Goal: Task Accomplishment & Management: Manage account settings

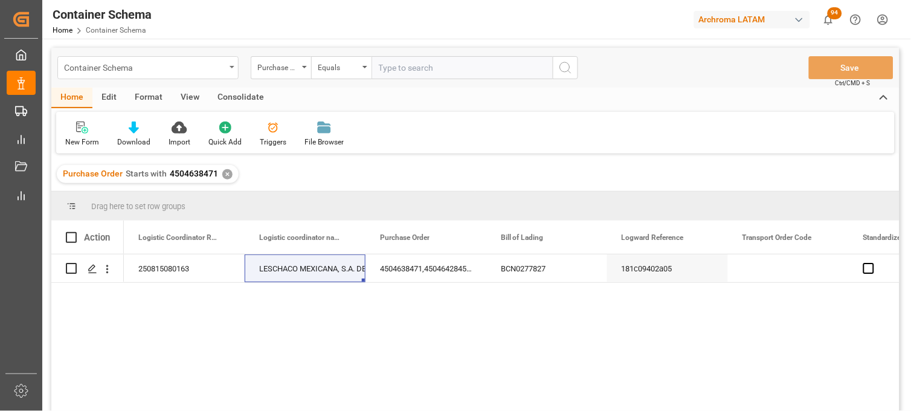
click at [130, 62] on div "Container Schema" at bounding box center [144, 66] width 161 height 15
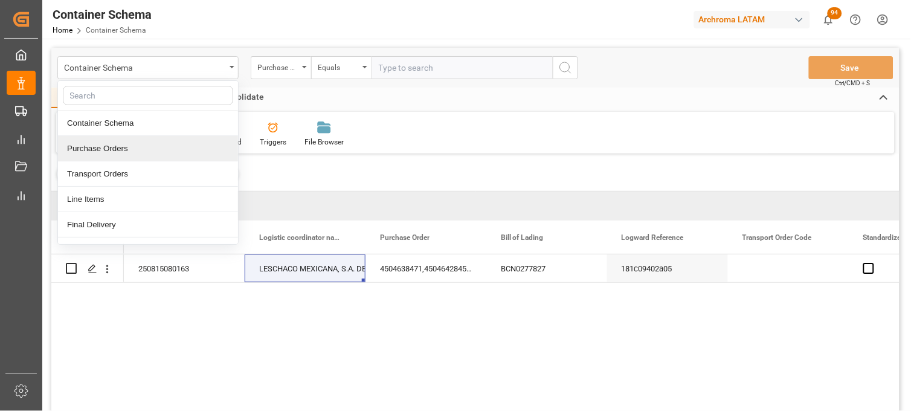
click at [117, 154] on div "Purchase Orders" at bounding box center [148, 148] width 180 height 25
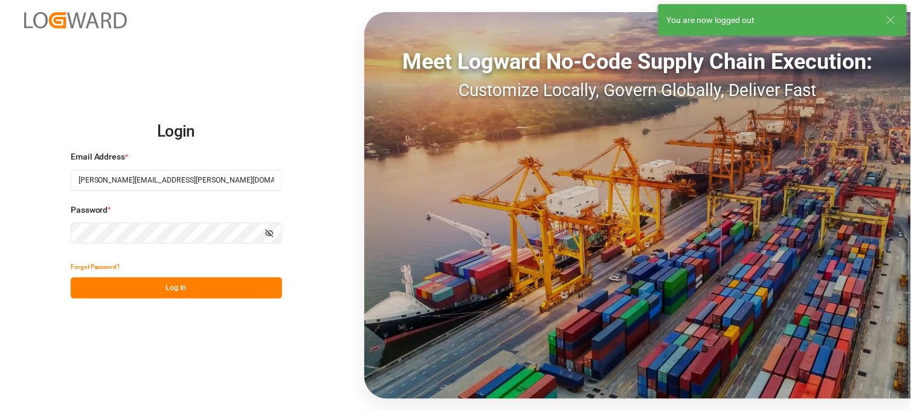
click at [194, 285] on button "Log In" at bounding box center [176, 287] width 211 height 21
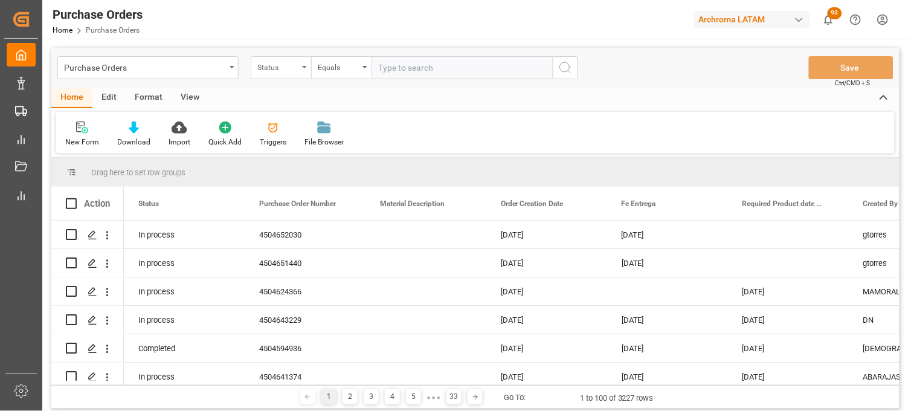
click at [257, 65] on div "Status" at bounding box center [277, 66] width 41 height 14
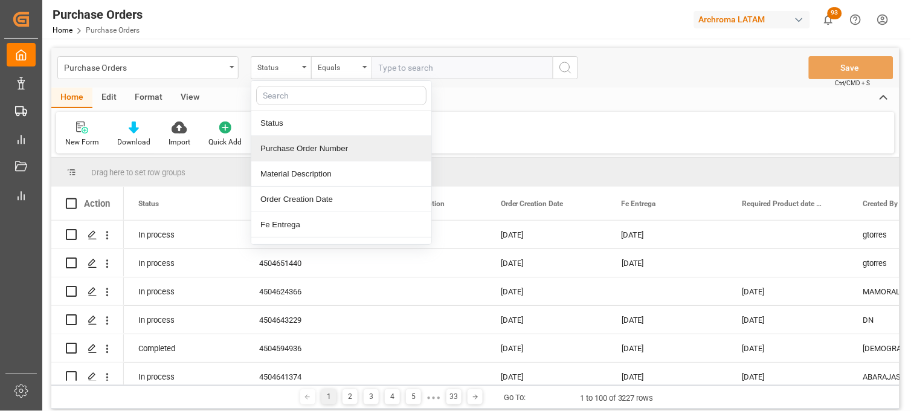
click at [282, 147] on div "Purchase Order Number" at bounding box center [341, 148] width 180 height 25
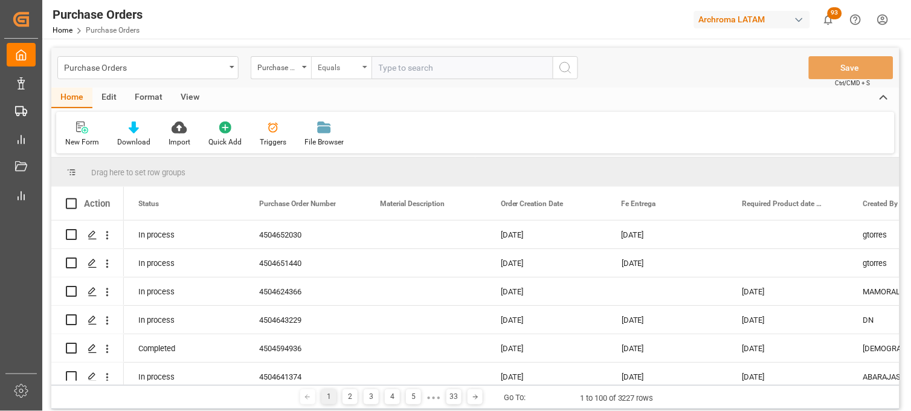
click at [349, 69] on div "Equals" at bounding box center [338, 66] width 41 height 14
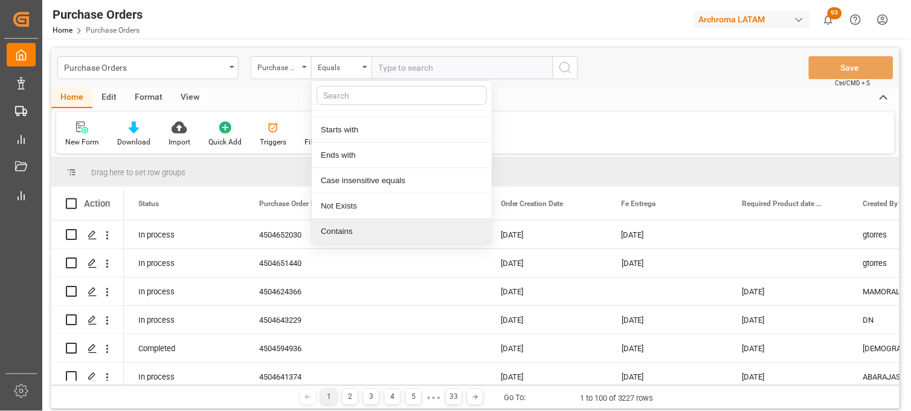
click at [346, 225] on div "Contains" at bounding box center [402, 231] width 180 height 25
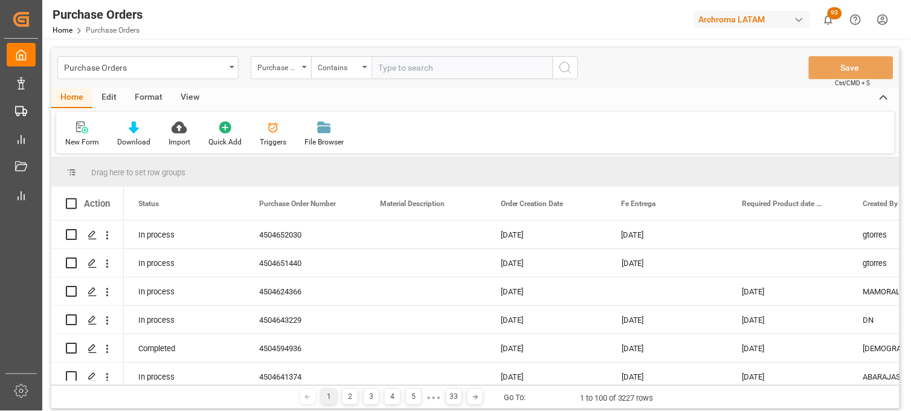
click at [406, 69] on input "text" at bounding box center [462, 67] width 181 height 23
paste input "4504647416"
paste input "4504641379"
type input "4504647416,4504641379"
click at [559, 68] on icon "search button" at bounding box center [565, 67] width 14 height 14
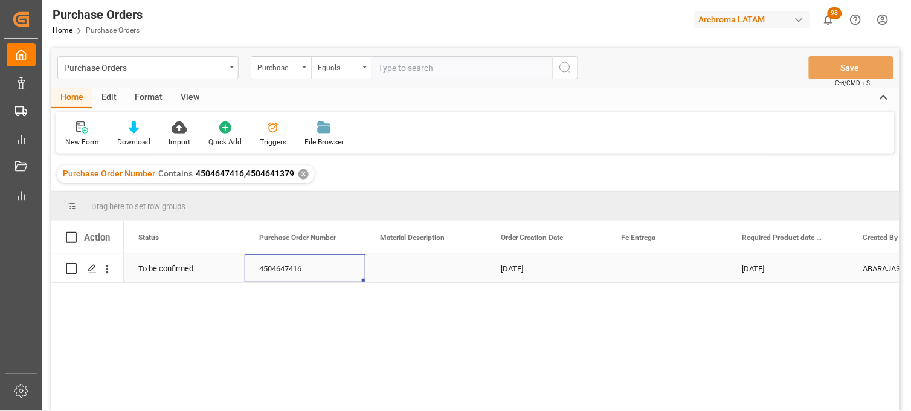
click at [282, 272] on div "4504647416" at bounding box center [305, 268] width 121 height 28
click at [183, 274] on div "To be confirmed" at bounding box center [184, 268] width 121 height 28
click at [216, 172] on span "4504647416,4504641379" at bounding box center [245, 174] width 98 height 10
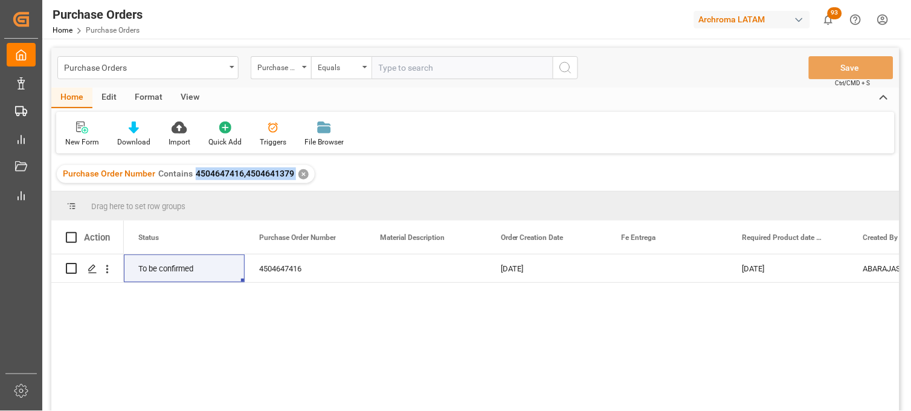
drag, startPoint x: 195, startPoint y: 173, endPoint x: 294, endPoint y: 176, distance: 98.5
click at [294, 176] on div "Purchase Order Number Contains 4504647416,4504641379 ✕" at bounding box center [186, 174] width 258 height 18
copy span "4504647416,4504641379"
click at [303, 167] on div "Purchase Order Number Contains 4504647416,4504641379 ✕" at bounding box center [186, 174] width 258 height 18
click at [303, 172] on div "✕" at bounding box center [303, 174] width 10 height 10
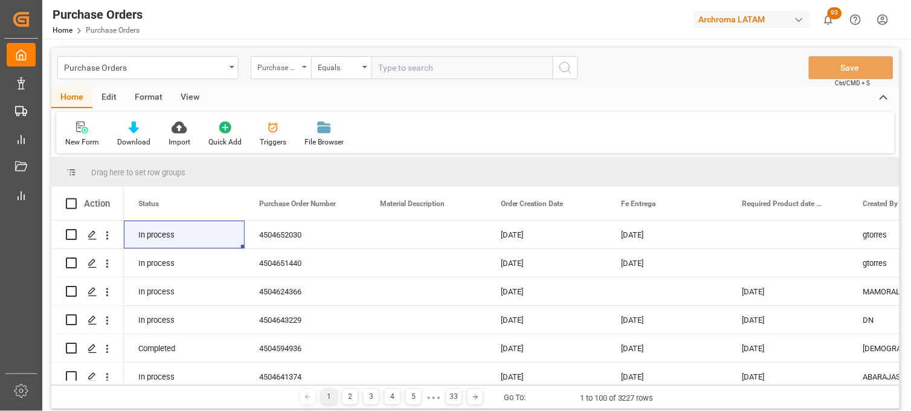
click at [299, 70] on div "Purchase Order Number" at bounding box center [281, 67] width 60 height 23
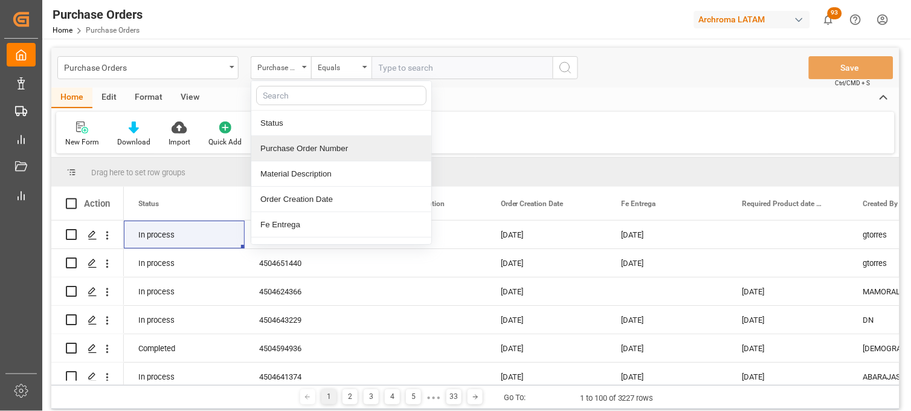
click at [311, 149] on div "Purchase Order Number" at bounding box center [341, 148] width 180 height 25
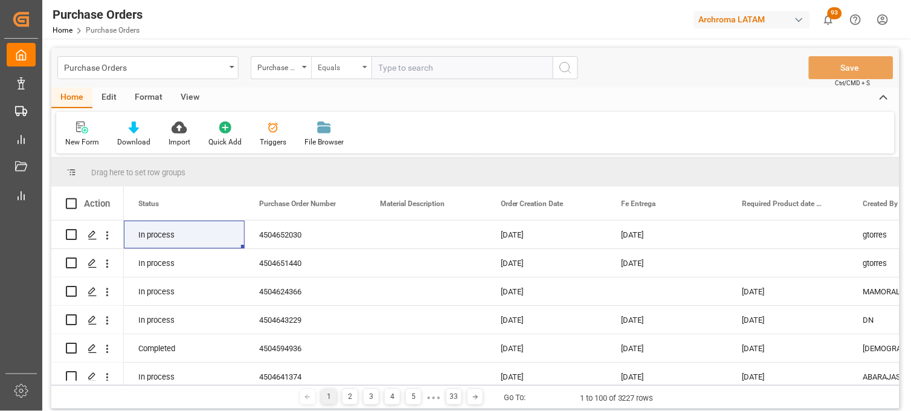
click at [359, 77] on div "Equals" at bounding box center [341, 67] width 60 height 23
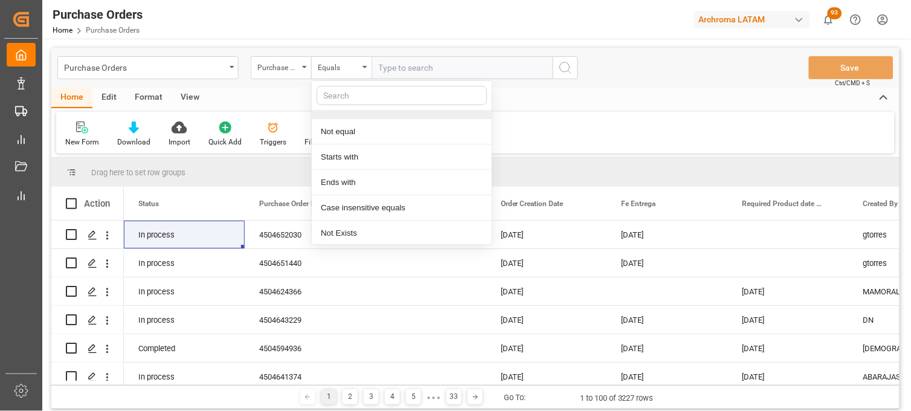
scroll to position [69, 0]
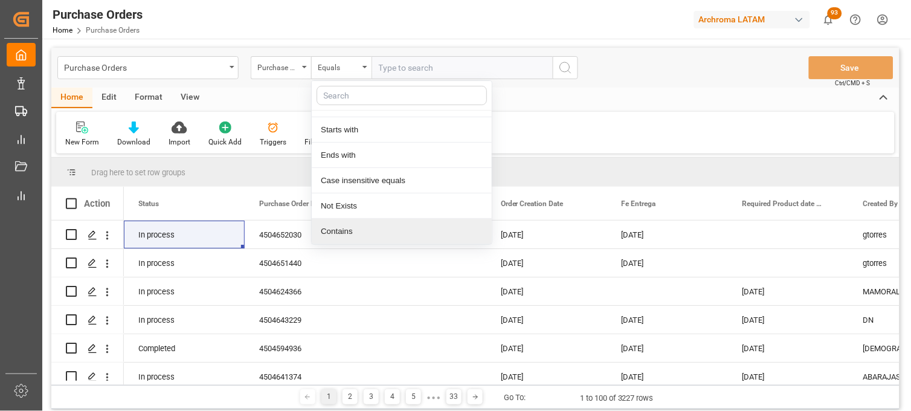
drag, startPoint x: 343, startPoint y: 233, endPoint x: 361, endPoint y: 154, distance: 81.2
click at [342, 233] on div "Contains" at bounding box center [402, 231] width 180 height 25
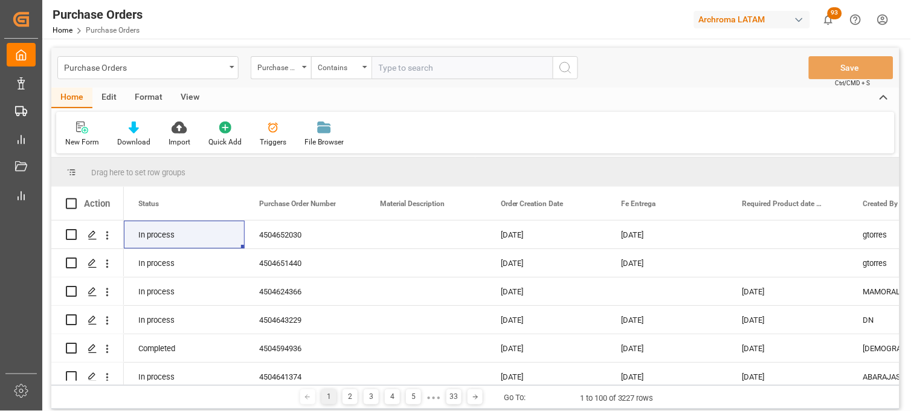
click at [379, 64] on input "text" at bounding box center [462, 67] width 181 height 23
paste input "4504647416,4504641379"
click at [372, 68] on input "4504647416,4504641379" at bounding box center [462, 67] width 181 height 23
drag, startPoint x: 480, startPoint y: 67, endPoint x: 503, endPoint y: 67, distance: 22.4
click at [503, 67] on input "4504647416,4504641379" at bounding box center [462, 67] width 181 height 23
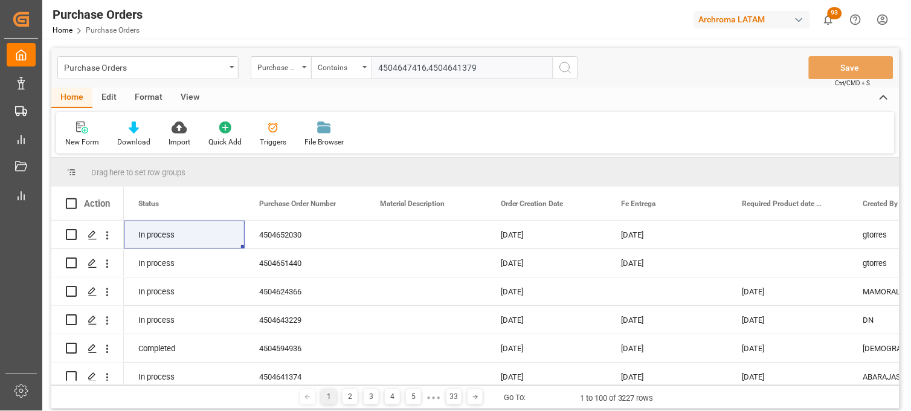
type input "4504647416,4504641379"
click at [565, 68] on icon "search button" at bounding box center [565, 67] width 14 height 14
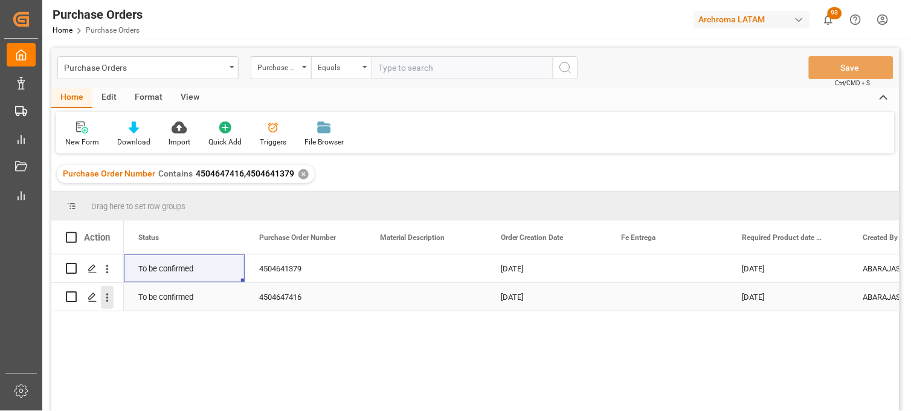
click at [111, 294] on icon "open menu" at bounding box center [107, 297] width 13 height 13
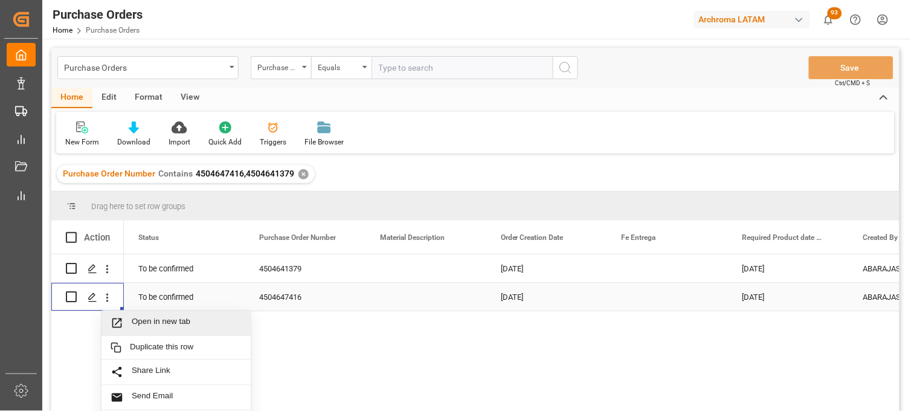
click at [120, 324] on icon "Press SPACE to select this row." at bounding box center [117, 323] width 13 height 13
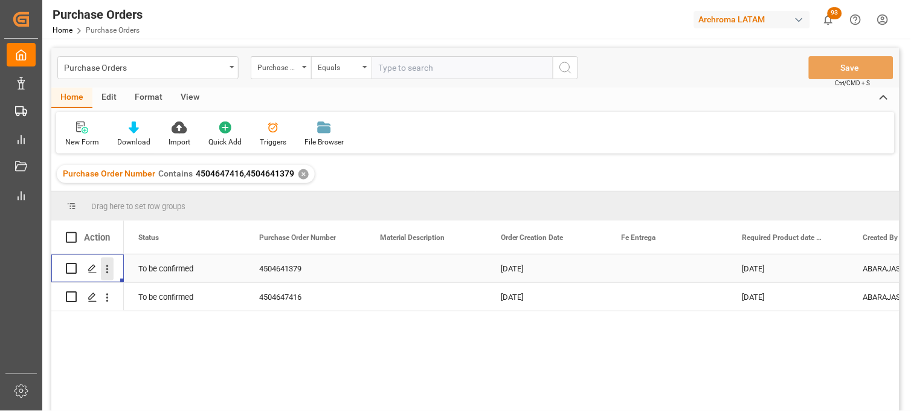
click at [108, 269] on icon "open menu" at bounding box center [107, 269] width 2 height 8
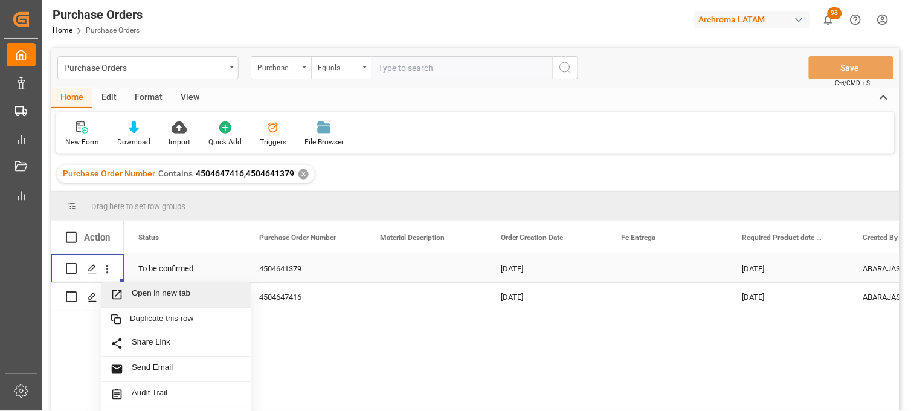
click at [121, 293] on icon "Press SPACE to select this row." at bounding box center [117, 294] width 13 height 13
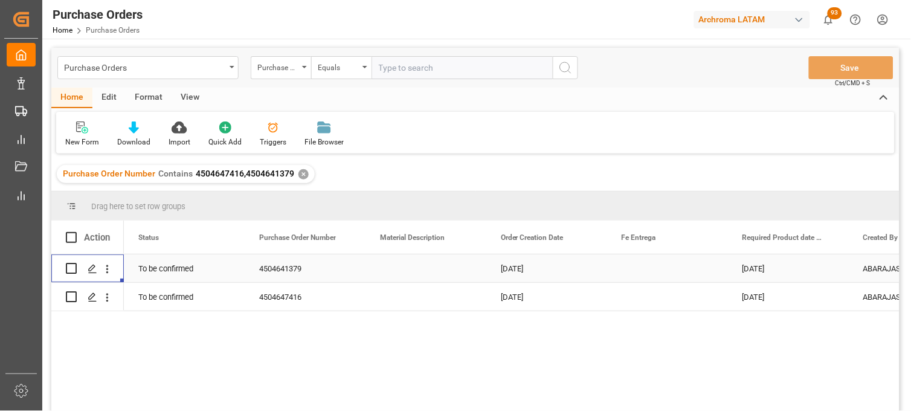
click at [650, 269] on div "Press SPACE to select this row." at bounding box center [667, 268] width 121 height 28
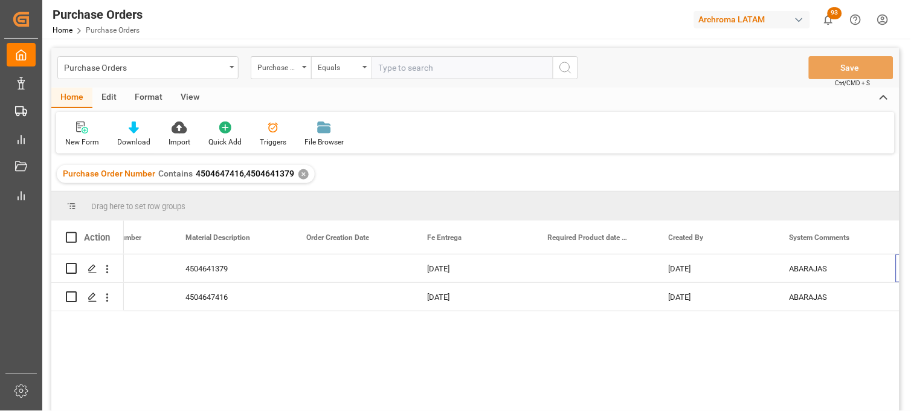
scroll to position [0, 195]
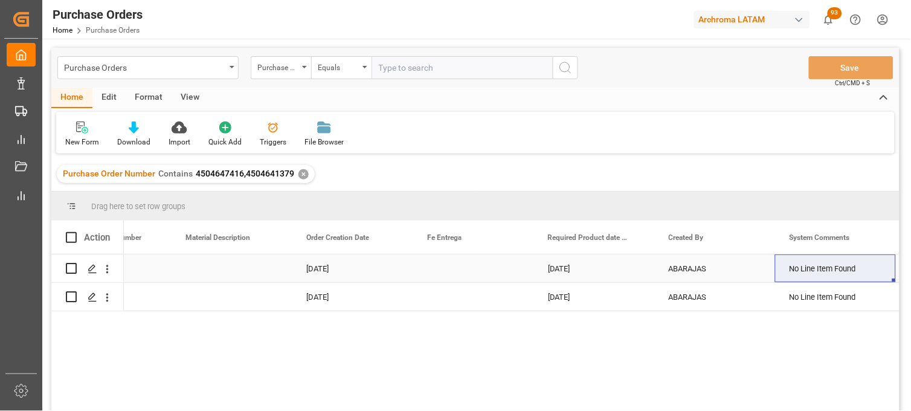
click at [433, 268] on div "Press SPACE to select this row." at bounding box center [473, 268] width 121 height 28
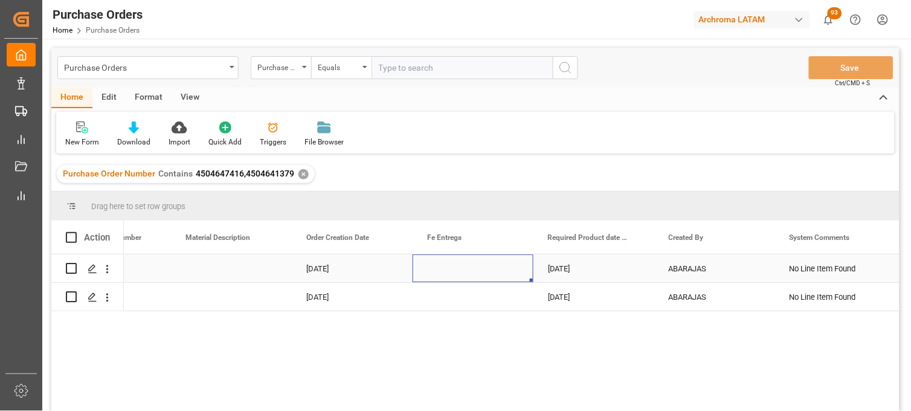
click at [433, 268] on div "Press SPACE to select this row." at bounding box center [473, 268] width 121 height 28
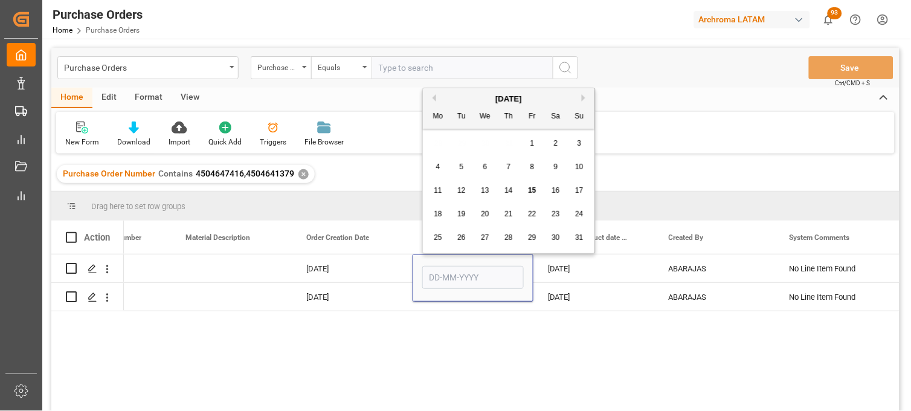
click at [586, 97] on button "Next Month" at bounding box center [585, 97] width 7 height 7
click at [507, 188] on span "18" at bounding box center [508, 190] width 8 height 8
type input "18-09-2025"
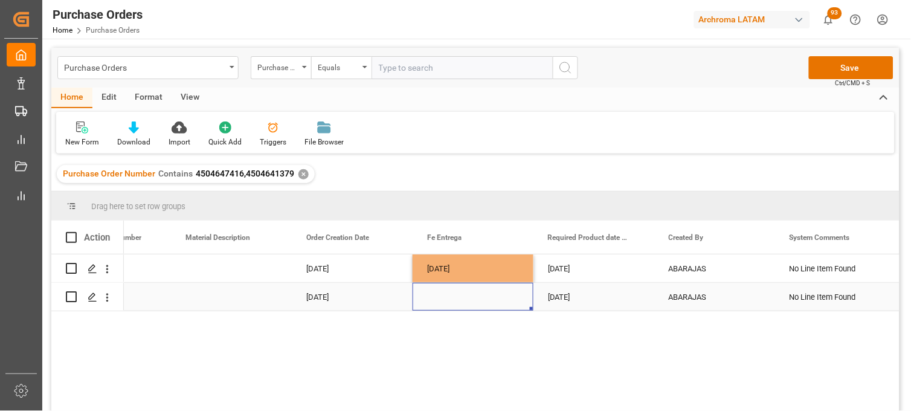
click at [451, 303] on div "Press SPACE to select this row." at bounding box center [473, 297] width 121 height 28
click at [443, 296] on div "Press SPACE to select this row." at bounding box center [473, 297] width 121 height 28
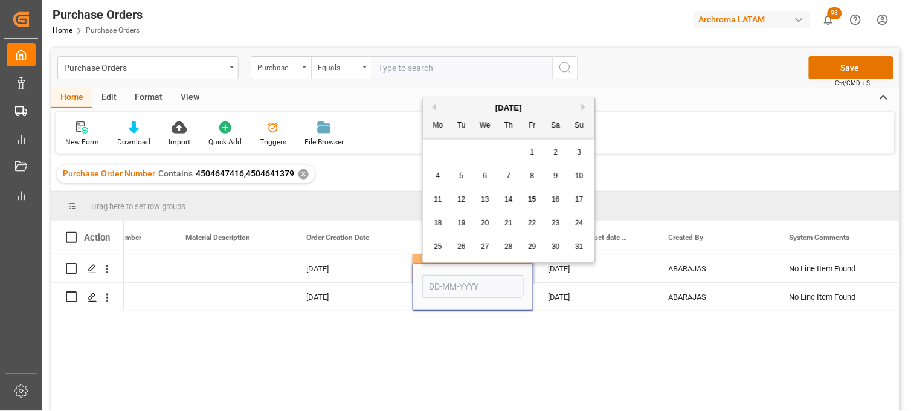
click at [585, 108] on button "Next Month" at bounding box center [585, 106] width 7 height 7
click at [506, 197] on span "18" at bounding box center [508, 199] width 8 height 8
type input "18-09-2025"
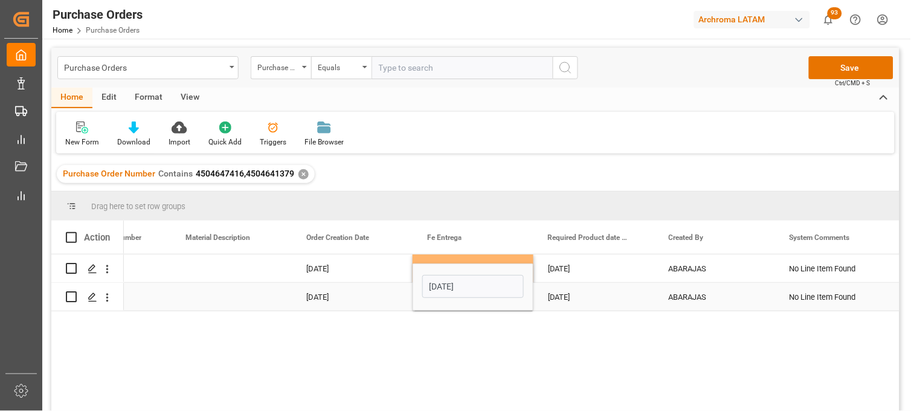
click at [565, 295] on div "17-09-2025" at bounding box center [593, 297] width 121 height 28
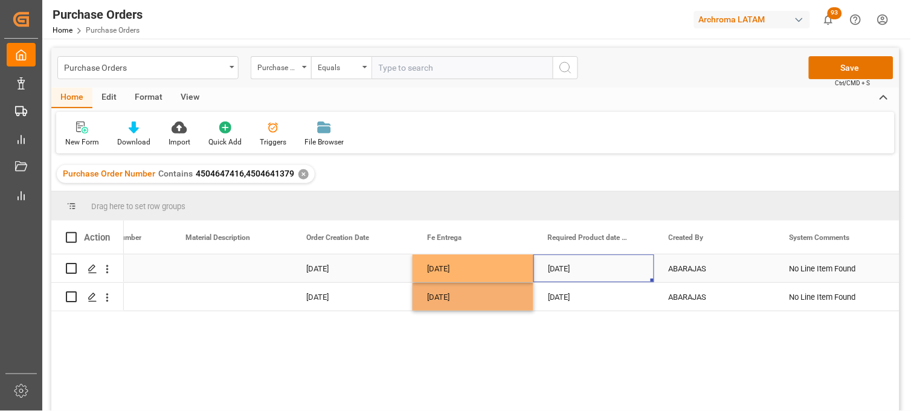
click at [557, 271] on div "23-09-2025" at bounding box center [593, 268] width 121 height 28
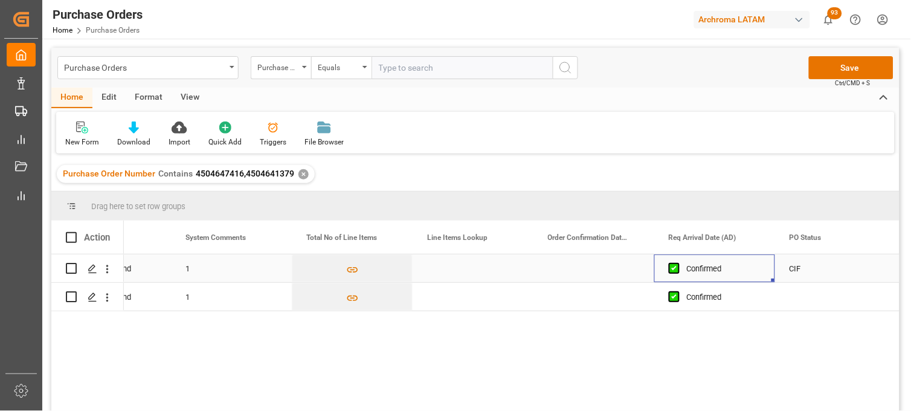
scroll to position [0, 919]
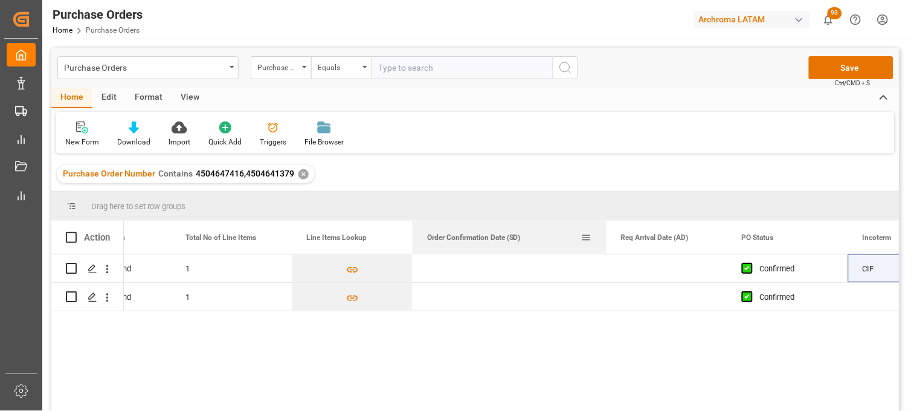
drag, startPoint x: 532, startPoint y: 227, endPoint x: 605, endPoint y: 225, distance: 73.1
click at [605, 225] on div at bounding box center [606, 237] width 5 height 33
click at [463, 261] on div "Press SPACE to select this row." at bounding box center [510, 268] width 194 height 28
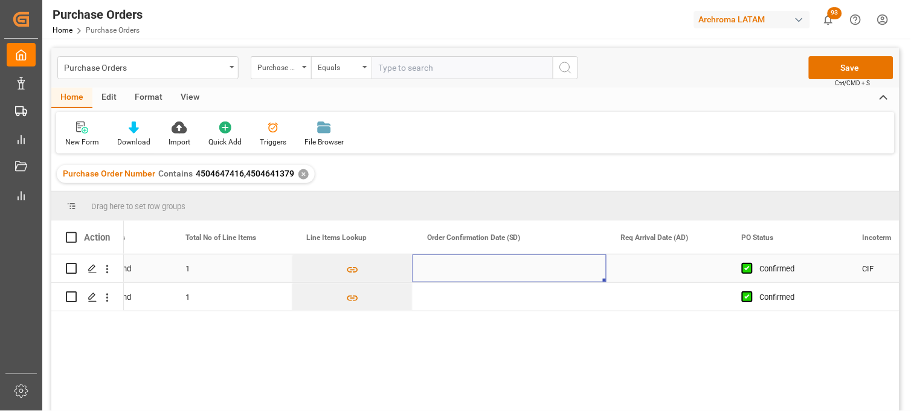
click at [463, 261] on div "Press SPACE to select this row." at bounding box center [510, 268] width 194 height 28
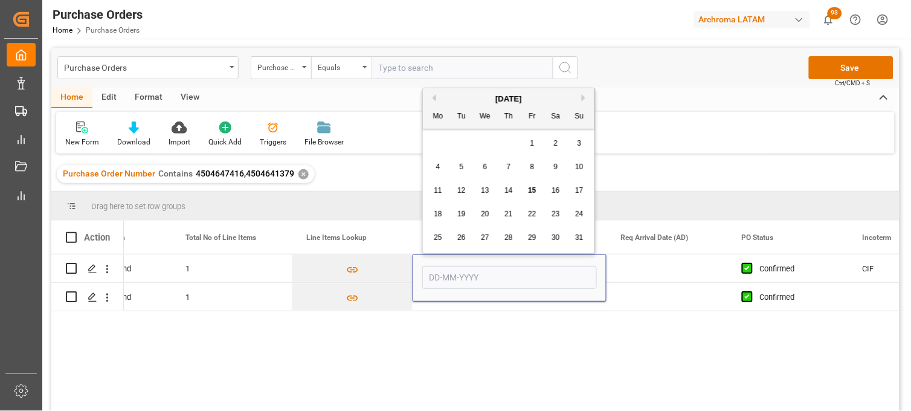
click at [575, 173] on div "10" at bounding box center [579, 167] width 15 height 14
type input "10-08-2025"
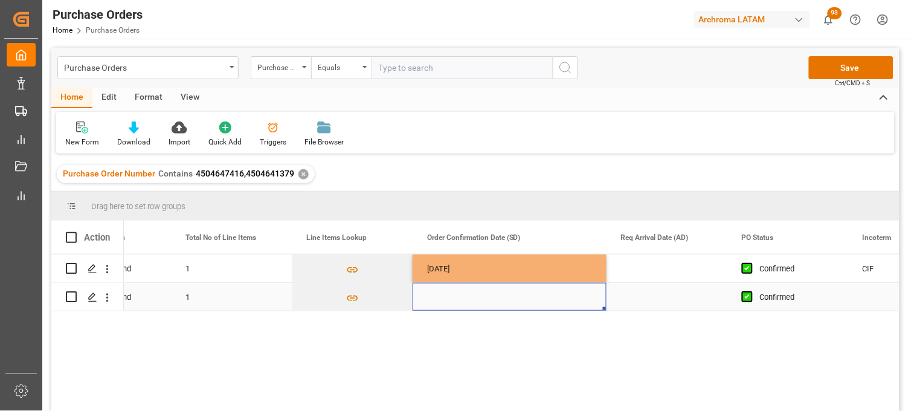
click at [462, 304] on div "Press SPACE to select this row." at bounding box center [510, 297] width 194 height 28
click at [437, 298] on div "Press SPACE to select this row." at bounding box center [510, 297] width 194 height 28
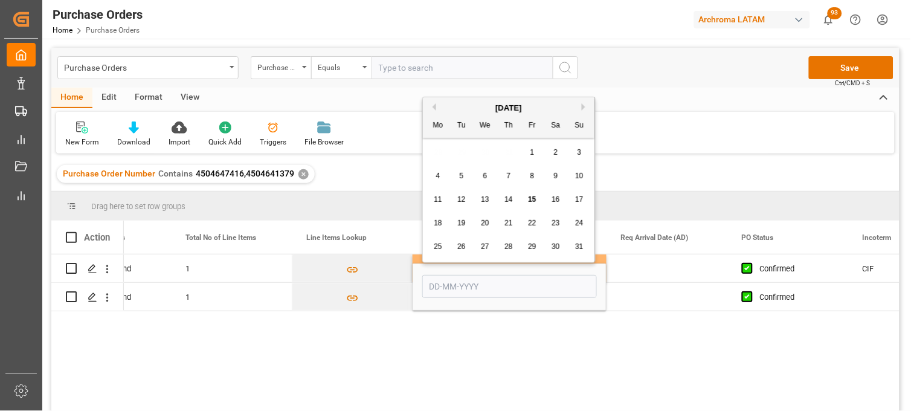
click at [581, 171] on div "10" at bounding box center [579, 176] width 15 height 14
type input "10-08-2025"
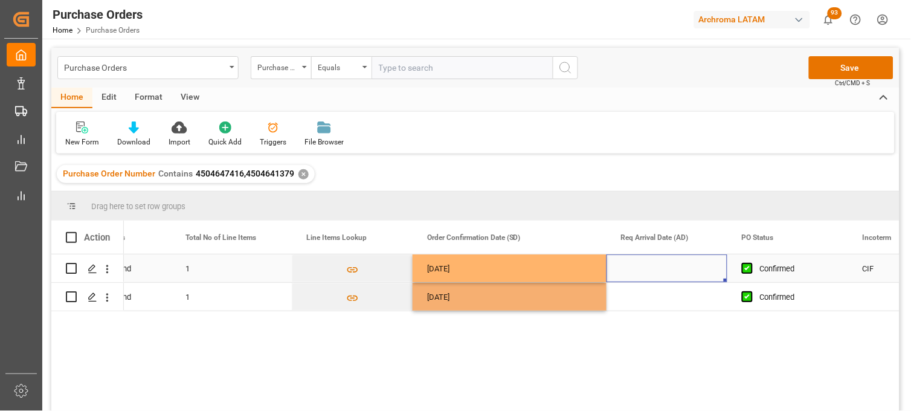
click at [643, 271] on div "Press SPACE to select this row." at bounding box center [667, 268] width 121 height 28
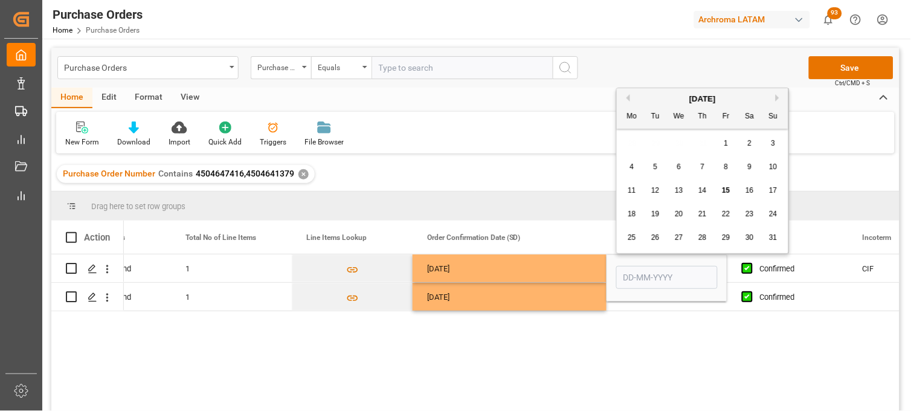
click at [777, 97] on button "Next Month" at bounding box center [779, 97] width 7 height 7
click at [683, 153] on div "1 2 3 4 5 6 7" at bounding box center [702, 144] width 165 height 24
click at [678, 145] on span "3" at bounding box center [679, 143] width 4 height 8
type input "[DATE]"
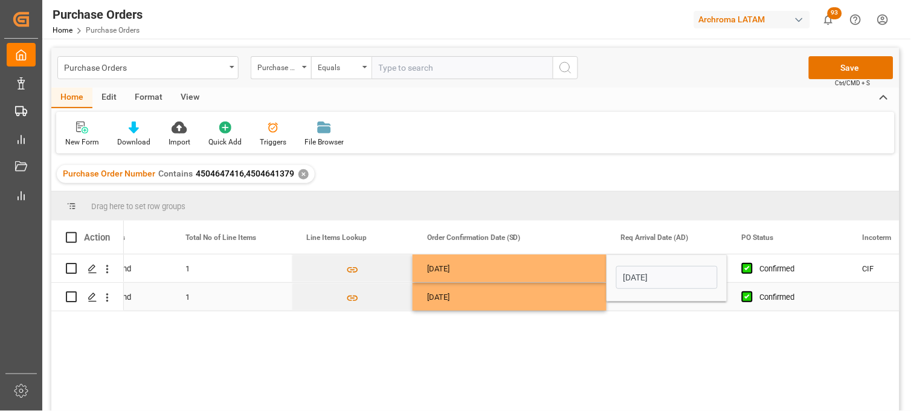
click at [651, 304] on div "Press SPACE to select this row." at bounding box center [667, 297] width 121 height 28
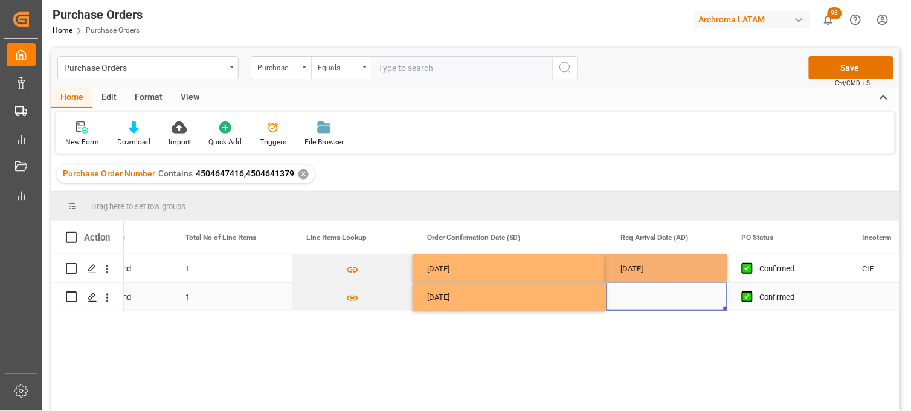
click at [639, 293] on div "Press SPACE to select this row." at bounding box center [667, 297] width 121 height 28
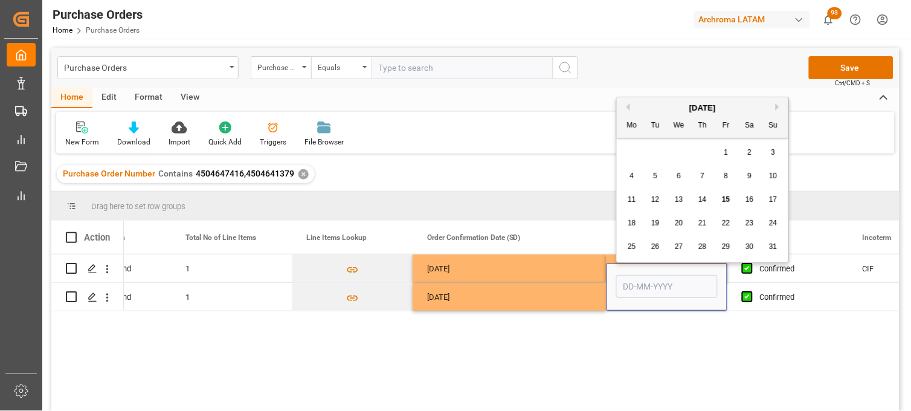
click at [780, 106] on button "Next Month" at bounding box center [779, 106] width 7 height 7
click at [680, 153] on span "3" at bounding box center [679, 152] width 4 height 8
type input "[DATE]"
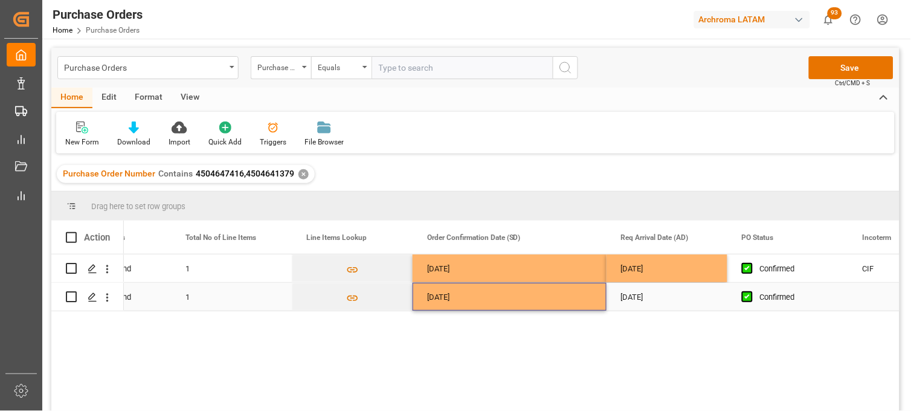
click at [533, 303] on div "10-08-2025" at bounding box center [510, 297] width 194 height 28
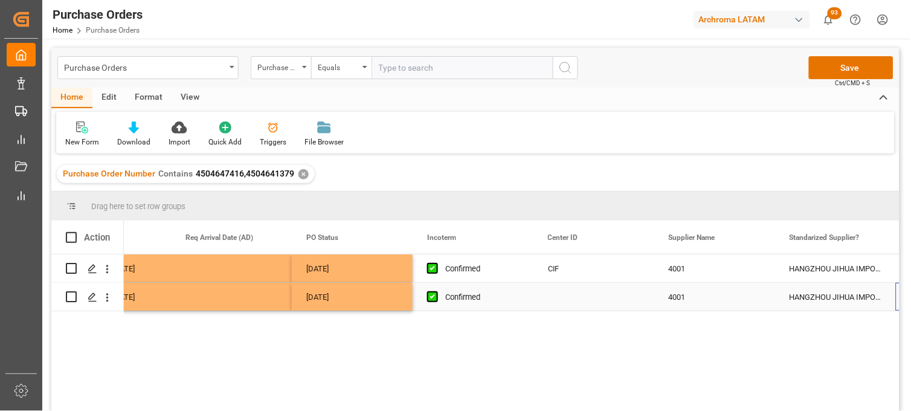
scroll to position [0, 1355]
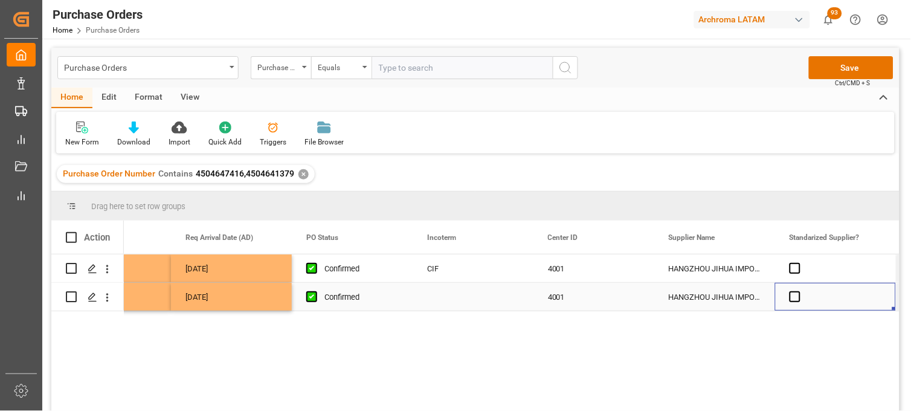
click at [433, 293] on div "Press SPACE to select this row." at bounding box center [473, 297] width 121 height 28
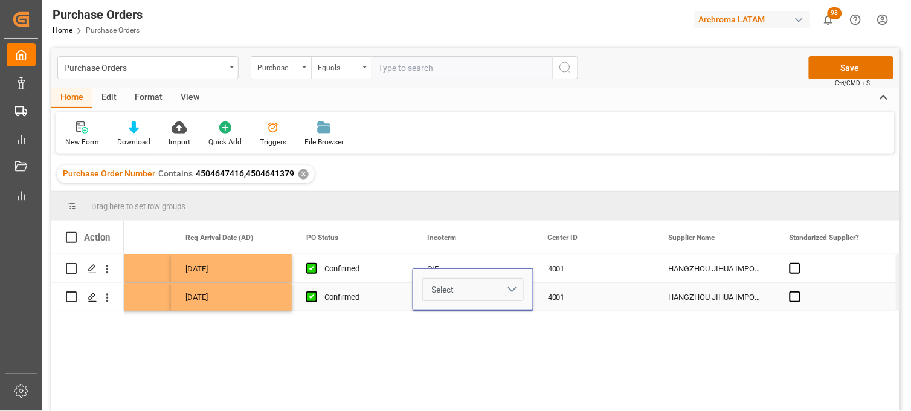
click at [460, 288] on button "Select" at bounding box center [472, 289] width 101 height 23
click at [456, 293] on button "Select" at bounding box center [472, 289] width 101 height 23
click at [448, 288] on span "Select" at bounding box center [442, 289] width 22 height 13
click at [510, 291] on button "Select" at bounding box center [472, 289] width 101 height 23
click at [514, 294] on button "Select" at bounding box center [472, 289] width 101 height 23
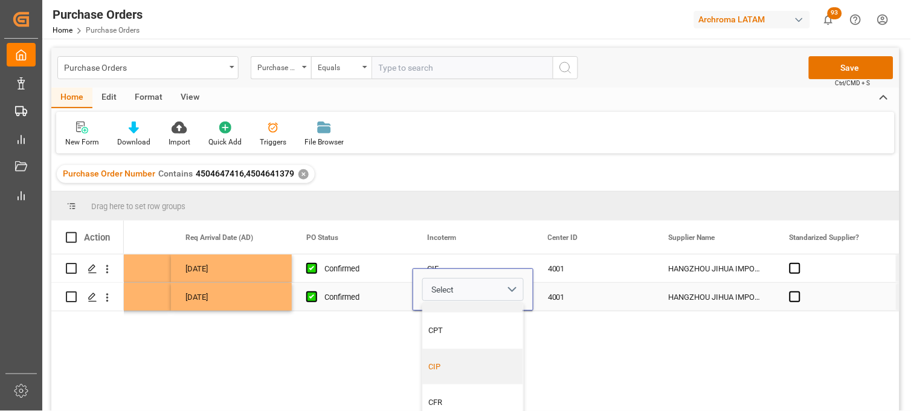
scroll to position [201, 0]
click at [445, 367] on div "CIF" at bounding box center [474, 371] width 88 height 12
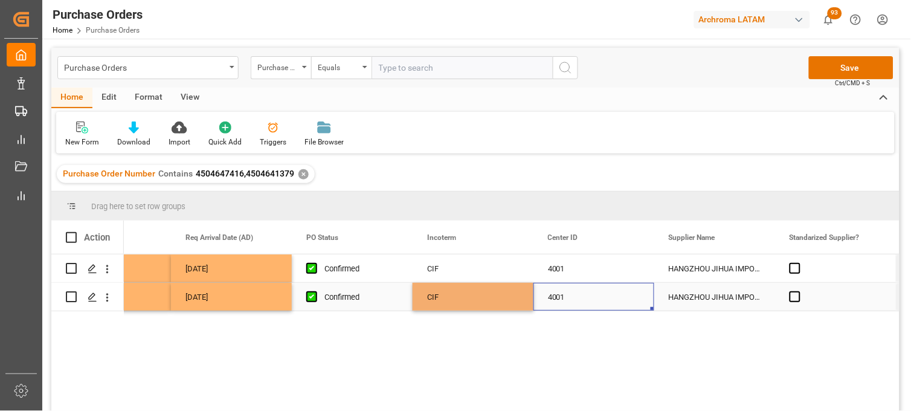
click at [565, 295] on div "4001" at bounding box center [593, 297] width 121 height 28
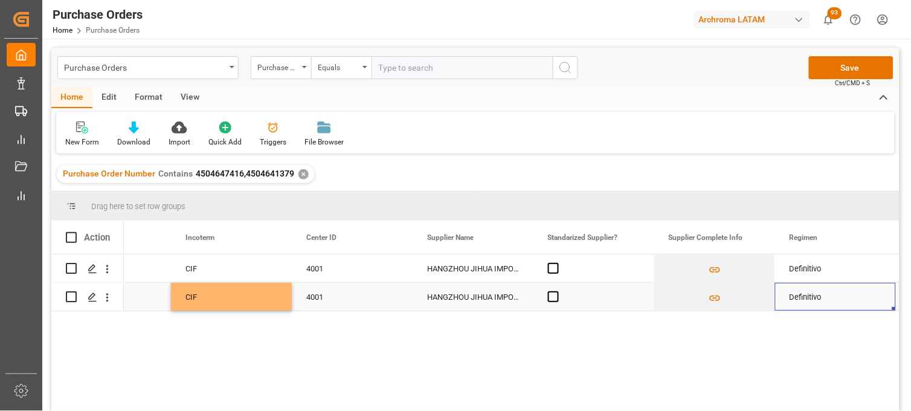
scroll to position [0, 0]
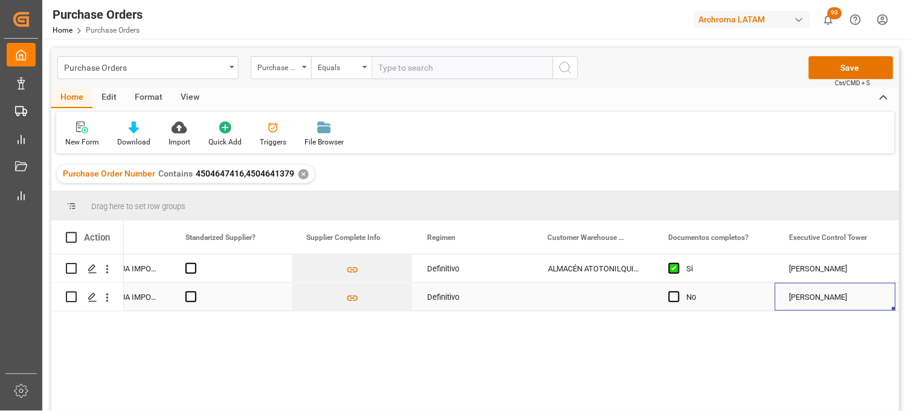
click at [582, 306] on div "Press SPACE to select this row." at bounding box center [593, 297] width 121 height 28
click at [579, 303] on div "Press SPACE to select this row." at bounding box center [593, 297] width 121 height 28
click at [576, 300] on div "Press SPACE to select this row." at bounding box center [593, 297] width 121 height 28
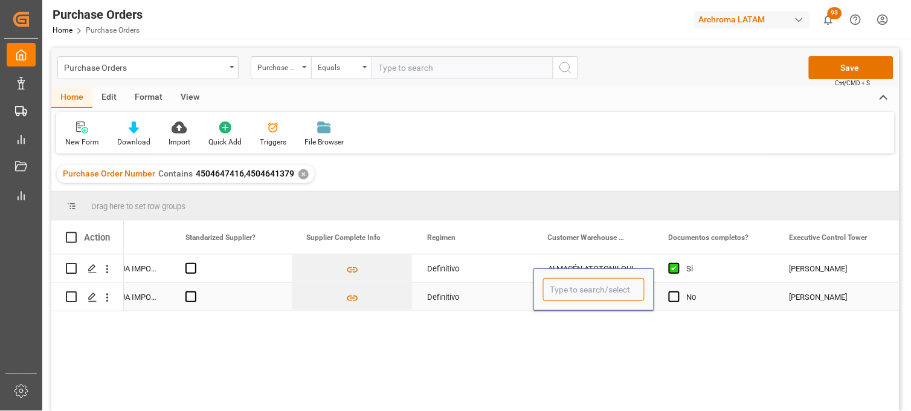
click at [576, 300] on input "Press SPACE to select this row." at bounding box center [593, 289] width 101 height 23
click at [566, 288] on input "AT" at bounding box center [593, 289] width 101 height 23
click at [578, 312] on div "ALMACÉN ATOTONILQUILLO" at bounding box center [601, 324] width 115 height 42
type input "ALMACÉN ATOTONILQUILLO"
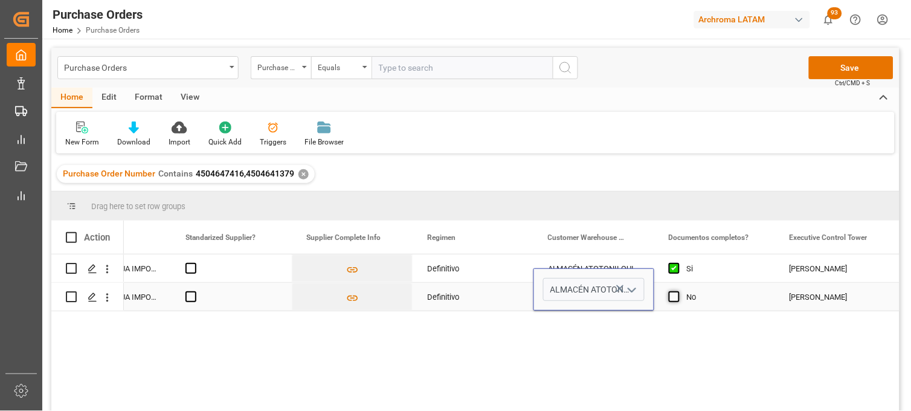
click at [673, 299] on span "Press SPACE to select this row." at bounding box center [674, 296] width 11 height 11
click at [678, 291] on input "Press SPACE to select this row." at bounding box center [678, 291] width 0 height 0
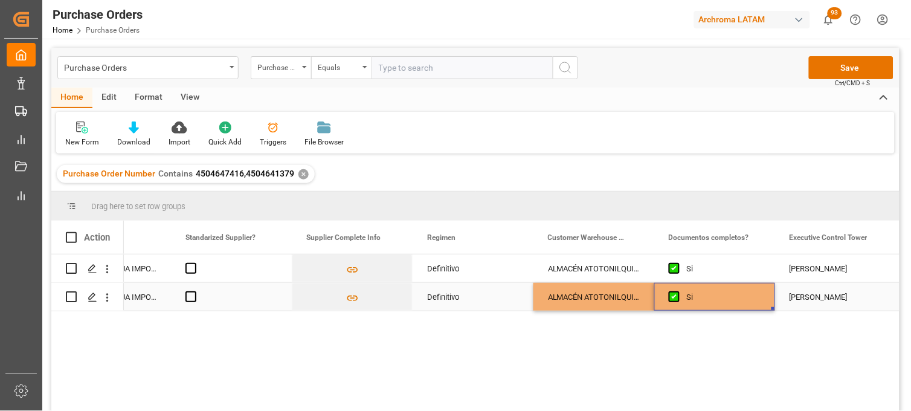
click at [816, 299] on div "Erika Cervantes" at bounding box center [836, 297] width 92 height 28
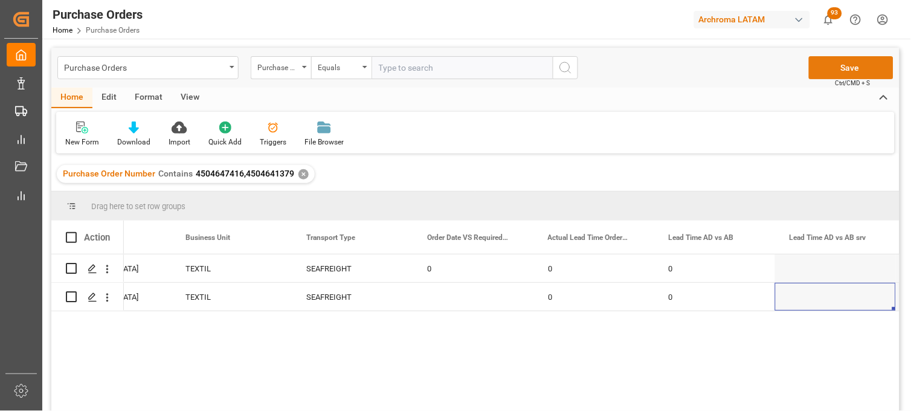
click at [825, 68] on button "Save" at bounding box center [851, 67] width 85 height 23
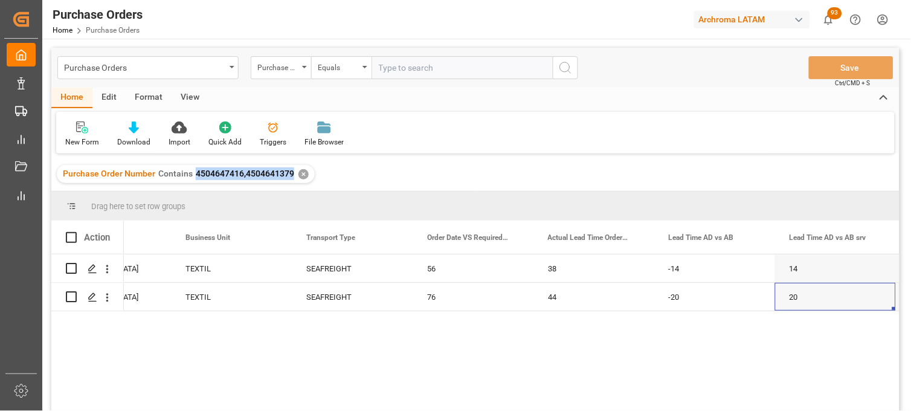
drag, startPoint x: 193, startPoint y: 173, endPoint x: 290, endPoint y: 175, distance: 96.7
click at [290, 175] on span "4504647416,4504641379" at bounding box center [245, 174] width 98 height 10
copy span "4504647416,4504641379"
click at [231, 68] on icon "open menu" at bounding box center [232, 67] width 5 height 2
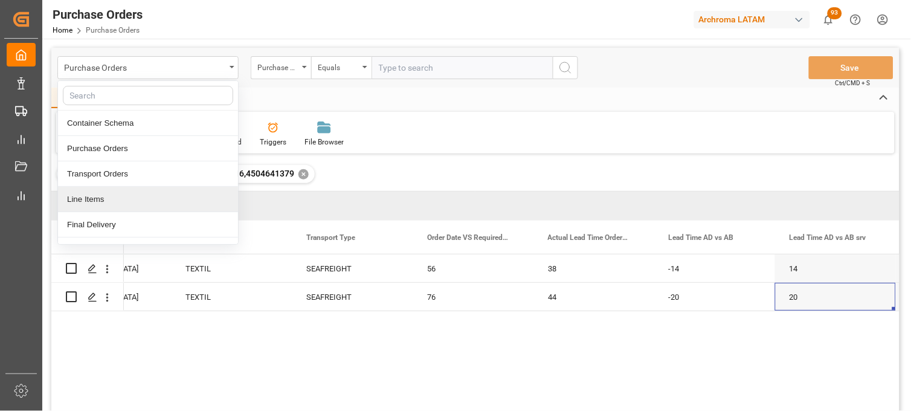
click at [105, 197] on div "Line Items" at bounding box center [148, 199] width 180 height 25
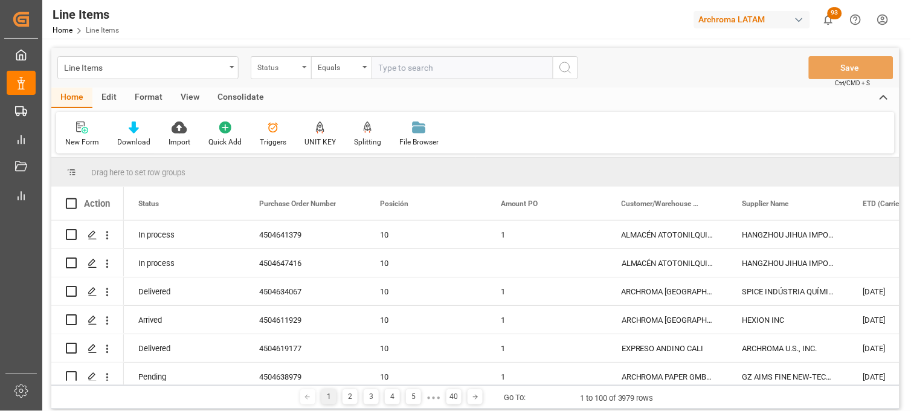
click at [289, 76] on div "Status" at bounding box center [281, 67] width 60 height 23
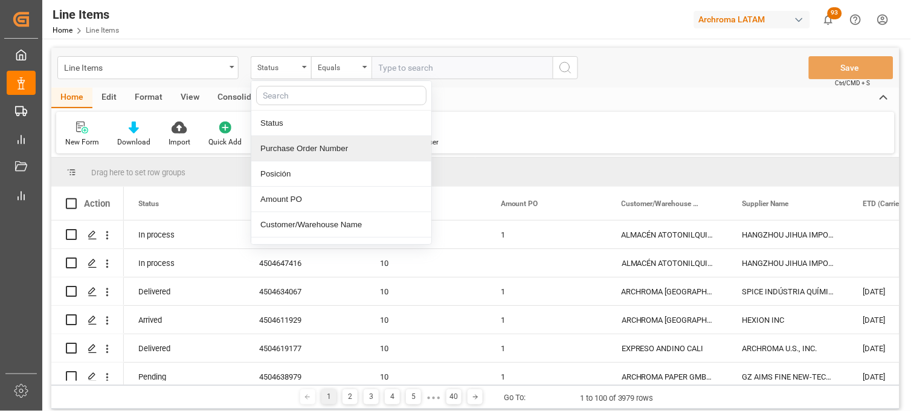
click at [288, 154] on div "Purchase Order Number" at bounding box center [341, 148] width 180 height 25
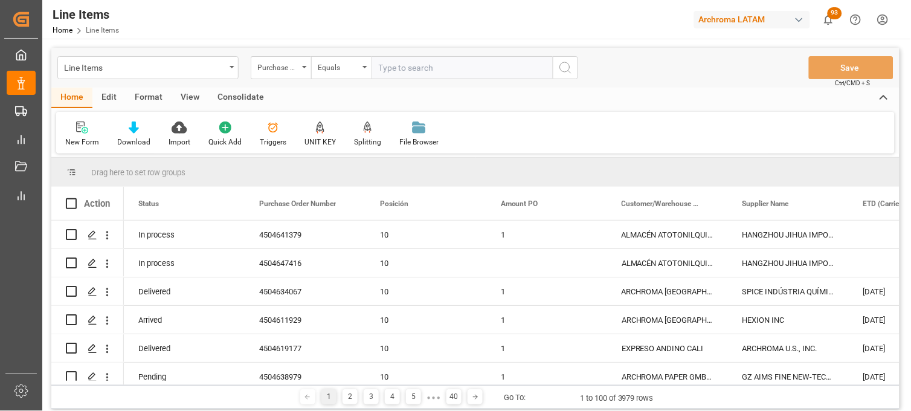
click at [378, 63] on input "text" at bounding box center [462, 67] width 181 height 23
paste input "4504647416,4504641379"
type input "4504647416,4504641379"
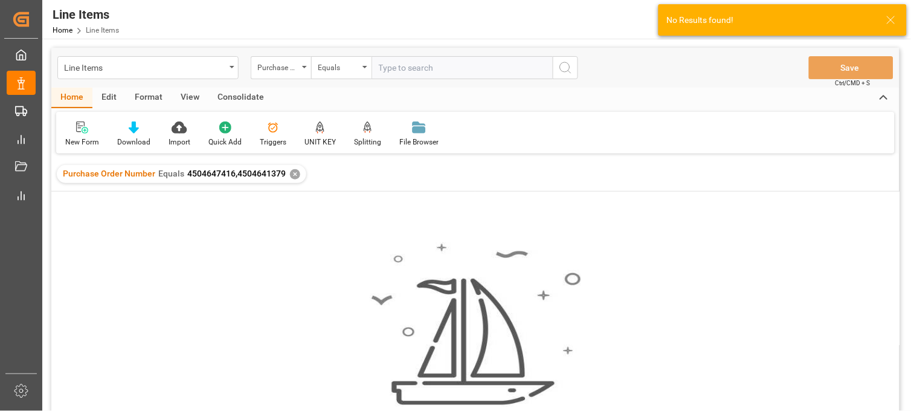
click at [290, 173] on div "✕" at bounding box center [295, 174] width 10 height 10
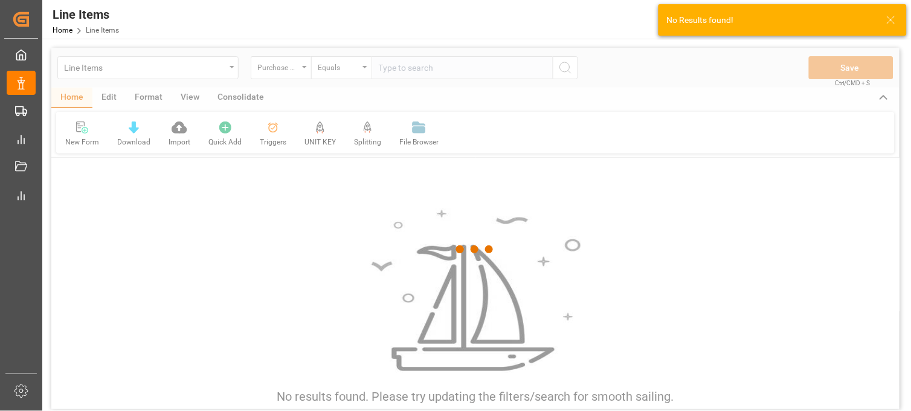
click at [357, 62] on div at bounding box center [475, 250] width 848 height 404
click at [369, 71] on div at bounding box center [475, 250] width 848 height 404
click at [366, 70] on div at bounding box center [475, 250] width 848 height 404
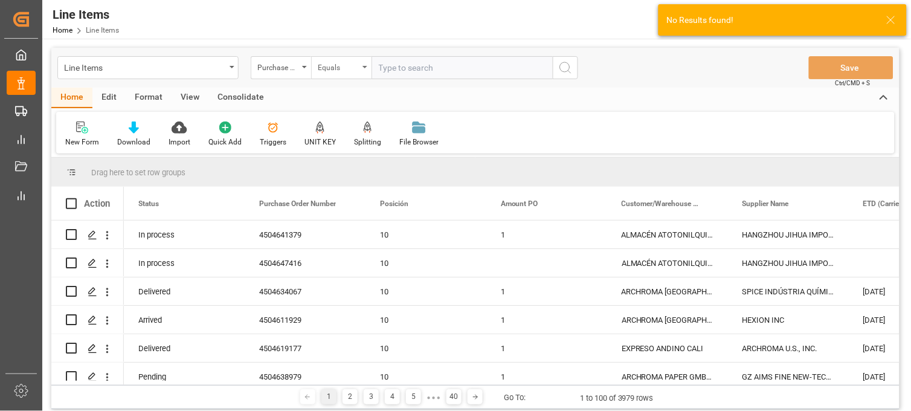
click at [366, 69] on div "Equals" at bounding box center [341, 67] width 60 height 23
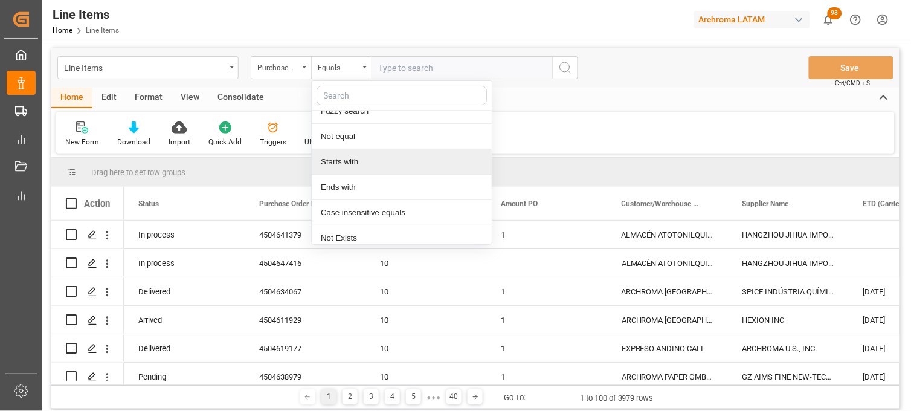
scroll to position [69, 0]
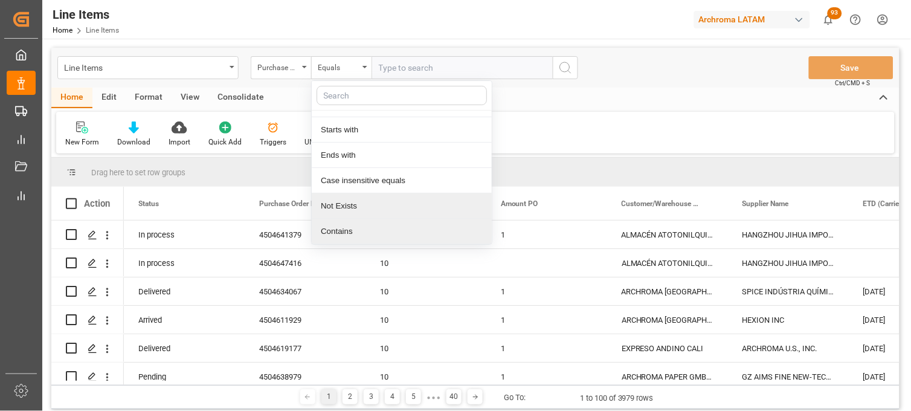
click at [350, 225] on div "Contains" at bounding box center [402, 231] width 180 height 25
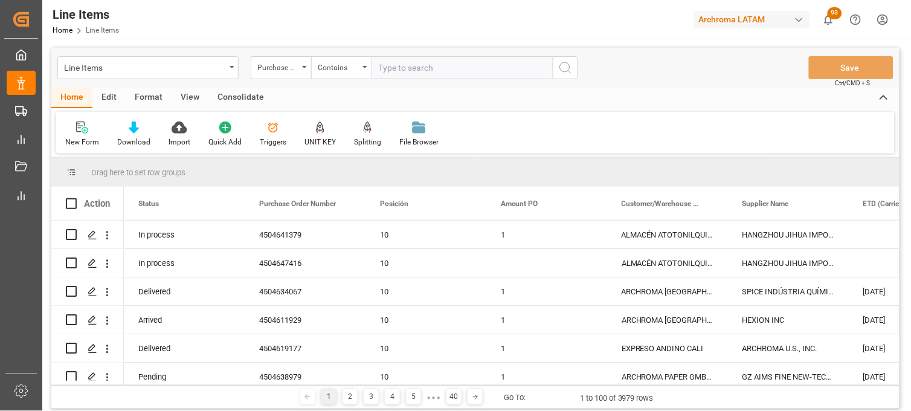
click at [397, 69] on input "text" at bounding box center [462, 67] width 181 height 23
paste input "4504647416,4504641379"
type input "4504647416,4504641379"
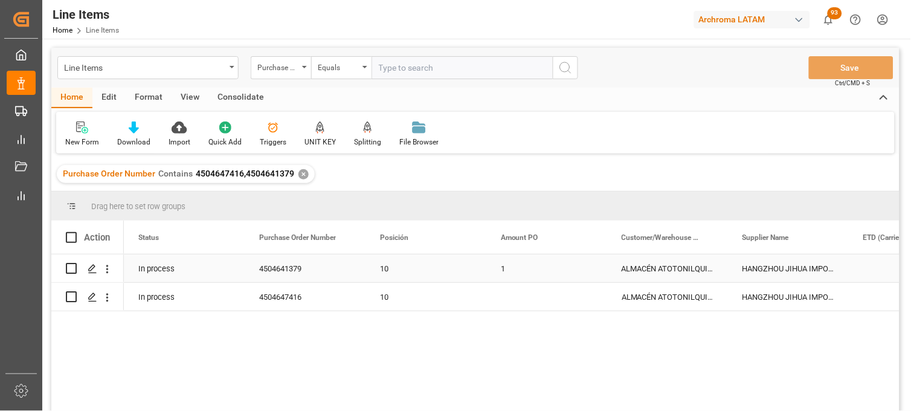
click at [281, 267] on div "4504641379" at bounding box center [305, 268] width 121 height 28
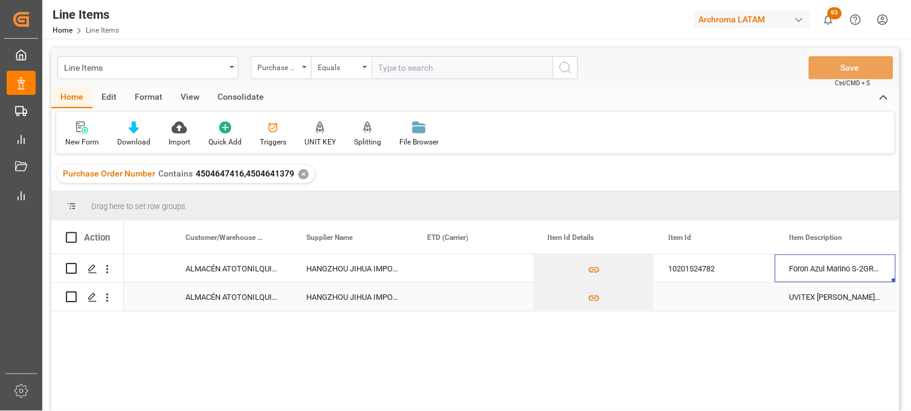
scroll to position [0, 557]
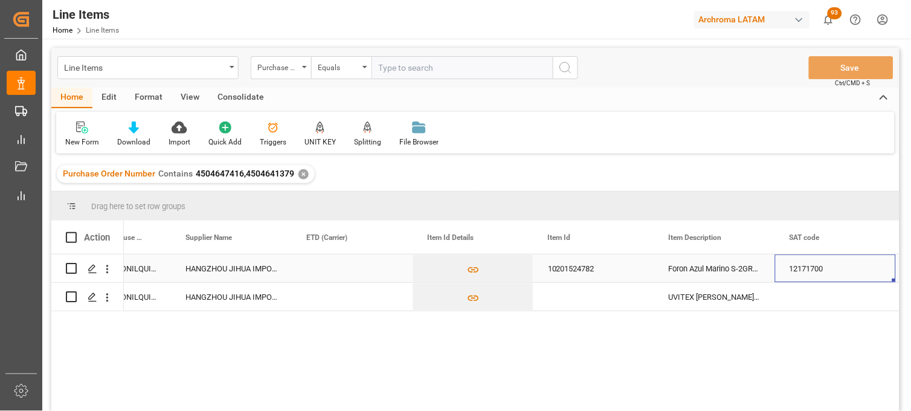
click at [243, 265] on div "HANGZHOU JIHUA IMPORT & EXPORT CO." at bounding box center [231, 268] width 121 height 28
click at [698, 274] on div "Foron Azul Marino S-2GRL 200 0025" at bounding box center [714, 268] width 121 height 28
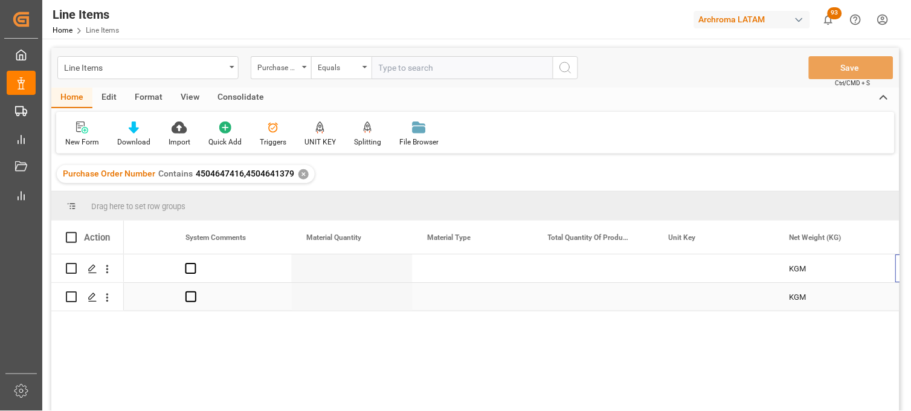
scroll to position [0, 1644]
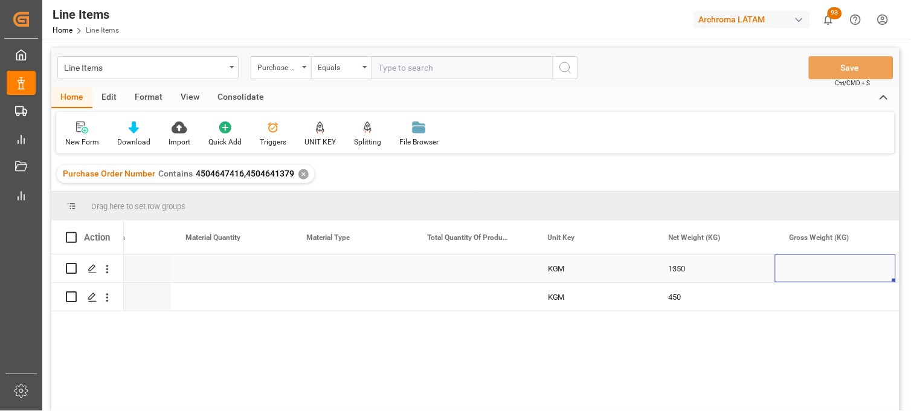
click at [814, 263] on div "Press SPACE to select this row." at bounding box center [835, 268] width 121 height 28
click at [813, 273] on input "Press SPACE to select this row." at bounding box center [835, 275] width 101 height 23
type input "1439.1"
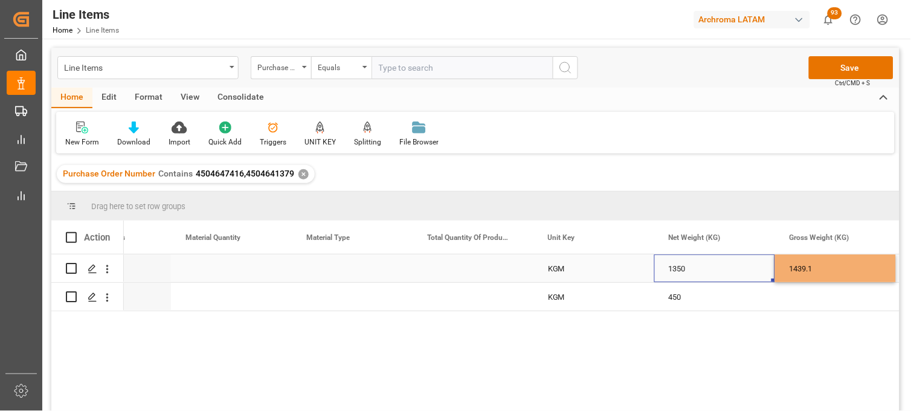
click at [695, 268] on div "1350" at bounding box center [714, 268] width 121 height 28
click at [225, 271] on div "Press SPACE to select this row." at bounding box center [231, 268] width 121 height 28
click at [224, 270] on div "Press SPACE to select this row." at bounding box center [231, 268] width 121 height 28
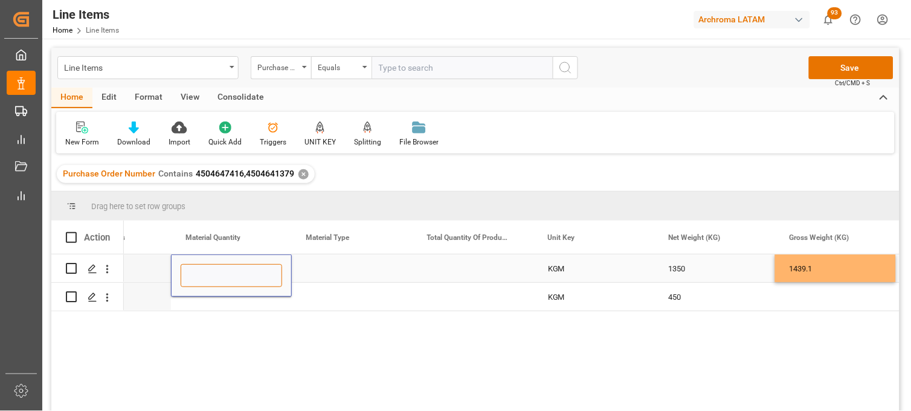
click at [224, 270] on input "Press SPACE to select this row." at bounding box center [231, 275] width 101 height 23
type input "54"
click at [205, 299] on div "Press SPACE to select this row." at bounding box center [231, 297] width 121 height 28
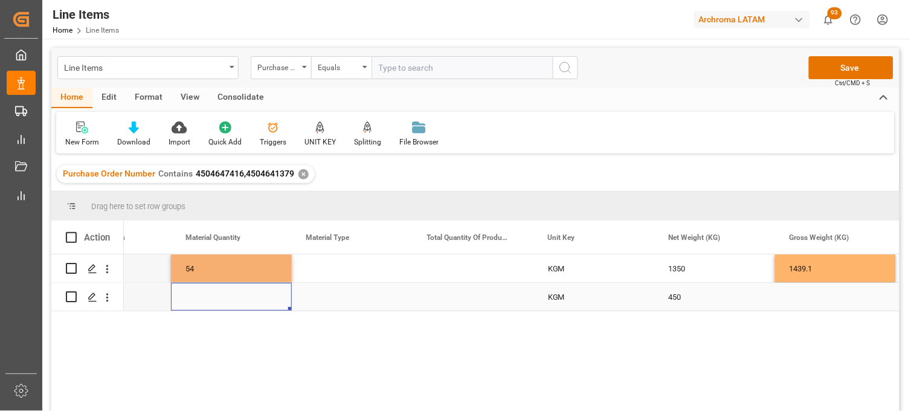
click at [205, 299] on div "Press SPACE to select this row." at bounding box center [231, 297] width 121 height 28
click at [204, 296] on input "Press SPACE to select this row." at bounding box center [231, 289] width 101 height 23
type input "18"
click at [321, 296] on div "Press SPACE to select this row." at bounding box center [352, 297] width 121 height 28
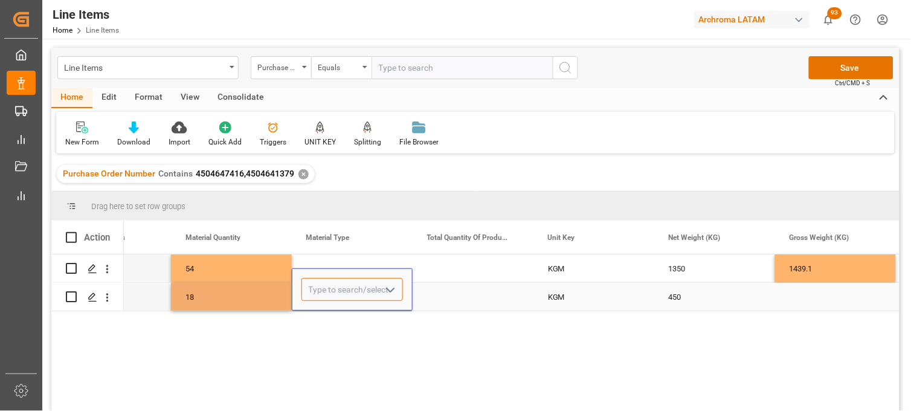
click at [321, 297] on input "Press SPACE to select this row." at bounding box center [351, 289] width 101 height 23
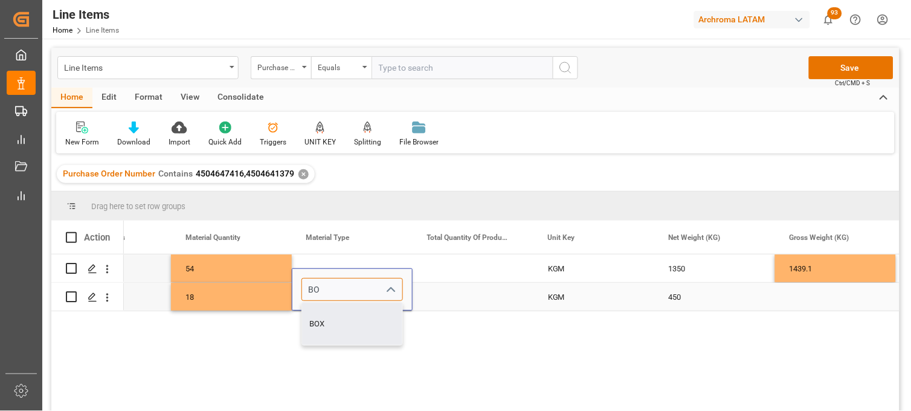
drag, startPoint x: 323, startPoint y: 322, endPoint x: 323, endPoint y: 279, distance: 43.5
click at [323, 321] on div "BOX" at bounding box center [352, 324] width 100 height 42
type input "BOX"
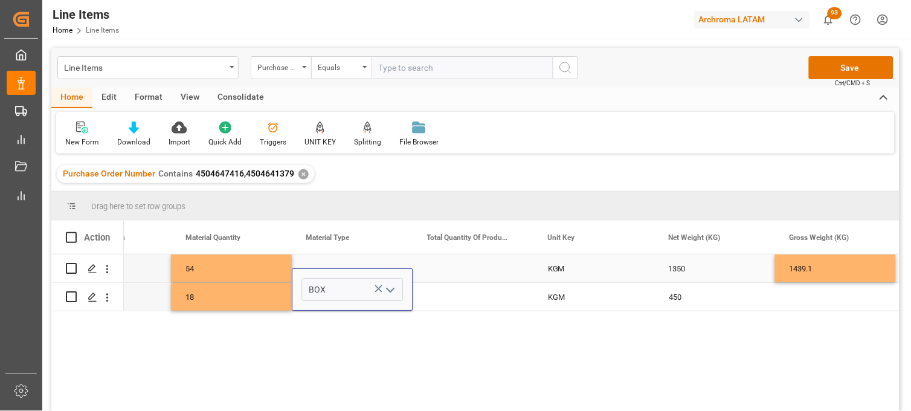
click at [324, 262] on div "Press SPACE to select this row." at bounding box center [352, 268] width 121 height 28
click at [323, 268] on div "Press SPACE to select this row." at bounding box center [352, 268] width 121 height 28
click at [325, 300] on div "BOX" at bounding box center [352, 310] width 100 height 42
type input "BOX"
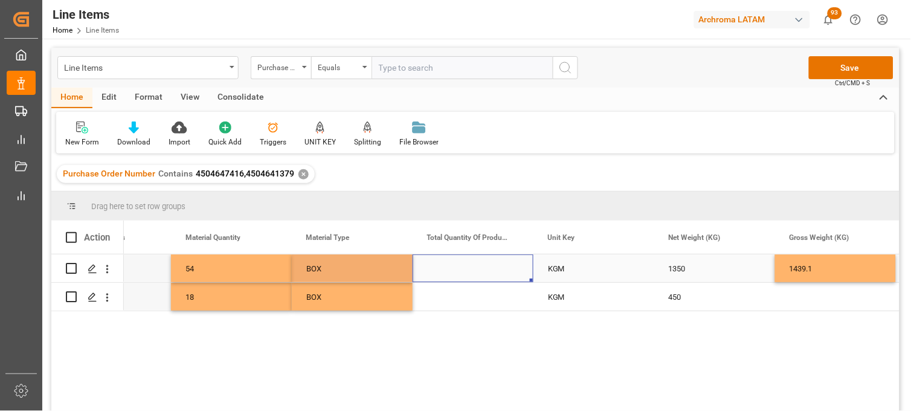
click at [448, 272] on div "Press SPACE to select this row." at bounding box center [473, 268] width 121 height 28
click at [359, 275] on div "BOX" at bounding box center [352, 269] width 92 height 28
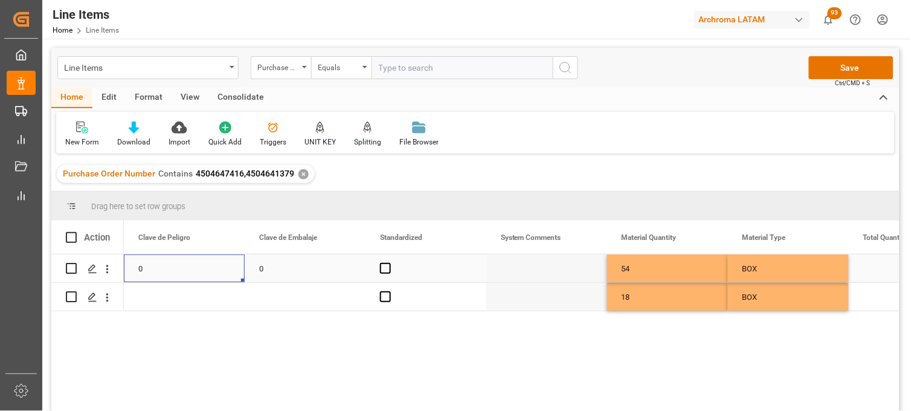
scroll to position [0, 1329]
click at [188, 303] on div "Press SPACE to select this row." at bounding box center [184, 297] width 121 height 28
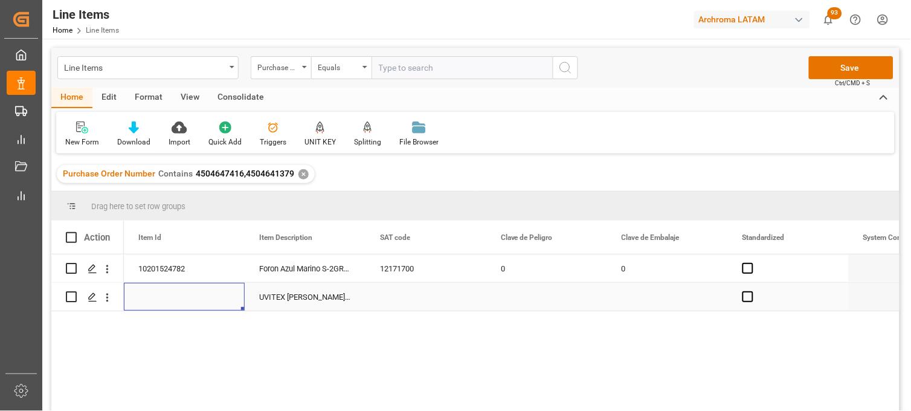
scroll to position [0, 846]
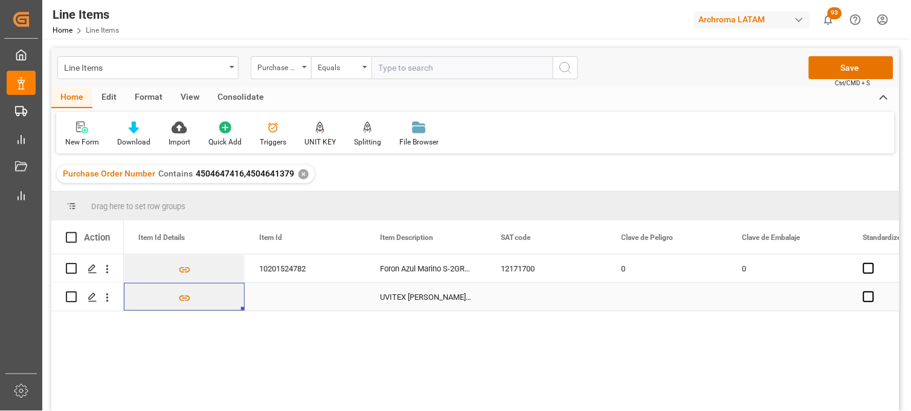
click at [281, 294] on div "Press SPACE to select this row." at bounding box center [305, 297] width 121 height 28
click at [280, 296] on input "Press SPACE to select this row." at bounding box center [304, 289] width 101 height 23
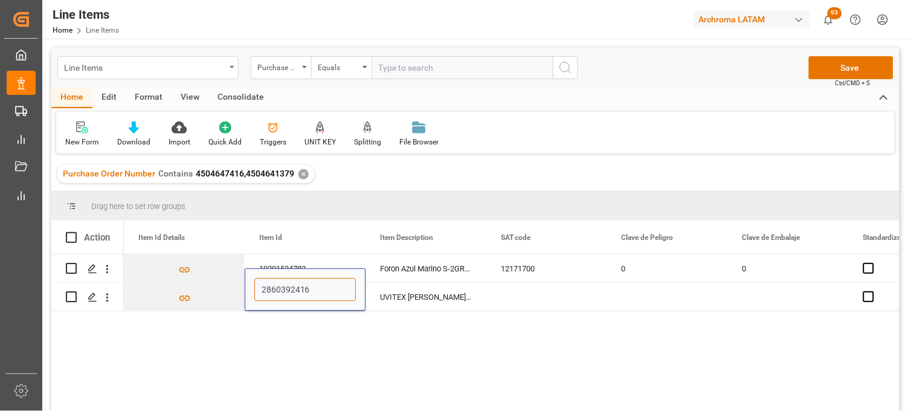
type input "28603924161"
click at [409, 297] on div "UVITEX ED-BS DRUM 60KG" at bounding box center [425, 297] width 121 height 28
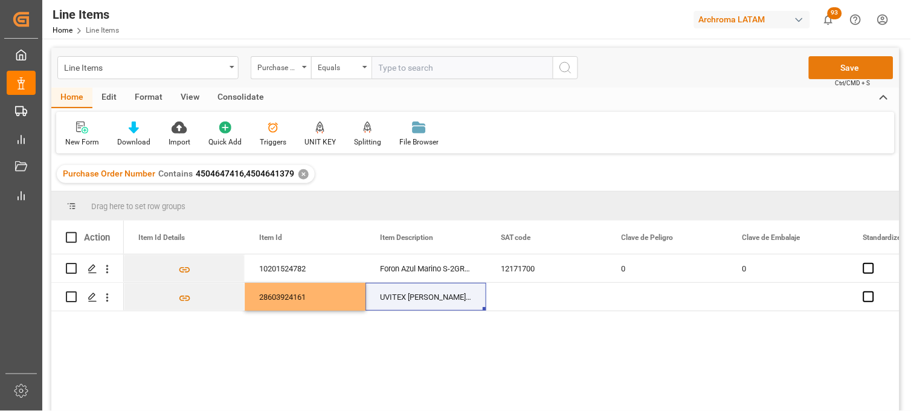
click at [838, 61] on button "Save" at bounding box center [851, 67] width 85 height 23
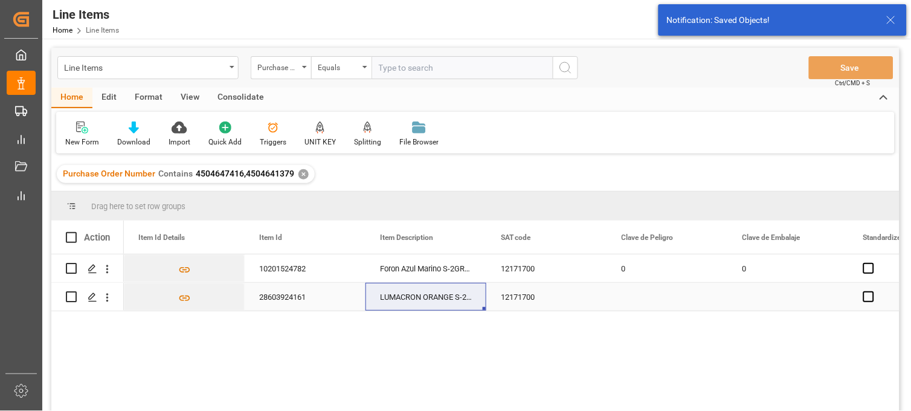
click at [533, 300] on div "12171700" at bounding box center [546, 297] width 121 height 28
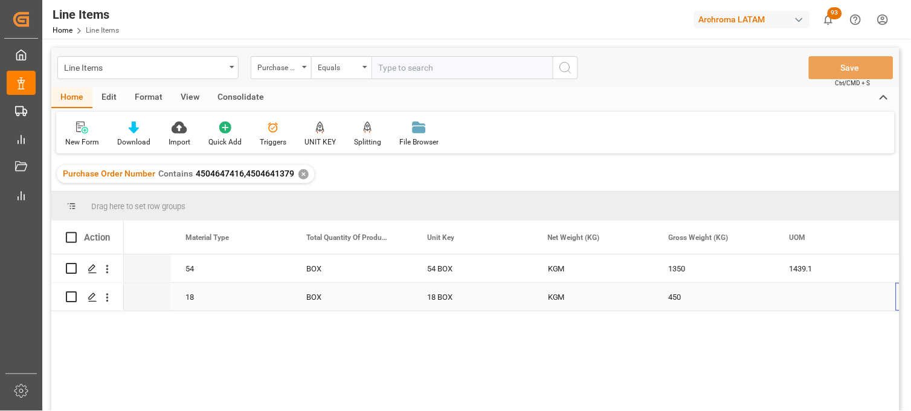
scroll to position [0, 1886]
click at [679, 297] on div "Press SPACE to select this row." at bounding box center [714, 297] width 121 height 28
click at [679, 297] on input "Press SPACE to select this row." at bounding box center [714, 289] width 101 height 23
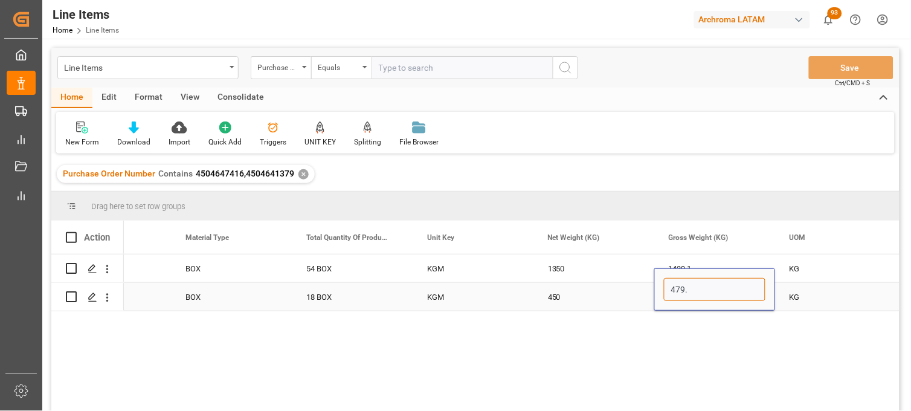
type input "479.7"
click at [568, 297] on div "450" at bounding box center [593, 297] width 121 height 28
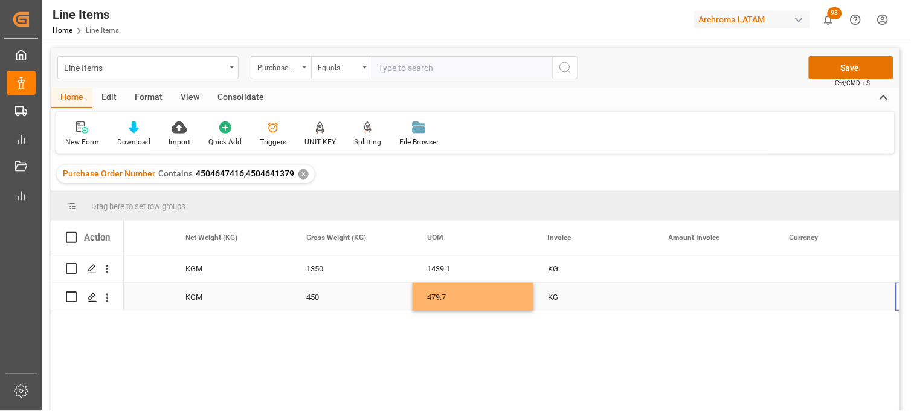
scroll to position [0, 2249]
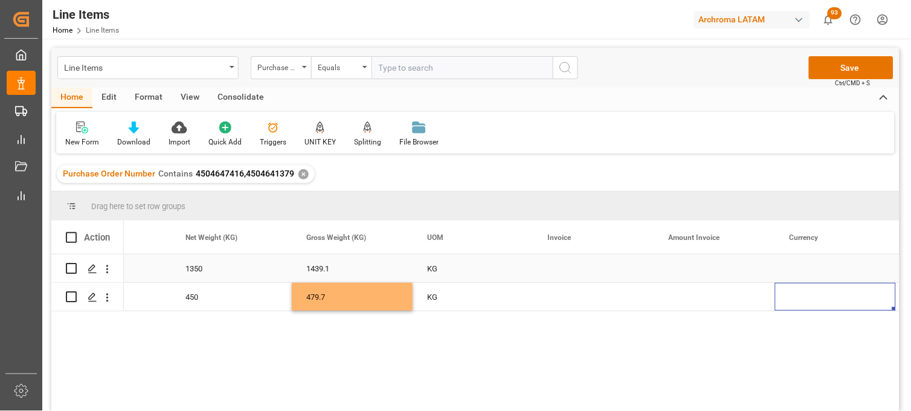
click at [570, 274] on div "Press SPACE to select this row." at bounding box center [593, 268] width 121 height 28
click at [557, 271] on div "Press SPACE to select this row." at bounding box center [593, 268] width 121 height 28
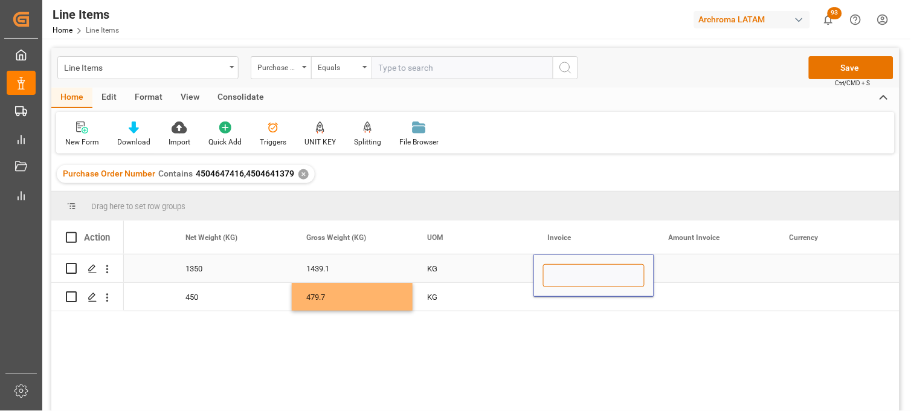
click at [557, 271] on input "Press SPACE to select this row." at bounding box center [593, 275] width 101 height 23
type input "225JH2194"
drag, startPoint x: 598, startPoint y: 278, endPoint x: 547, endPoint y: 278, distance: 51.4
click at [547, 278] on input "225JH2194" at bounding box center [593, 275] width 101 height 23
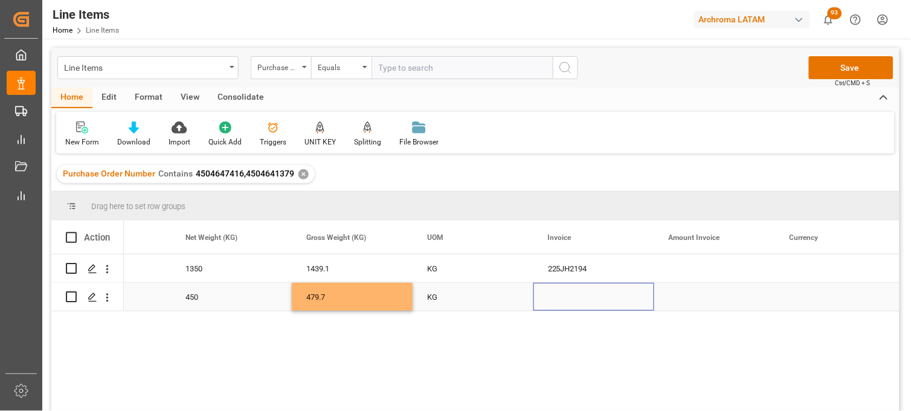
click at [560, 302] on div "Press SPACE to select this row." at bounding box center [593, 297] width 121 height 28
click at [558, 297] on div "Press SPACE to select this row." at bounding box center [593, 297] width 121 height 28
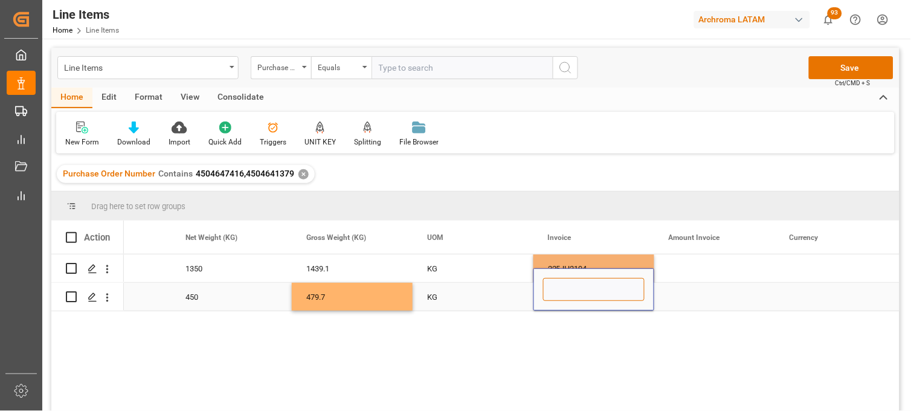
click at [558, 297] on input "Press SPACE to select this row." at bounding box center [593, 289] width 101 height 23
paste input "225JH2194"
type input "225JH2194"
click at [555, 264] on div "225JH2194" at bounding box center [593, 268] width 121 height 28
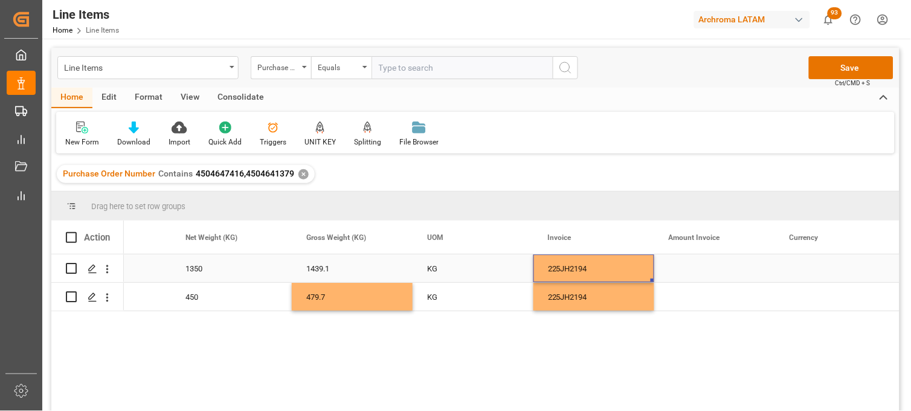
click at [703, 269] on div "Press SPACE to select this row." at bounding box center [714, 268] width 121 height 28
click at [686, 271] on div "Press SPACE to select this row." at bounding box center [714, 268] width 121 height 28
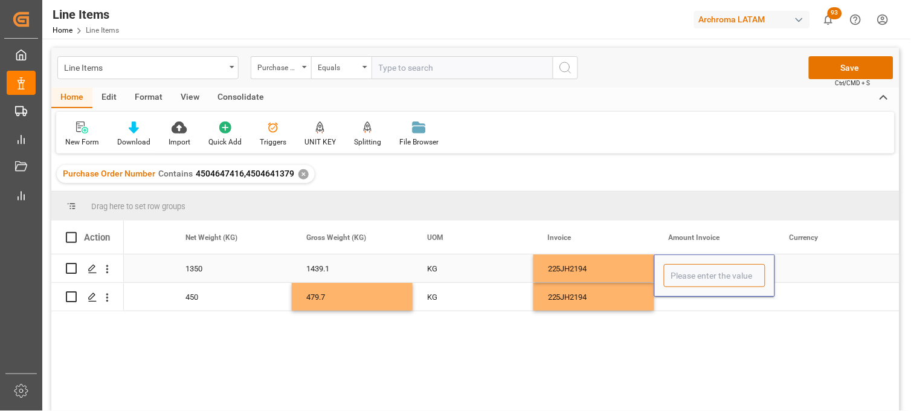
click at [686, 271] on input "Press SPACE to select this row." at bounding box center [714, 275] width 101 height 23
type input "5130"
click at [686, 297] on div "Press SPACE to select this row." at bounding box center [714, 297] width 121 height 28
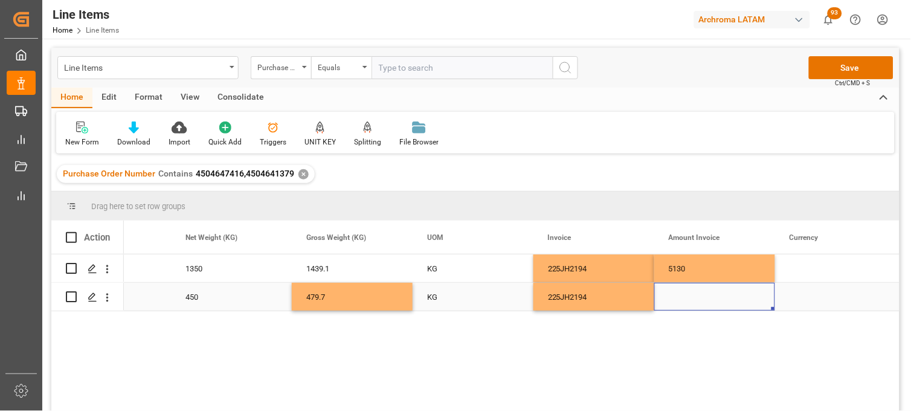
click at [685, 292] on div "Press SPACE to select this row." at bounding box center [714, 297] width 121 height 28
click at [686, 293] on div "Press SPACE to select this row." at bounding box center [714, 297] width 121 height 28
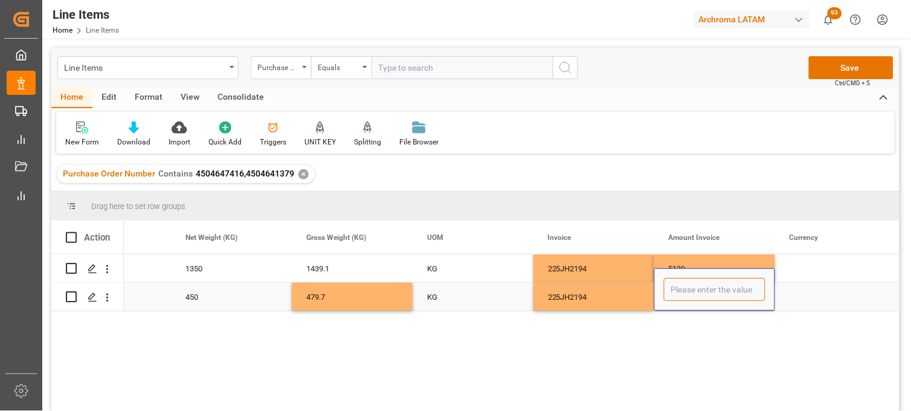
click at [686, 294] on input "Press SPACE to select this row." at bounding box center [714, 289] width 101 height 23
type input "1575"
click at [607, 300] on div "225JH2194" at bounding box center [593, 297] width 121 height 28
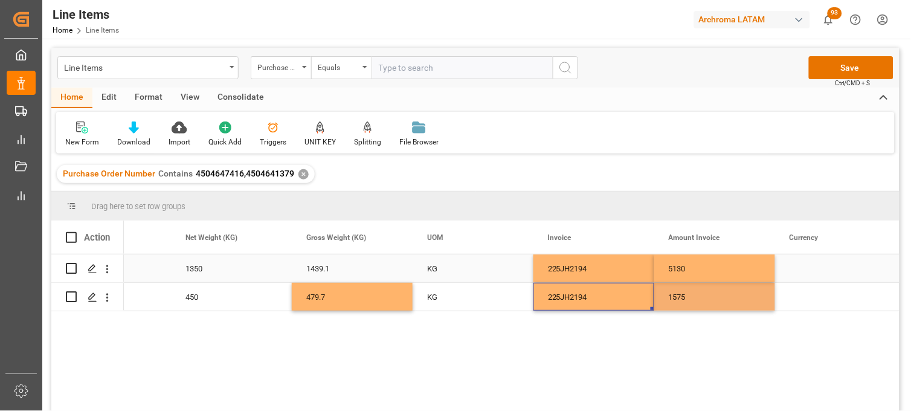
click at [825, 266] on div "Press SPACE to select this row." at bounding box center [835, 268] width 121 height 28
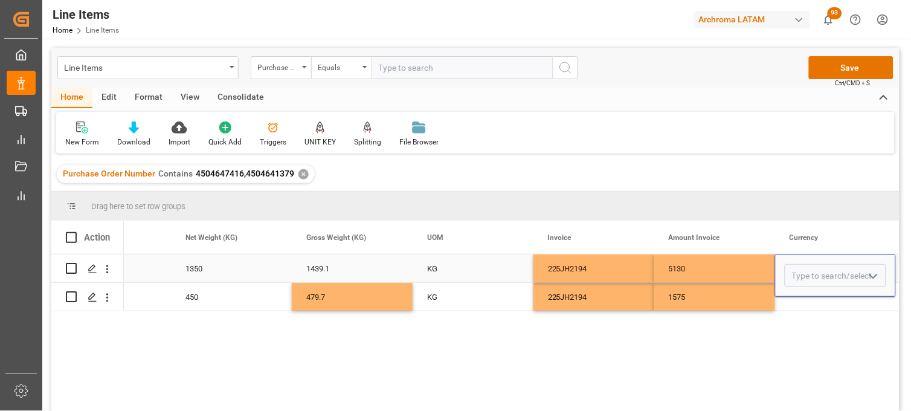
click at [820, 269] on input "Press SPACE to select this row." at bounding box center [835, 275] width 101 height 23
click at [805, 301] on div "USD" at bounding box center [835, 310] width 100 height 42
type input "USD"
click at [804, 294] on div "USD" at bounding box center [835, 275] width 121 height 42
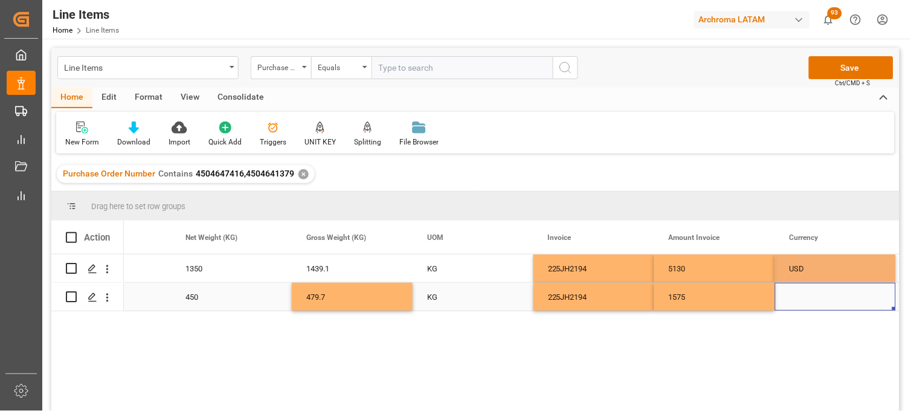
click at [804, 297] on div "Press SPACE to select this row." at bounding box center [835, 297] width 121 height 28
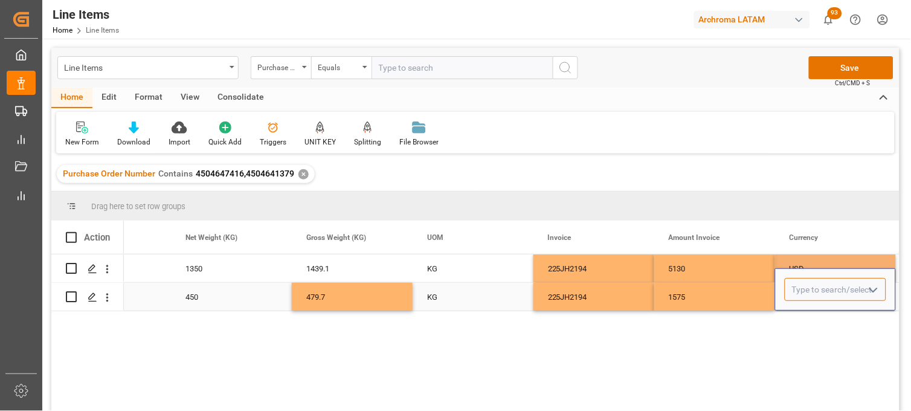
click at [803, 295] on input "Press SPACE to select this row." at bounding box center [835, 289] width 101 height 23
click at [805, 316] on div "USD" at bounding box center [835, 324] width 100 height 42
type input "USD"
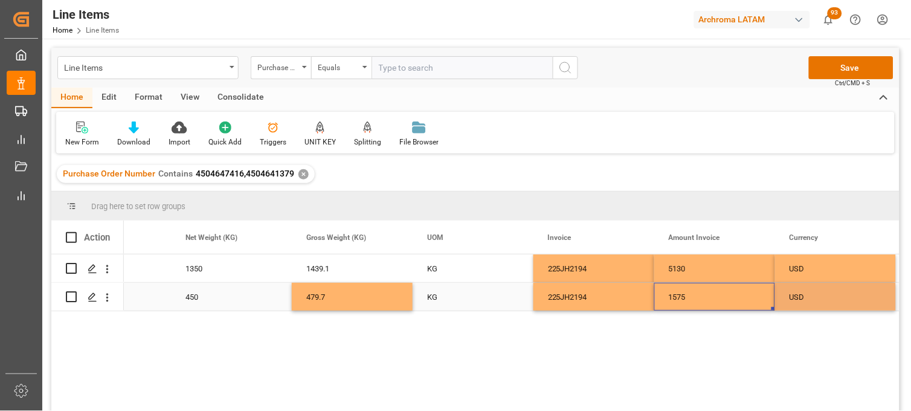
click at [750, 299] on div "1575" at bounding box center [714, 297] width 121 height 28
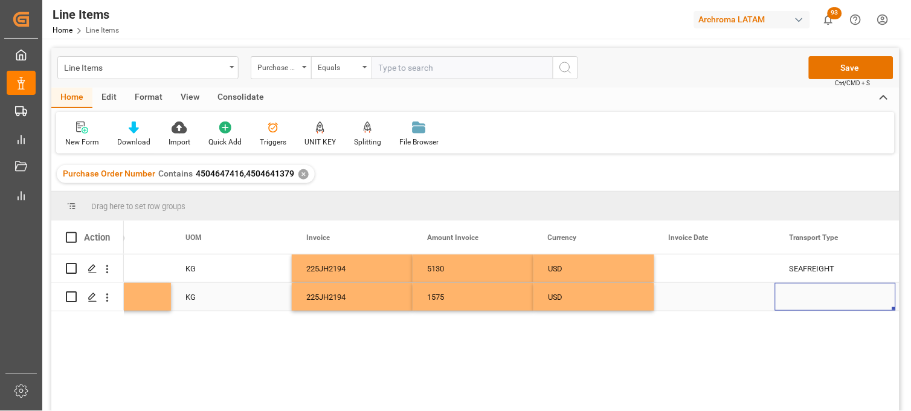
scroll to position [0, 2611]
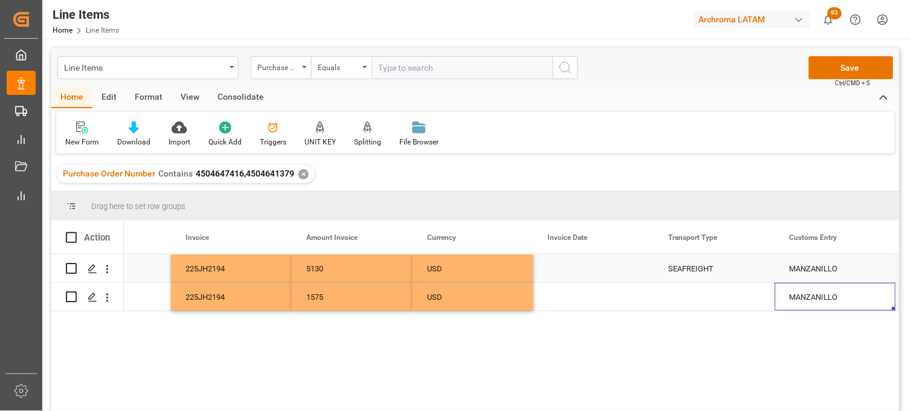
click at [701, 267] on div "SEAFREIGHT" at bounding box center [715, 269] width 92 height 28
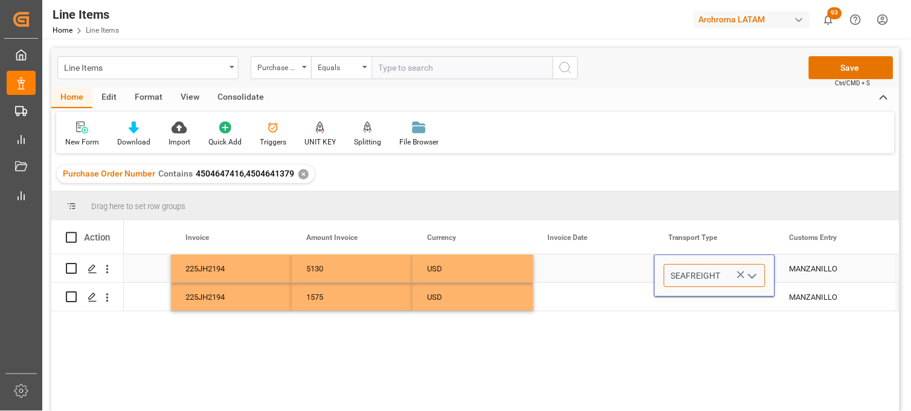
click at [701, 267] on input "SEAFREIGHT" at bounding box center [714, 275] width 101 height 23
click at [693, 298] on div "Press SPACE to select this row." at bounding box center [714, 297] width 121 height 28
type input "SEAFREIGHT"
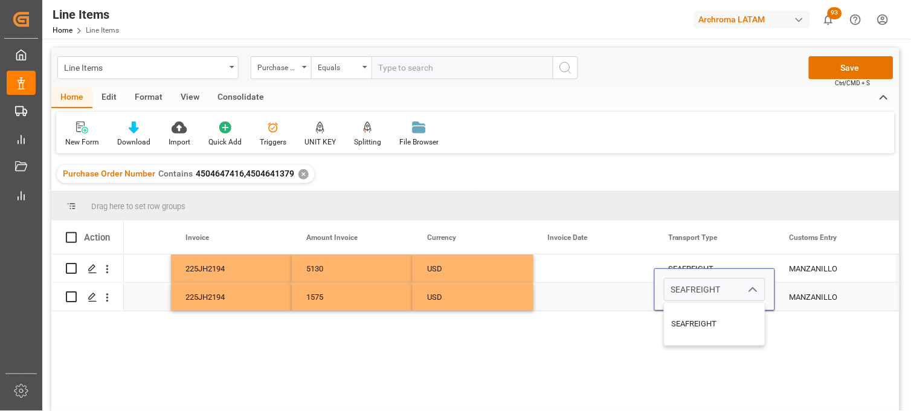
click at [691, 292] on input "SEAFREIGHT" at bounding box center [714, 289] width 101 height 23
click at [697, 313] on div "SEAFREIGHT" at bounding box center [715, 324] width 100 height 42
click at [575, 268] on div "Press SPACE to select this row." at bounding box center [593, 268] width 121 height 28
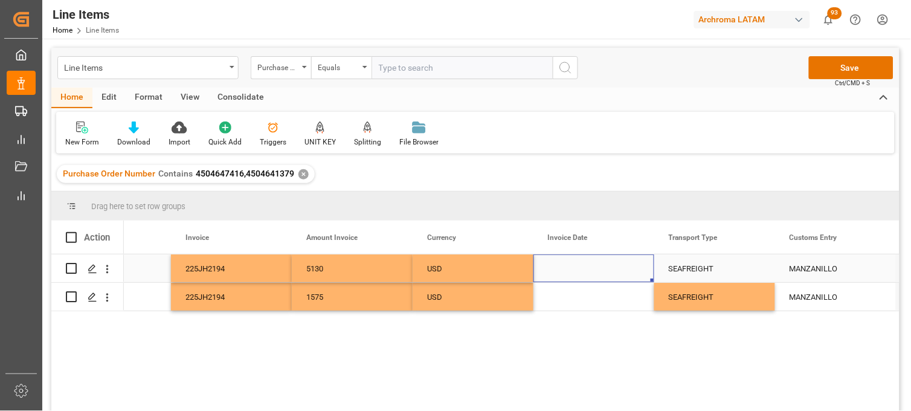
click at [572, 268] on div "Press SPACE to select this row." at bounding box center [593, 268] width 121 height 28
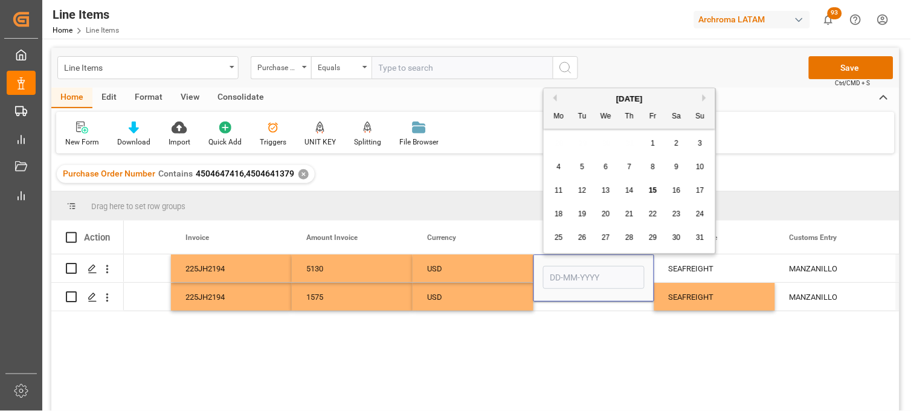
click at [553, 98] on button "Previous Month" at bounding box center [553, 97] width 7 height 7
click at [605, 240] on span "30" at bounding box center [606, 237] width 8 height 8
type input "[DATE]"
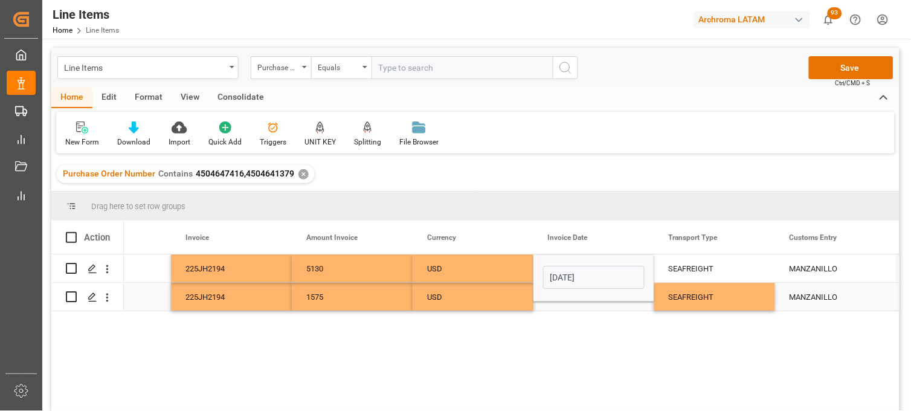
click at [566, 303] on div "Press SPACE to select this row." at bounding box center [593, 297] width 121 height 28
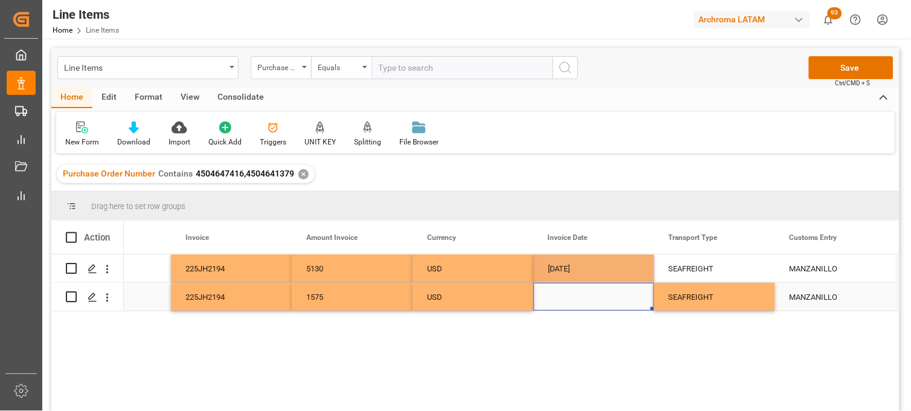
click at [562, 294] on div "Press SPACE to select this row." at bounding box center [593, 297] width 121 height 28
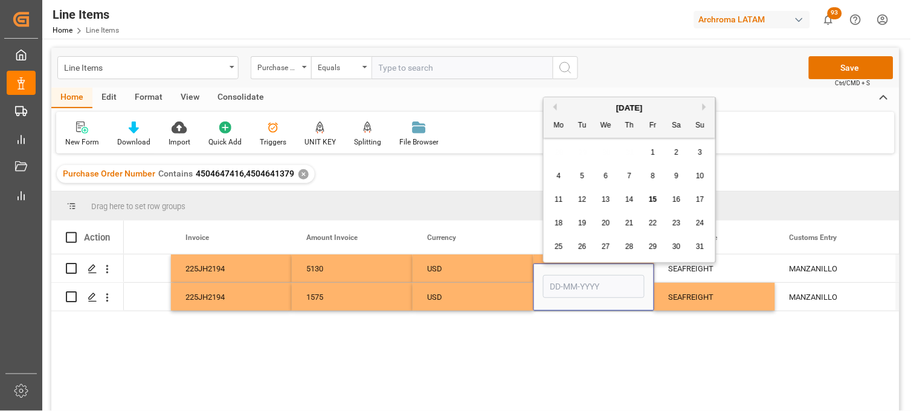
click at [554, 106] on button "Previous Month" at bounding box center [553, 106] width 7 height 7
click at [607, 243] on span "30" at bounding box center [606, 246] width 8 height 8
type input "[DATE]"
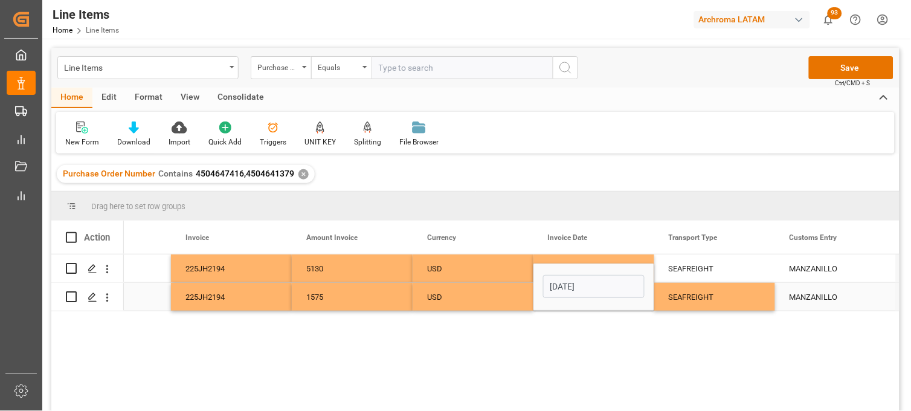
click at [681, 297] on div "SEAFREIGHT" at bounding box center [715, 297] width 92 height 28
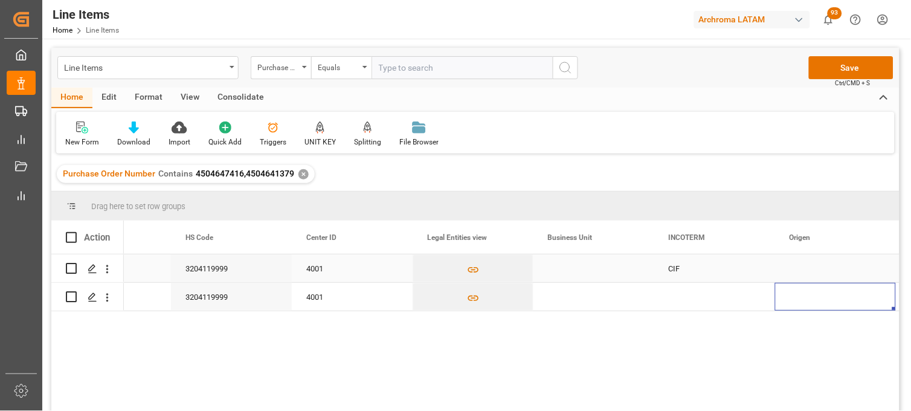
scroll to position [0, 3457]
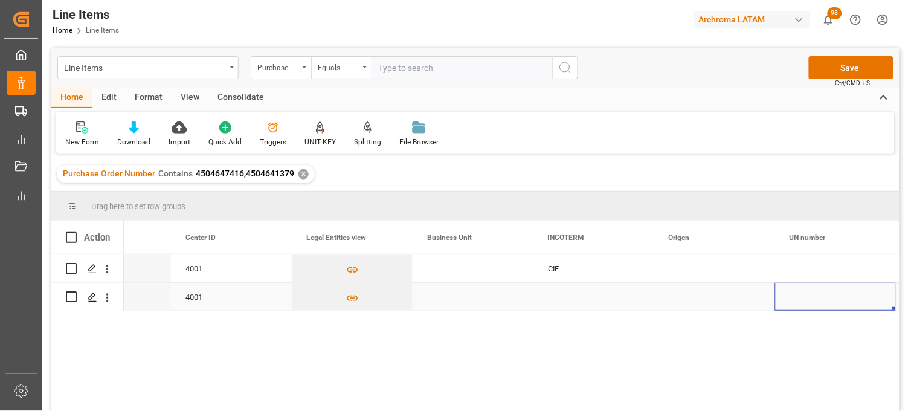
click at [565, 294] on div "Press SPACE to select this row." at bounding box center [593, 297] width 121 height 28
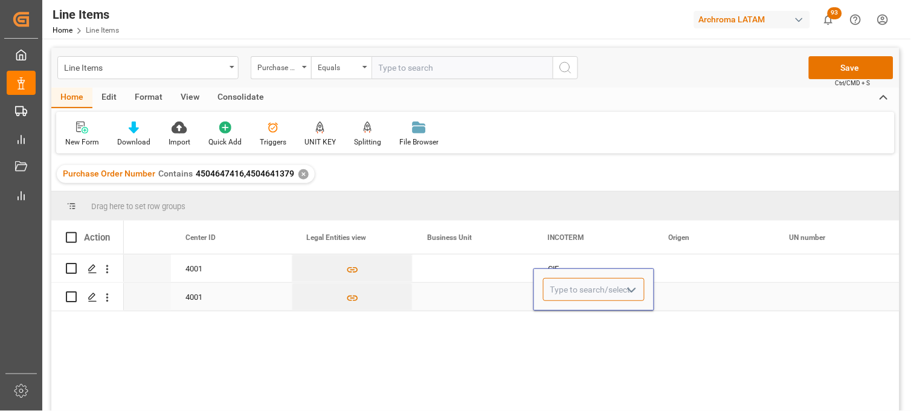
click at [565, 294] on input "Press SPACE to select this row." at bounding box center [593, 289] width 101 height 23
click at [570, 315] on div "CIF" at bounding box center [594, 324] width 100 height 42
type input "CIF"
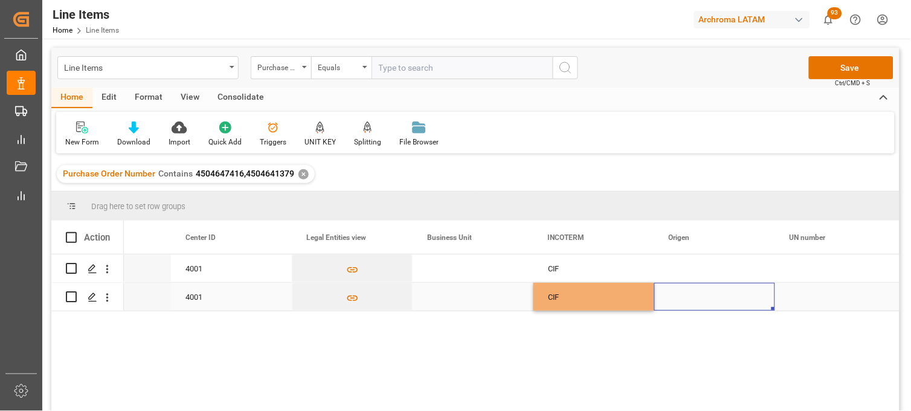
click at [668, 291] on div "Press SPACE to select this row." at bounding box center [714, 297] width 121 height 28
click at [689, 291] on div "Press SPACE to select this row." at bounding box center [714, 297] width 121 height 28
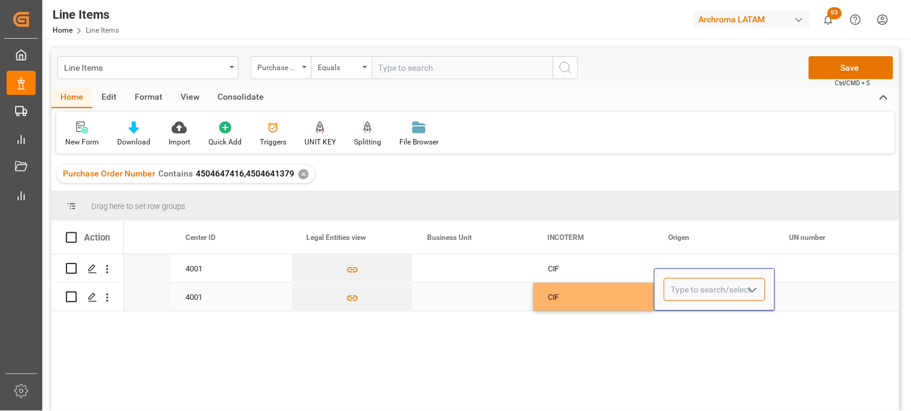
click at [689, 291] on input "Press SPACE to select this row." at bounding box center [714, 289] width 101 height 23
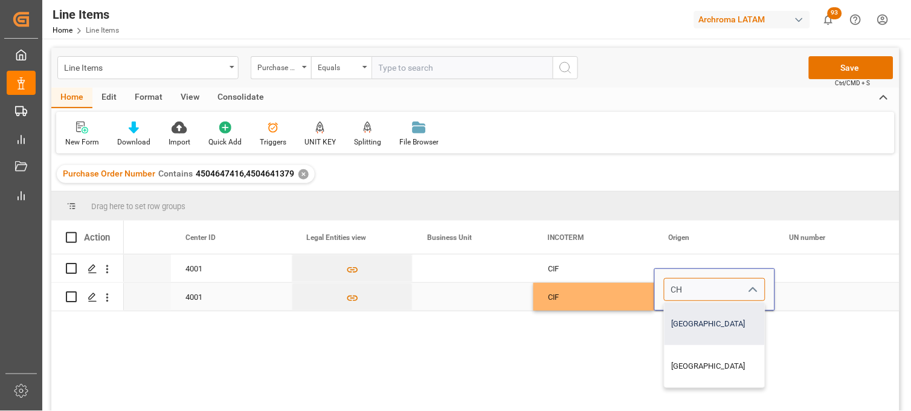
click at [687, 317] on div "CHINA" at bounding box center [715, 324] width 100 height 42
type input "CHINA"
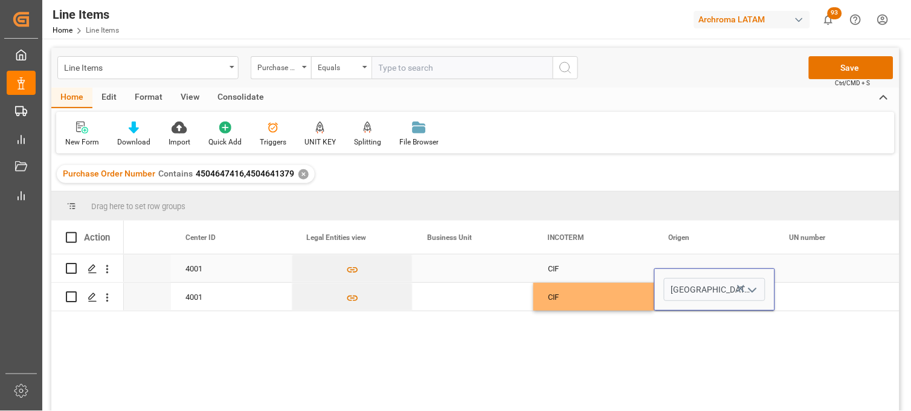
click at [681, 262] on div "Press SPACE to select this row." at bounding box center [714, 268] width 121 height 28
click at [677, 275] on div "Press SPACE to select this row." at bounding box center [714, 268] width 121 height 28
click at [678, 268] on div "Press SPACE to select this row." at bounding box center [714, 268] width 121 height 28
click at [679, 268] on input "Press SPACE to select this row." at bounding box center [714, 275] width 101 height 23
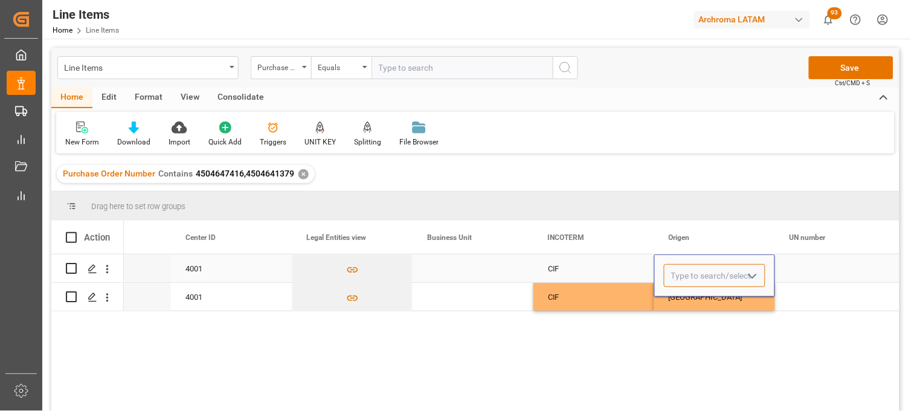
click at [679, 270] on input "Press SPACE to select this row." at bounding box center [714, 275] width 101 height 23
type input "X"
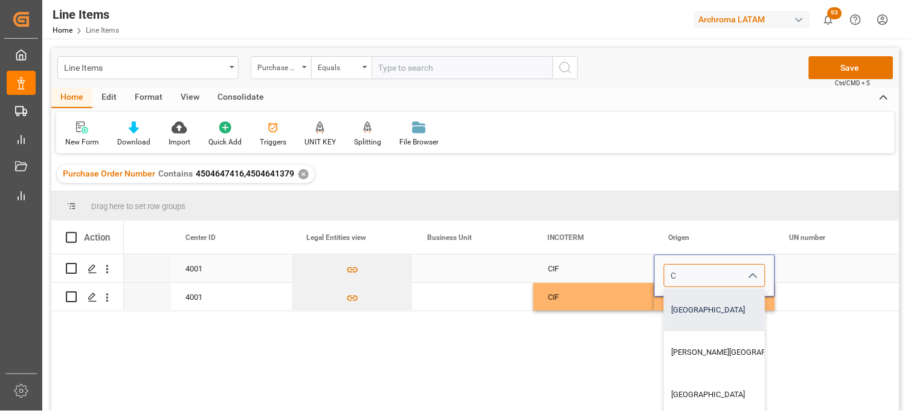
click at [684, 294] on div "CHINA" at bounding box center [738, 310] width 146 height 42
type input "CHINA"
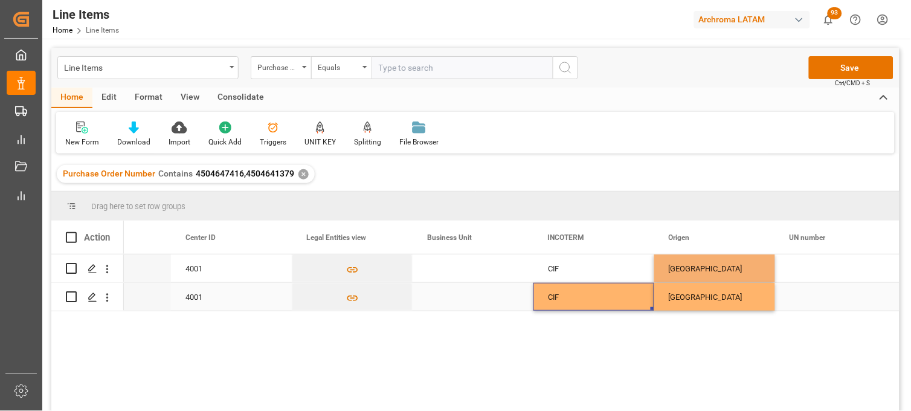
click at [570, 297] on div "CIF" at bounding box center [594, 297] width 92 height 28
click at [814, 288] on div "Press SPACE to select this row." at bounding box center [835, 297] width 121 height 28
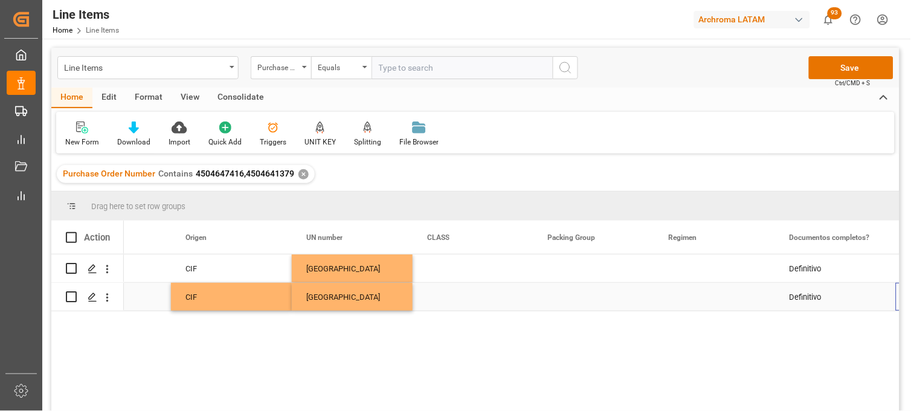
scroll to position [0, 3940]
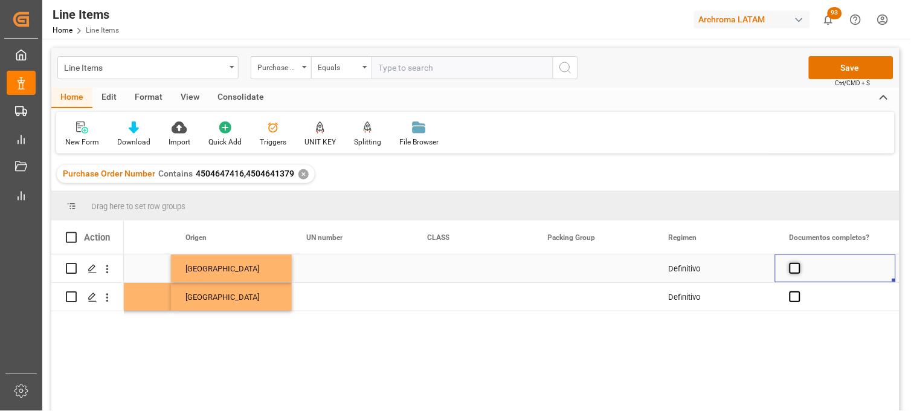
click at [794, 268] on span "Press SPACE to select this row." at bounding box center [795, 268] width 11 height 11
click at [799, 263] on input "Press SPACE to select this row." at bounding box center [799, 263] width 0 height 0
click at [793, 297] on span "Press SPACE to select this row." at bounding box center [795, 296] width 11 height 11
click at [799, 291] on input "Press SPACE to select this row." at bounding box center [799, 291] width 0 height 0
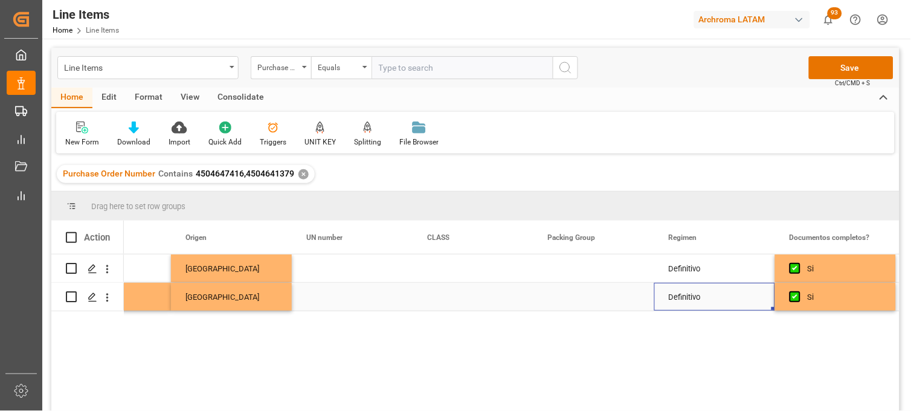
click at [701, 292] on div "Definitivo" at bounding box center [714, 297] width 121 height 28
click at [684, 273] on div "Definitivo" at bounding box center [714, 268] width 121 height 28
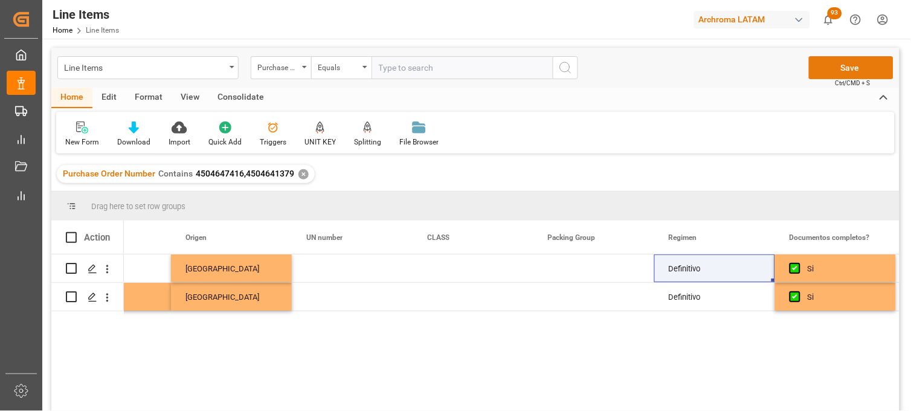
click at [818, 70] on button "Save" at bounding box center [851, 67] width 85 height 23
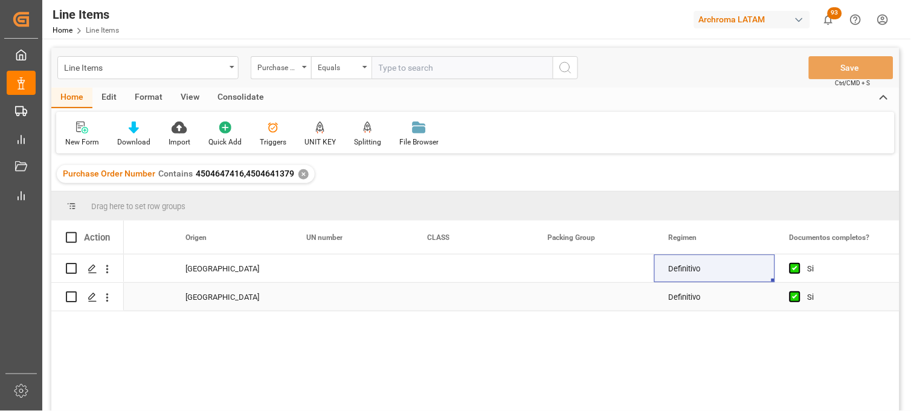
click at [493, 298] on div "Press SPACE to select this row." at bounding box center [473, 297] width 121 height 28
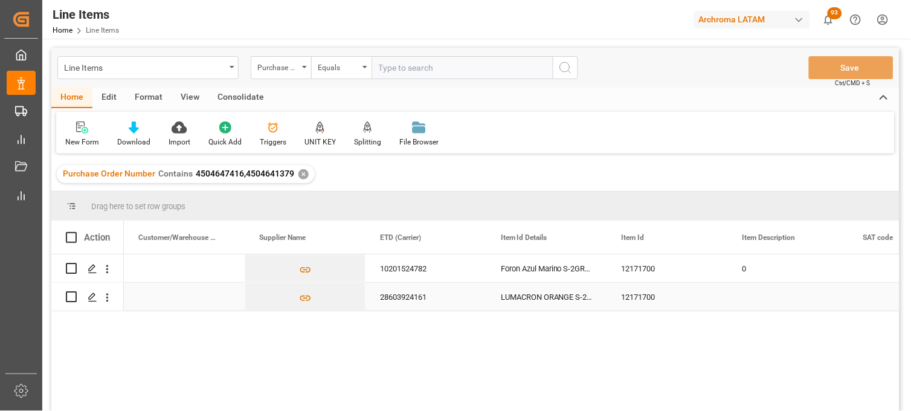
scroll to position [0, 0]
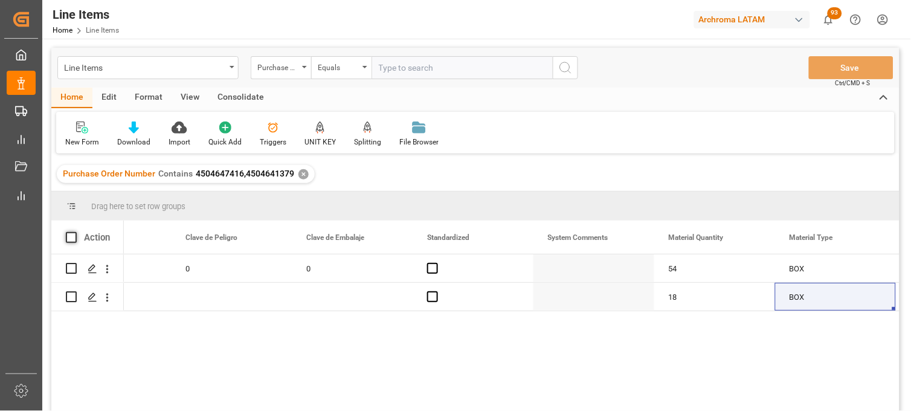
click at [69, 232] on span at bounding box center [71, 237] width 11 height 11
click at [75, 232] on input "checkbox" at bounding box center [75, 232] width 0 height 0
checkbox input "true"
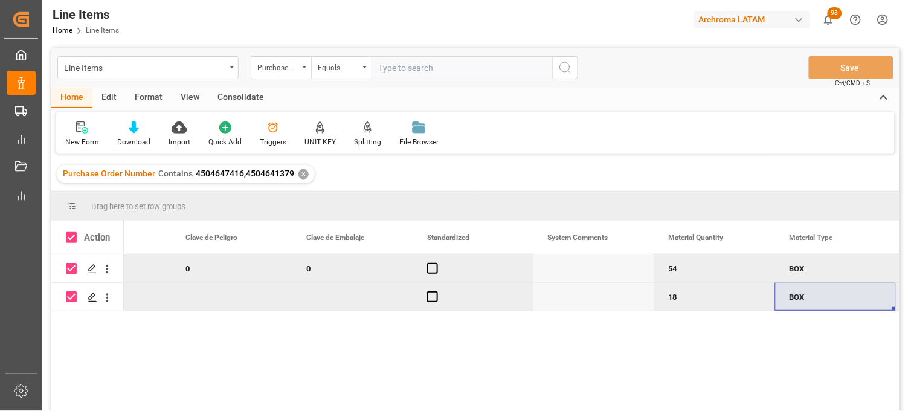
click at [242, 93] on div "Consolidate" at bounding box center [240, 98] width 65 height 21
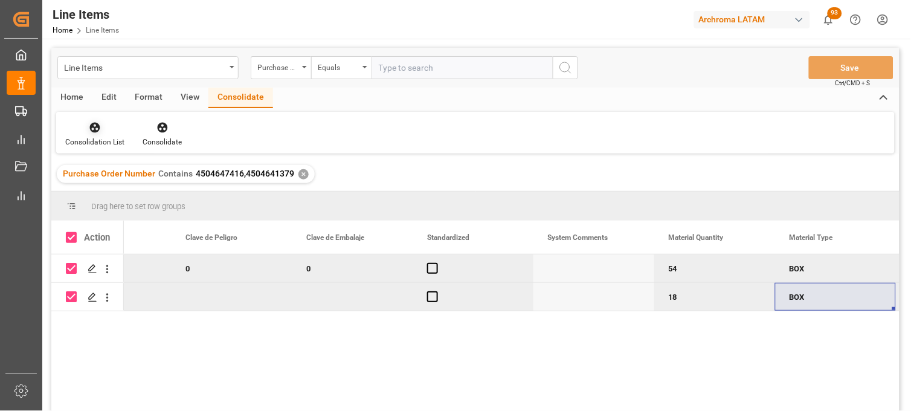
click at [100, 130] on icon at bounding box center [95, 127] width 12 height 12
click at [97, 176] on div "Line Items Purchase Order Number Equals Save Ctrl/CMD + S Home Edit Format View…" at bounding box center [475, 245] width 848 height 395
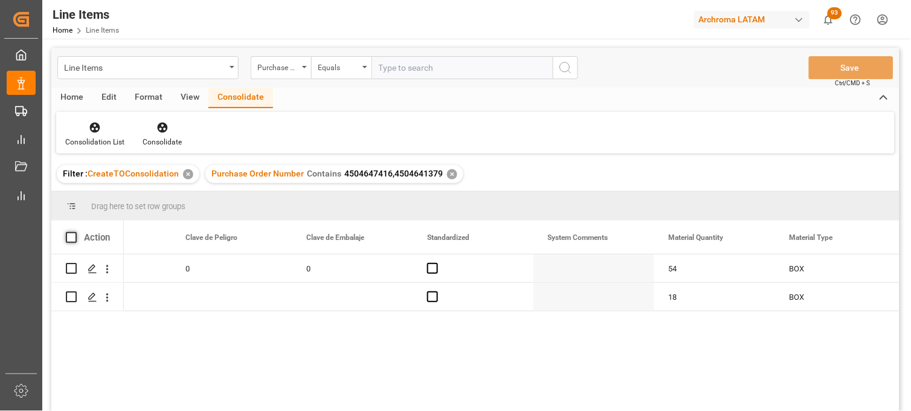
click at [73, 238] on span at bounding box center [71, 237] width 11 height 11
click at [75, 232] on input "checkbox" at bounding box center [75, 232] width 0 height 0
checkbox input "true"
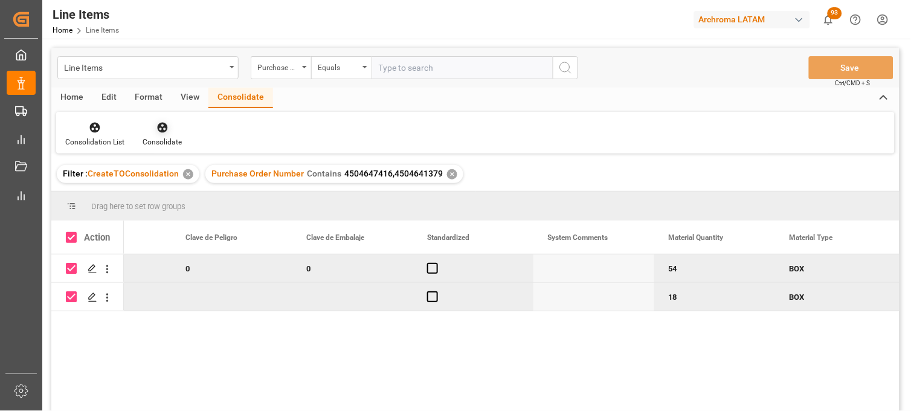
click at [152, 146] on div "Consolidate" at bounding box center [162, 142] width 39 height 11
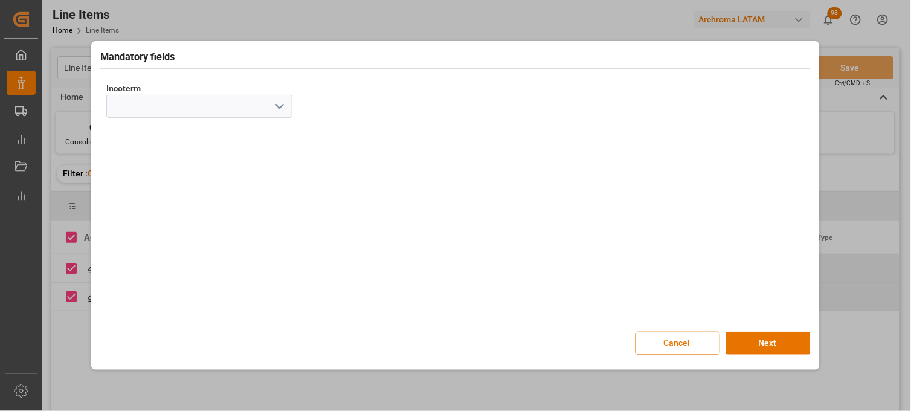
click at [276, 106] on polyline "open menu" at bounding box center [279, 107] width 7 height 4
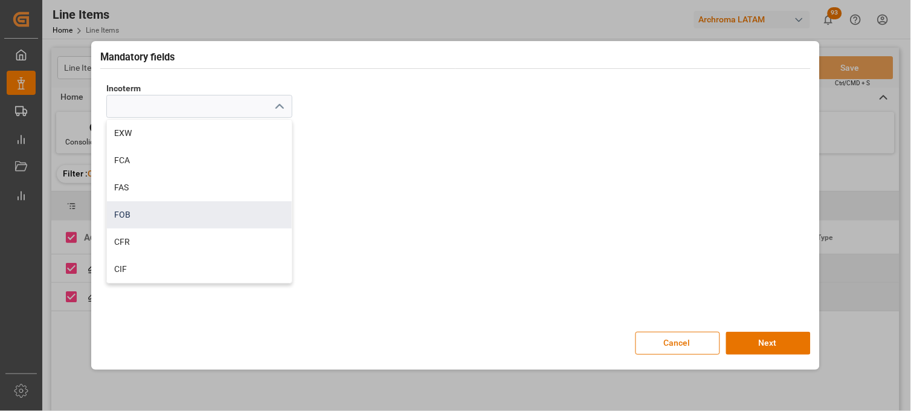
scroll to position [67, 0]
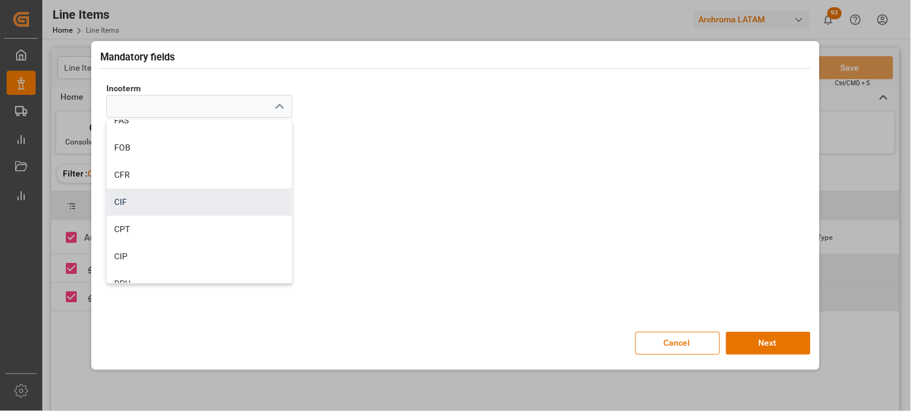
click at [131, 195] on div "CIF" at bounding box center [199, 201] width 185 height 27
type input "CIF"
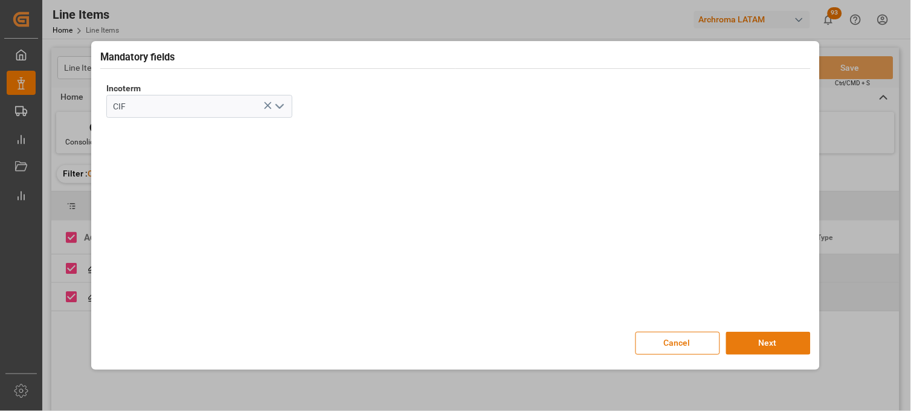
click at [750, 344] on button "Next" at bounding box center [768, 343] width 85 height 23
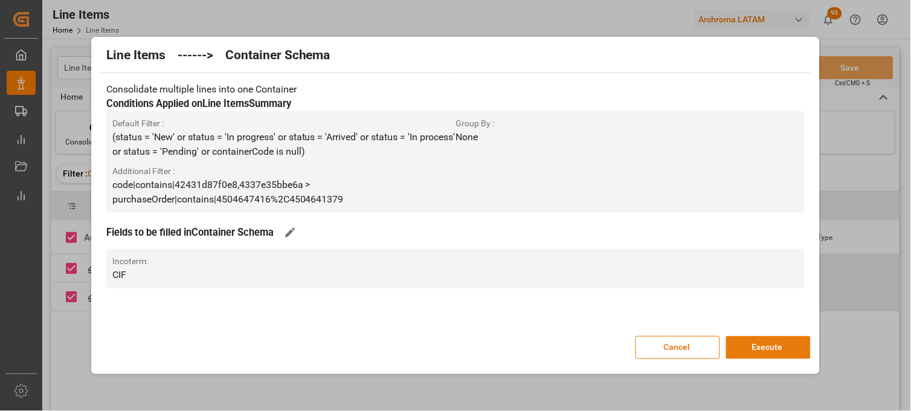
click at [766, 347] on button "Execute" at bounding box center [768, 347] width 85 height 23
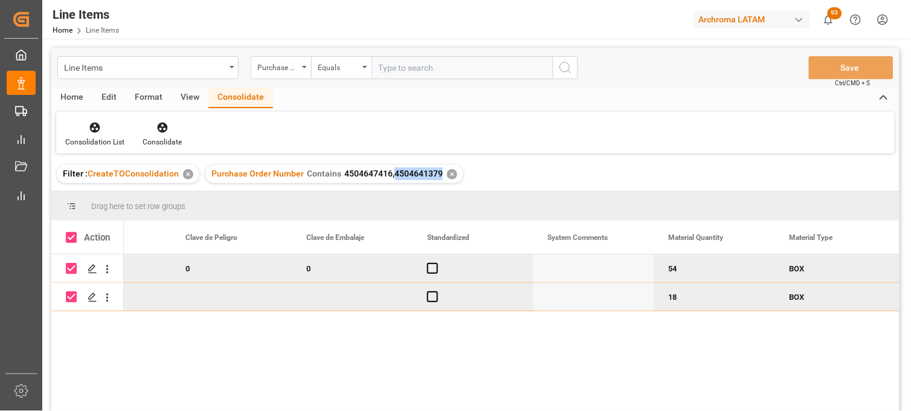
drag, startPoint x: 391, startPoint y: 173, endPoint x: 438, endPoint y: 173, distance: 47.1
click at [438, 173] on div "Purchase Order Number Contains 4504647416,4504641379 ✕" at bounding box center [334, 174] width 258 height 18
copy span "4504641379"
click at [141, 71] on div "Line Items" at bounding box center [144, 66] width 161 height 15
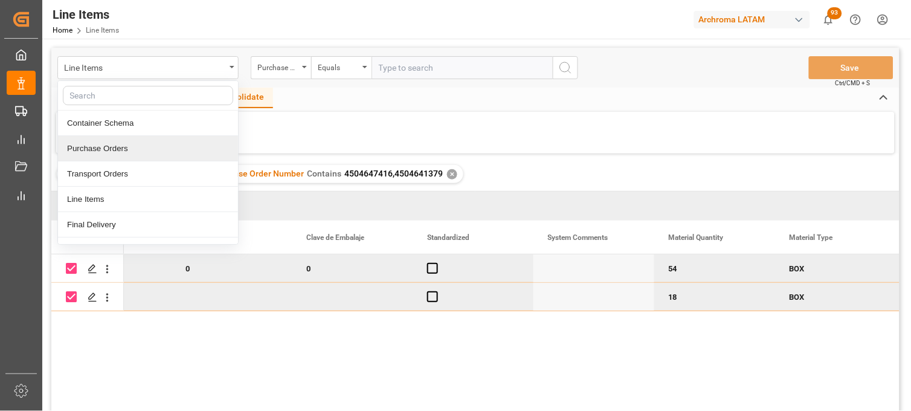
click at [127, 149] on div "Purchase Orders" at bounding box center [148, 148] width 180 height 25
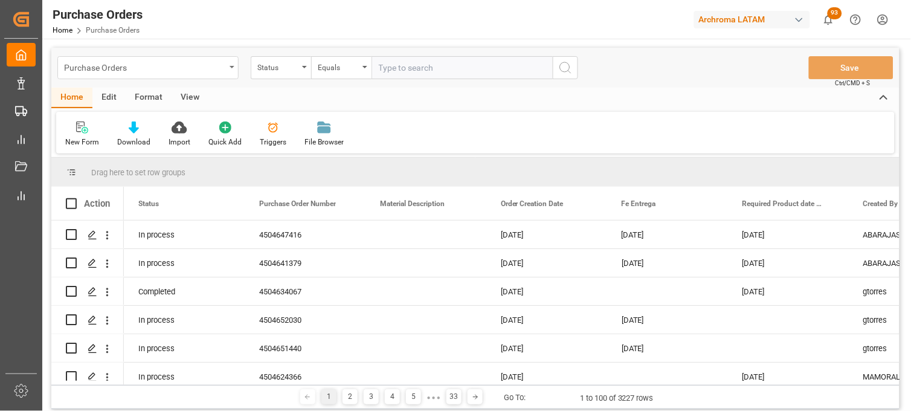
click at [140, 63] on div "Purchase Orders" at bounding box center [144, 66] width 161 height 15
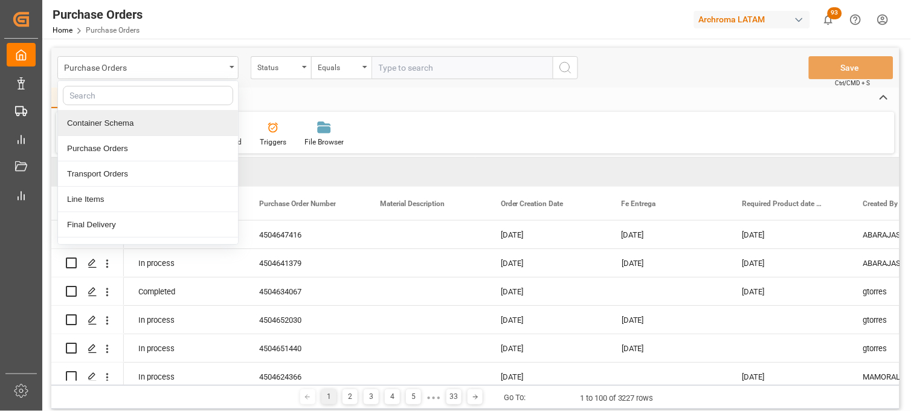
click at [137, 117] on div "Container Schema" at bounding box center [148, 123] width 180 height 25
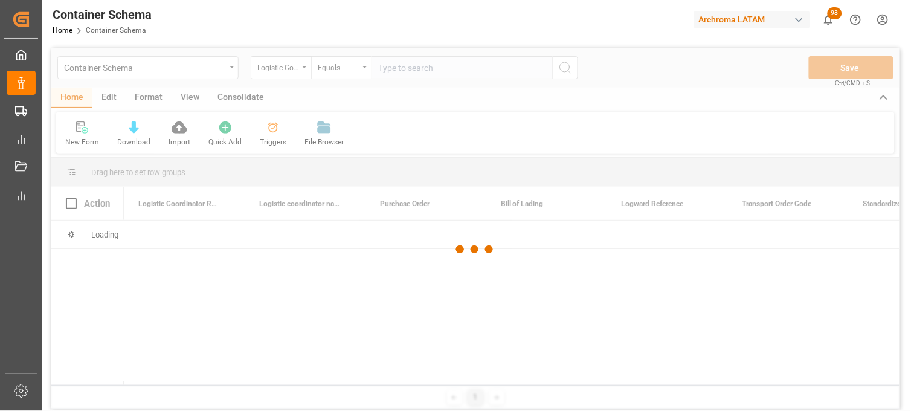
click at [304, 70] on div at bounding box center [475, 250] width 848 height 404
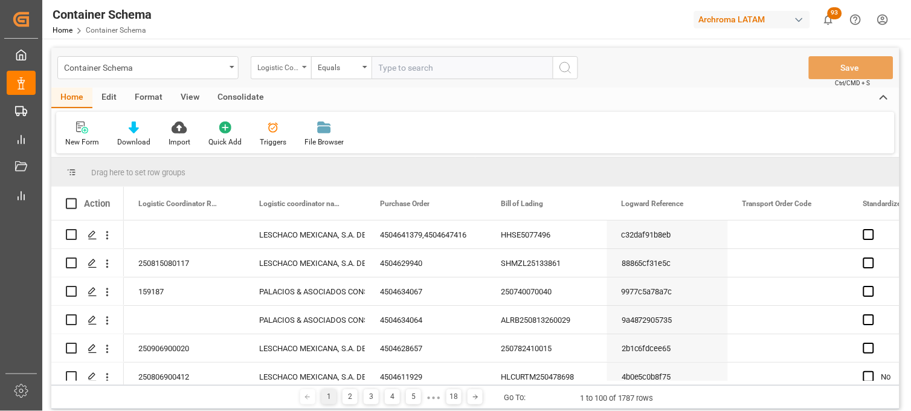
click at [297, 74] on div "Logistic Coordinator Reference Number" at bounding box center [281, 67] width 60 height 23
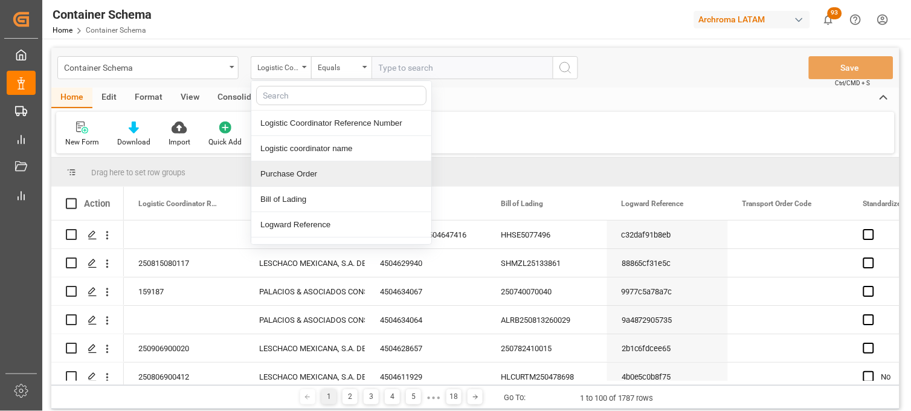
click at [294, 168] on div "Purchase Order" at bounding box center [341, 173] width 180 height 25
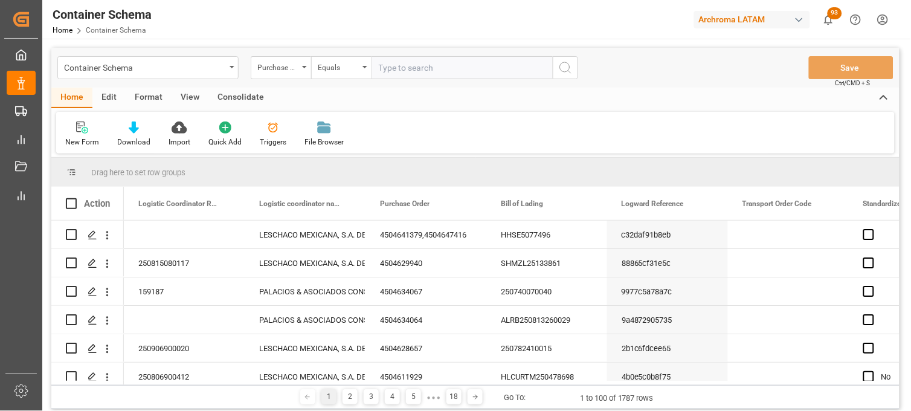
click at [413, 67] on input "text" at bounding box center [462, 67] width 181 height 23
paste input "4504641377"
type input "4504641377"
click at [350, 65] on div "Equals" at bounding box center [338, 66] width 41 height 14
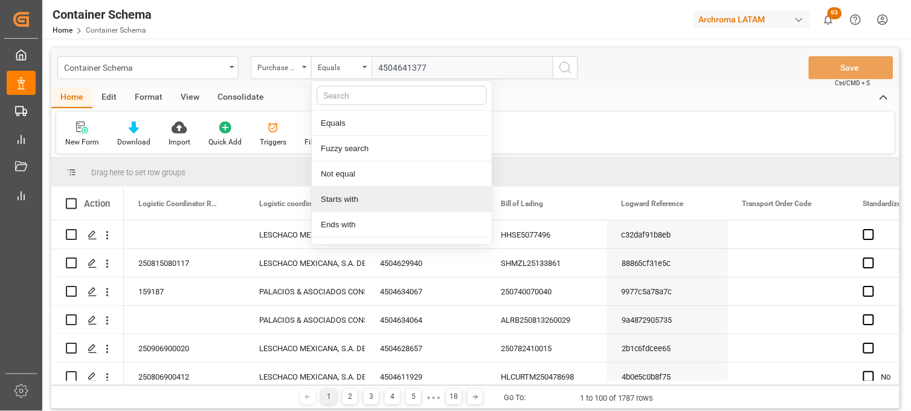
click at [362, 193] on div "Starts with" at bounding box center [402, 199] width 180 height 25
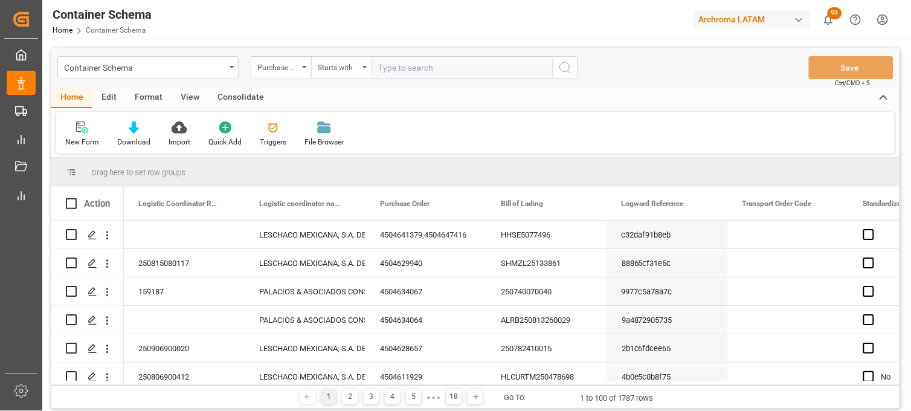
click at [400, 75] on input "text" at bounding box center [462, 67] width 181 height 23
paste input "4504641377"
type input "4504641377"
drag, startPoint x: 563, startPoint y: 65, endPoint x: 553, endPoint y: 43, distance: 24.4
click at [564, 65] on icon "search button" at bounding box center [565, 67] width 14 height 14
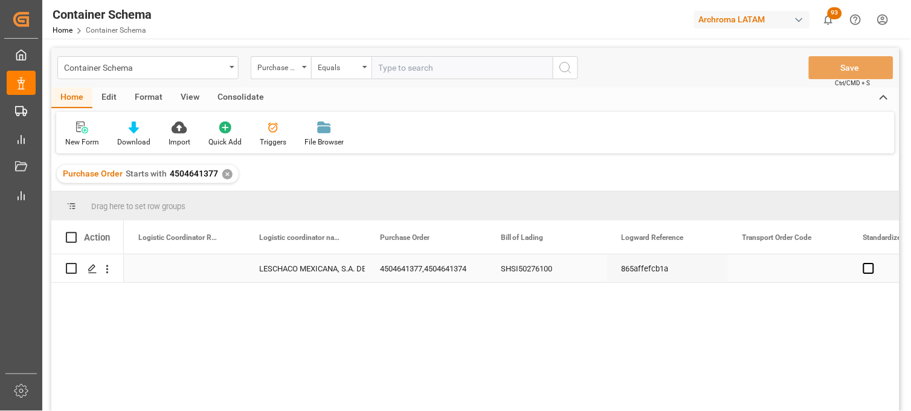
click at [167, 268] on div "Press SPACE to select this row." at bounding box center [184, 268] width 121 height 28
click at [167, 268] on input "Press SPACE to select this row." at bounding box center [184, 275] width 101 height 23
paste input "250906900158"
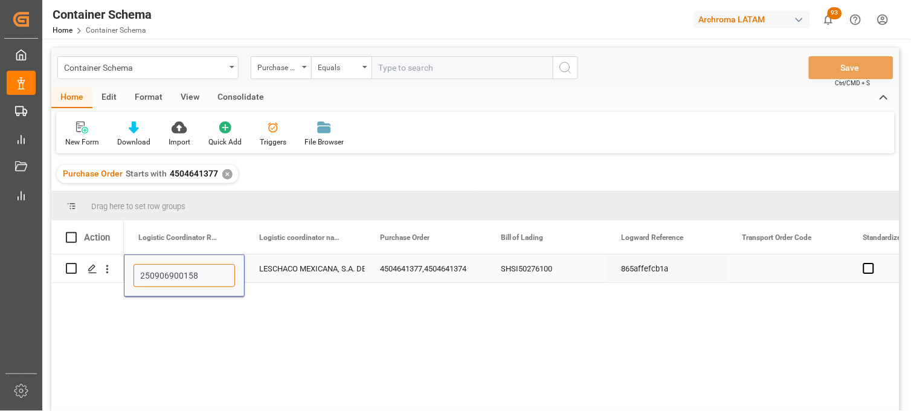
type input "250906900158"
click at [275, 268] on div "LESCHACO MEXICANA, S.A. DE C.V." at bounding box center [305, 269] width 92 height 28
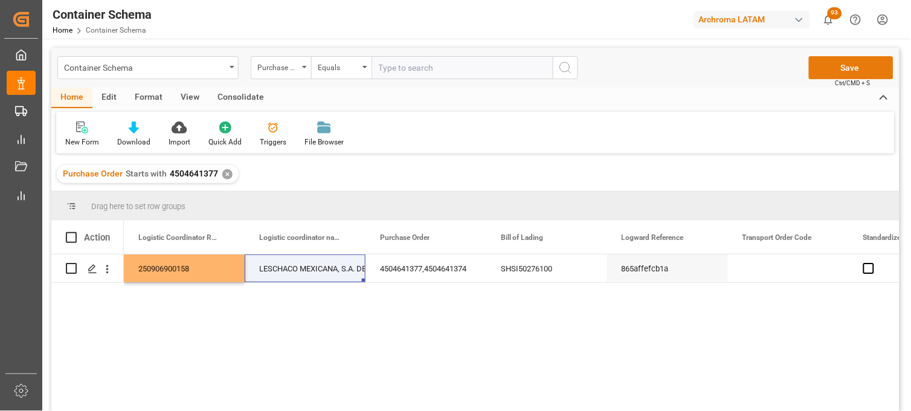
click at [840, 74] on button "Save" at bounding box center [851, 67] width 85 height 23
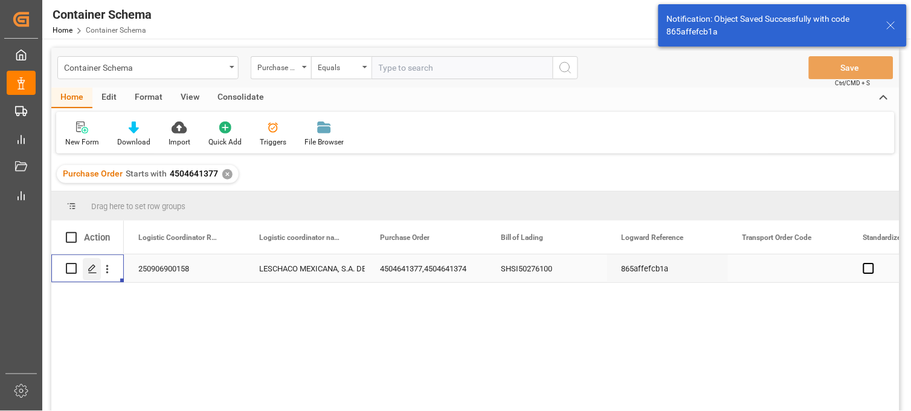
click at [94, 272] on icon "Press SPACE to select this row." at bounding box center [93, 269] width 10 height 10
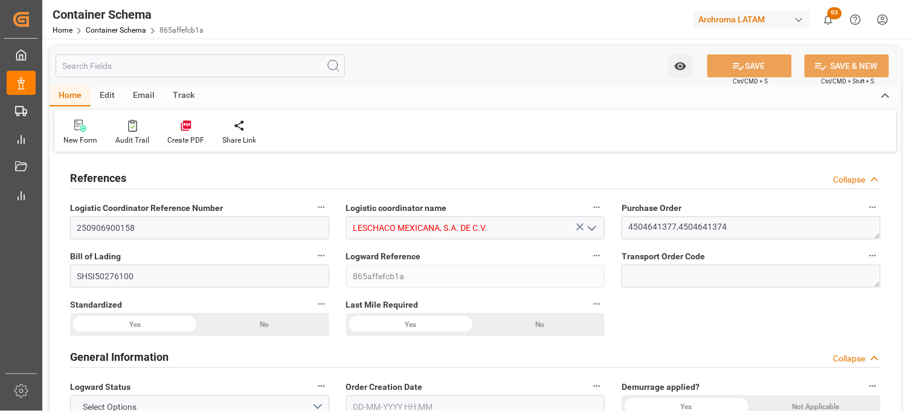
type input "10"
type input "7"
type input "2"
type input "792"
type input "19800"
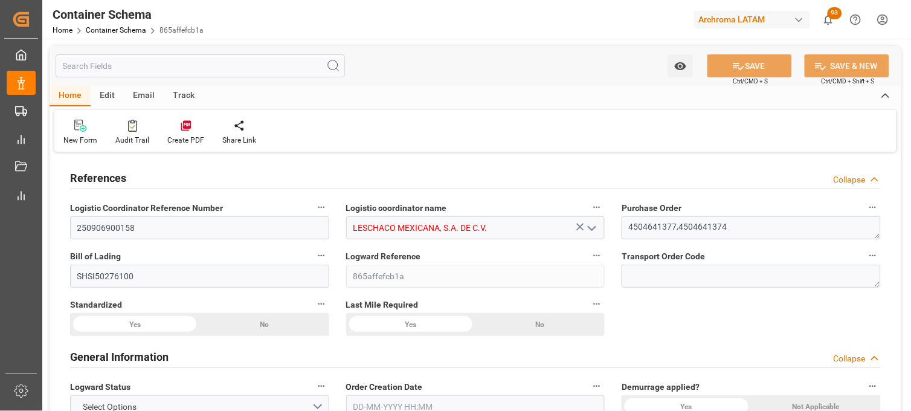
type input "25992"
type input "PIL"
type input "Pacific International Lines Pte Ltd"
type input "CNSHG"
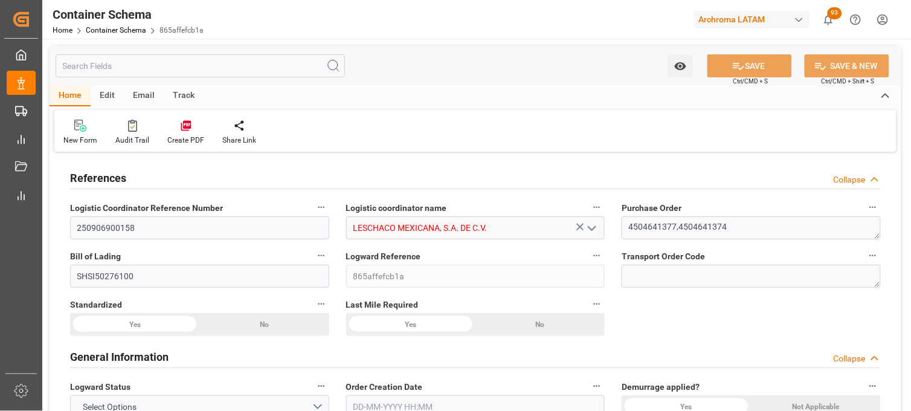
type input "MXZLO"
type input "9473731"
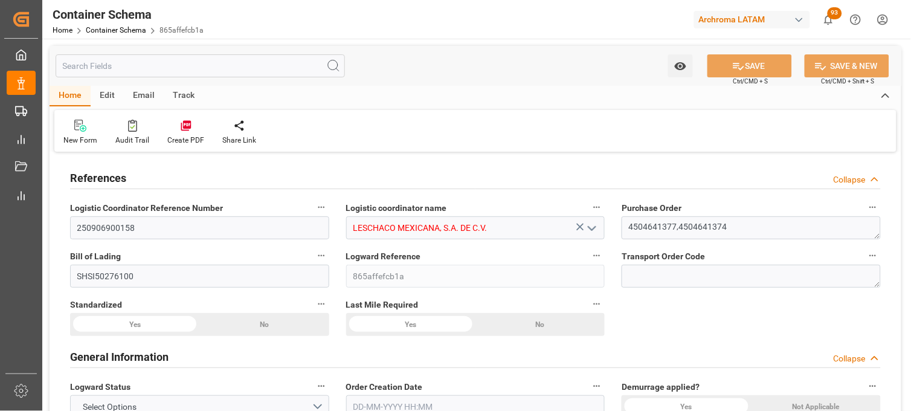
type input "9473731"
type input "14-08-2025 08:15"
type input "13-08-2025"
type input "14-08-2025"
type input "[DATE]"
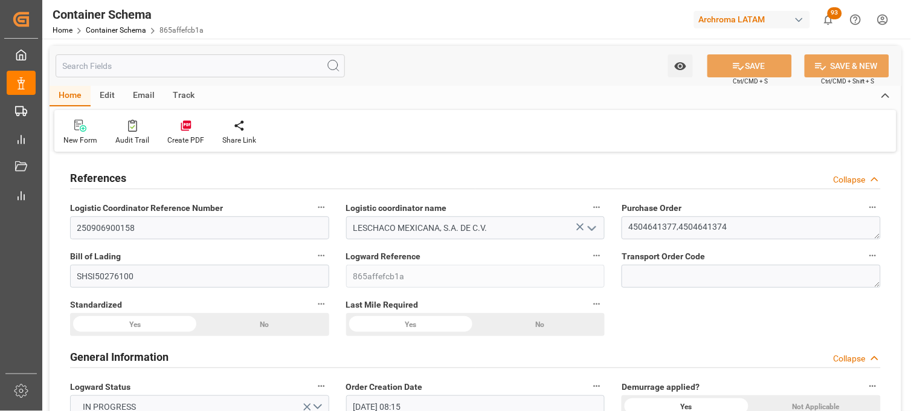
type input "26-07-2025 02:45"
type input "06-08-2025 00:00"
type input "06-08-2025 09:15"
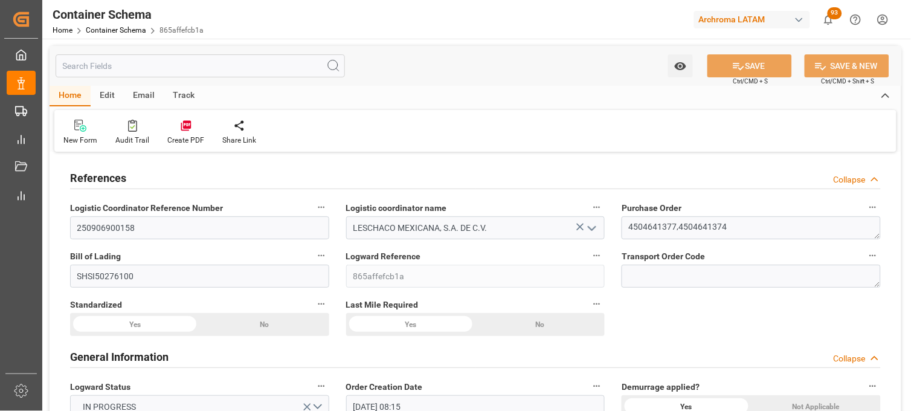
type input "22-08-2025 00:00"
type input "22-08-2025 08:30"
type input "22-08-2025 00:00"
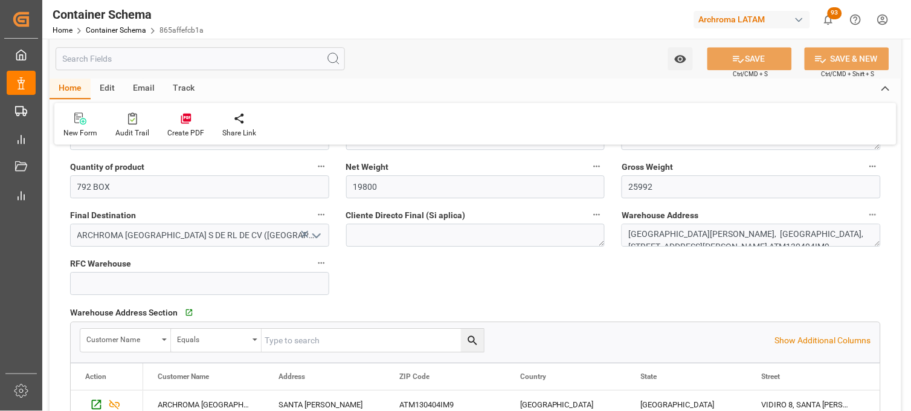
scroll to position [738, 0]
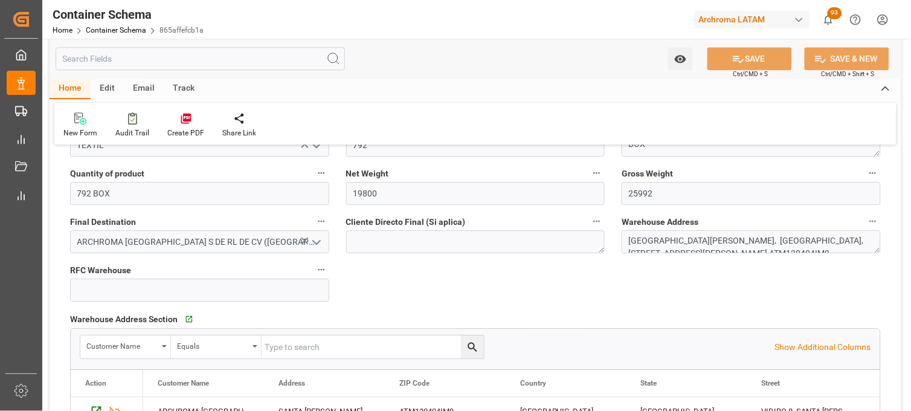
click at [300, 238] on icon at bounding box center [304, 240] width 13 height 13
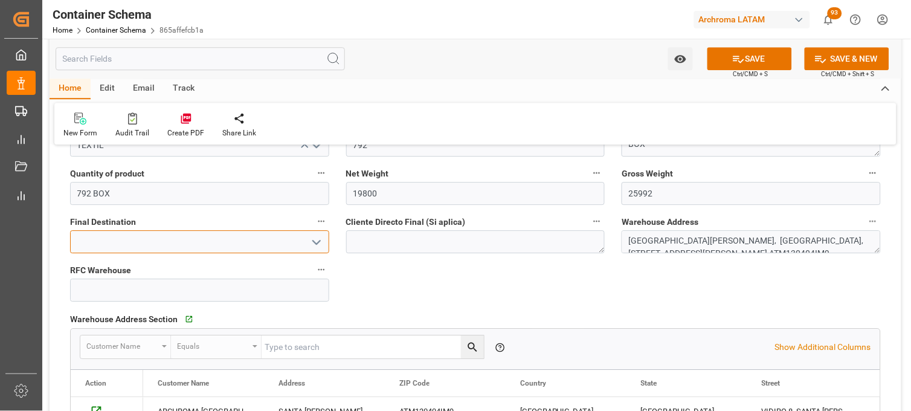
click at [285, 243] on input at bounding box center [199, 241] width 259 height 23
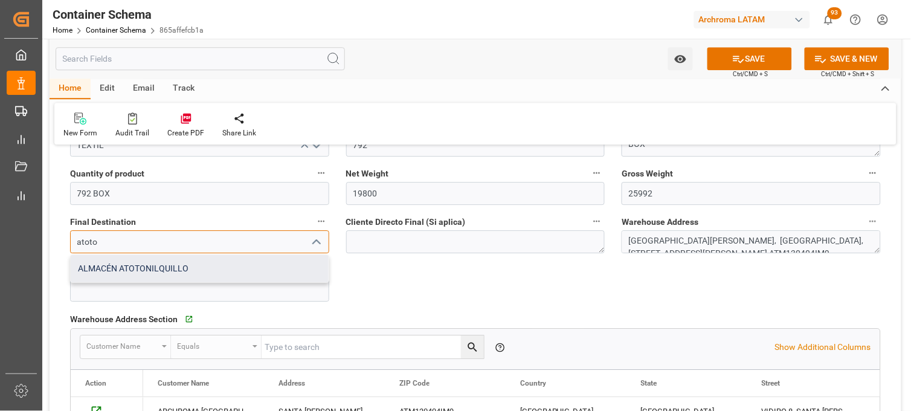
click at [208, 263] on div "ALMACÉN ATOTONILQUILLO" at bounding box center [200, 268] width 258 height 27
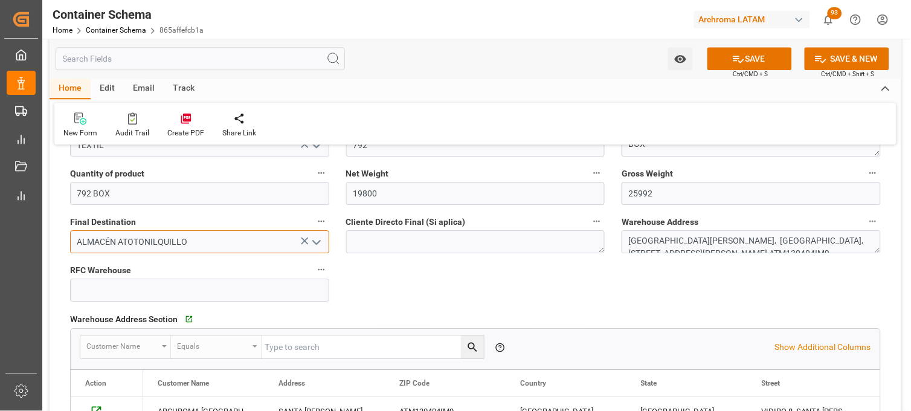
type input "ALMACÉN ATOTONILQUILLO"
click at [747, 62] on button "SAVE" at bounding box center [749, 58] width 85 height 23
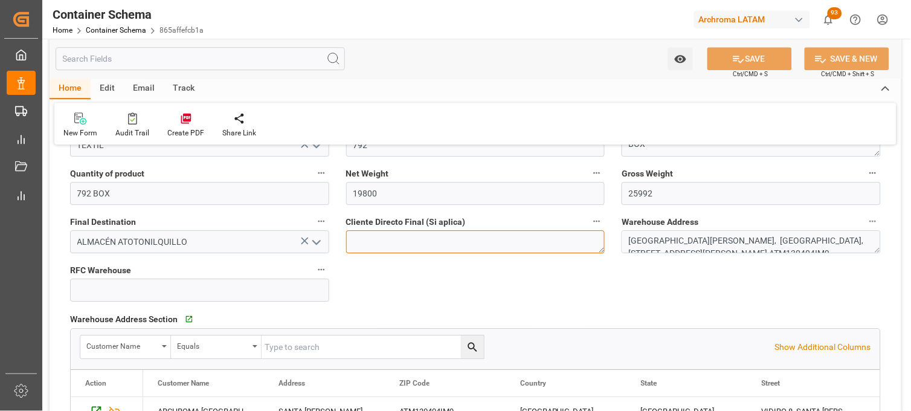
click at [454, 246] on textarea at bounding box center [475, 241] width 259 height 23
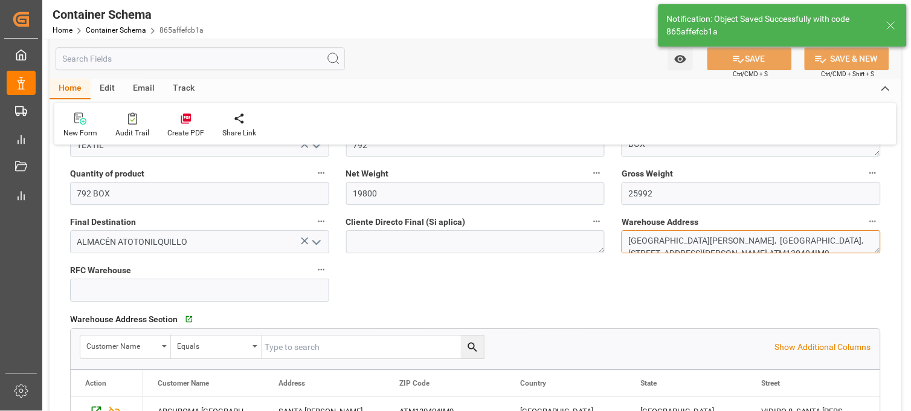
click at [642, 234] on textarea "SANTA CLARA, MÉXICO, ESTADO DE MÉXICO,VIDIRO 8, SANTA CLARA COATITLA , C.P. ATM…" at bounding box center [751, 241] width 259 height 23
type textarea "CARRETERA GUADALAJARA OCOTLAN ATOTONILQUILLO, MÉXICO, JALISCO,KM 43.5 CARRETERA…"
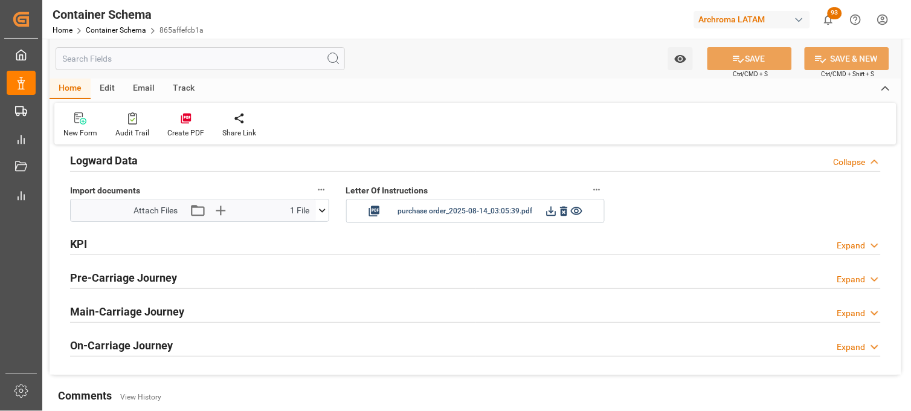
scroll to position [2014, 0]
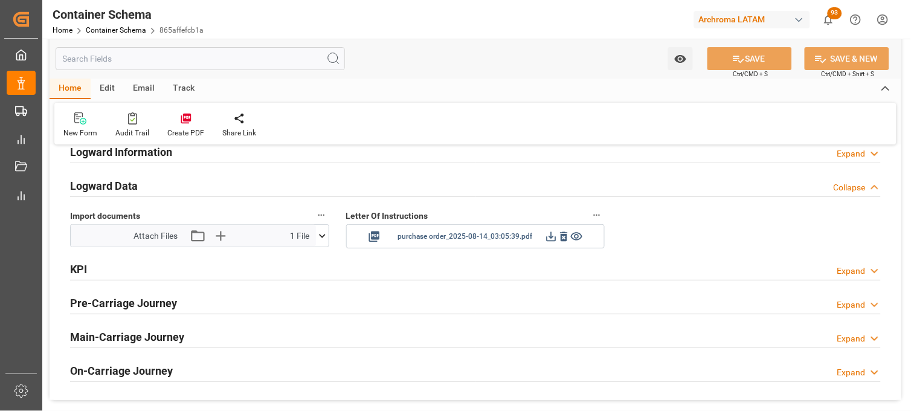
click at [564, 238] on icon at bounding box center [564, 236] width 13 height 13
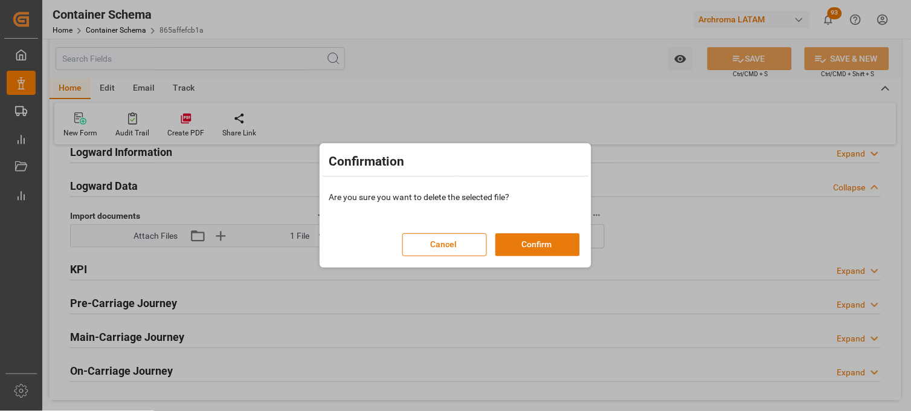
click at [512, 244] on button "Confirm" at bounding box center [537, 244] width 85 height 23
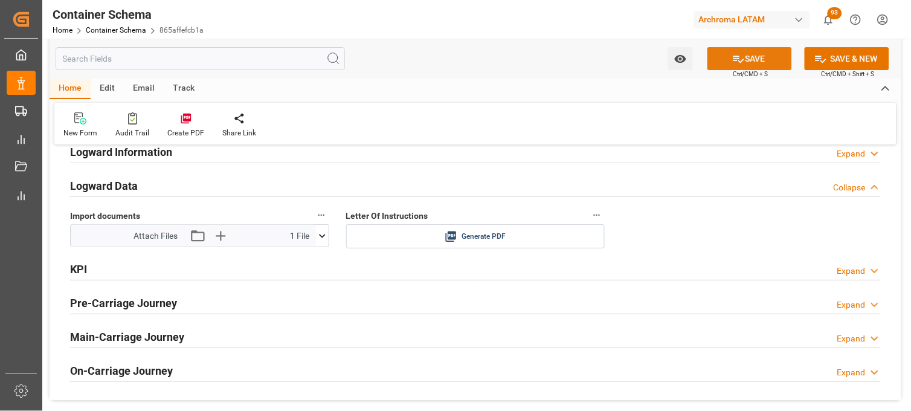
click at [758, 66] on button "SAVE" at bounding box center [749, 58] width 85 height 23
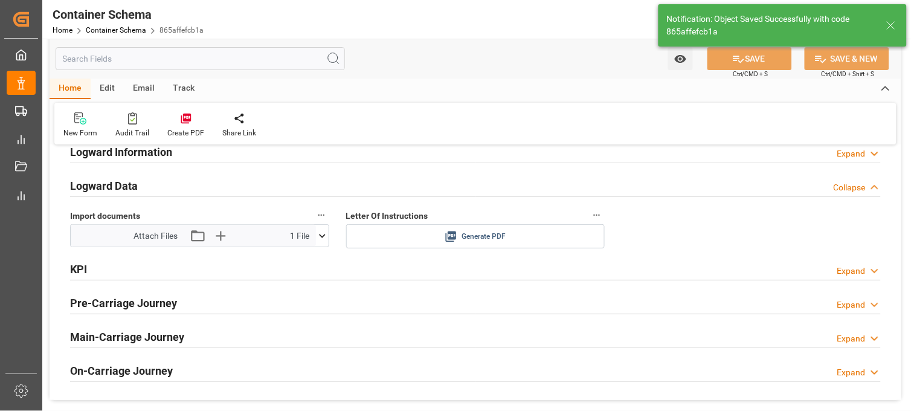
click at [462, 238] on span "Generate PDF" at bounding box center [484, 236] width 44 height 15
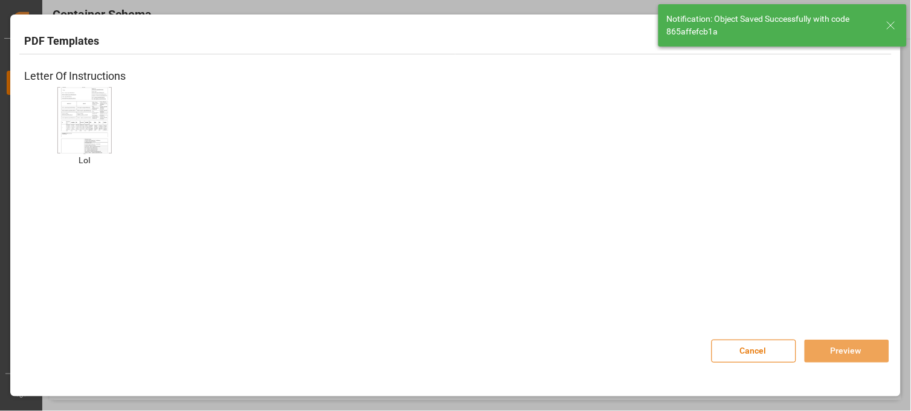
click at [86, 124] on img at bounding box center [84, 120] width 48 height 68
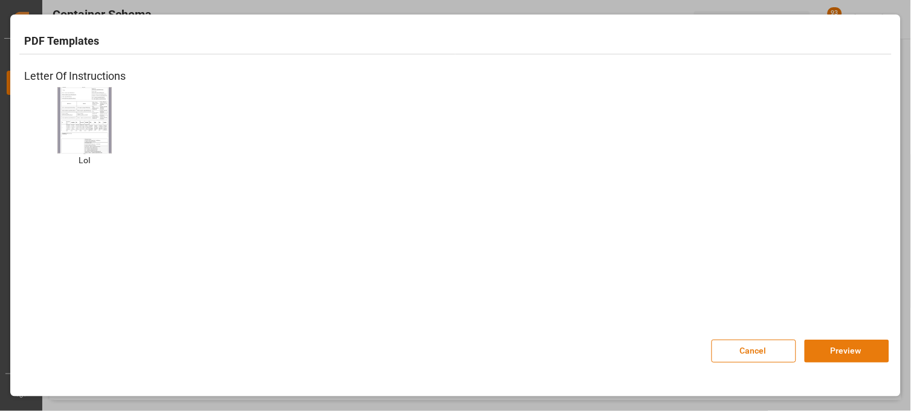
click at [814, 349] on button "Preview" at bounding box center [847, 351] width 85 height 23
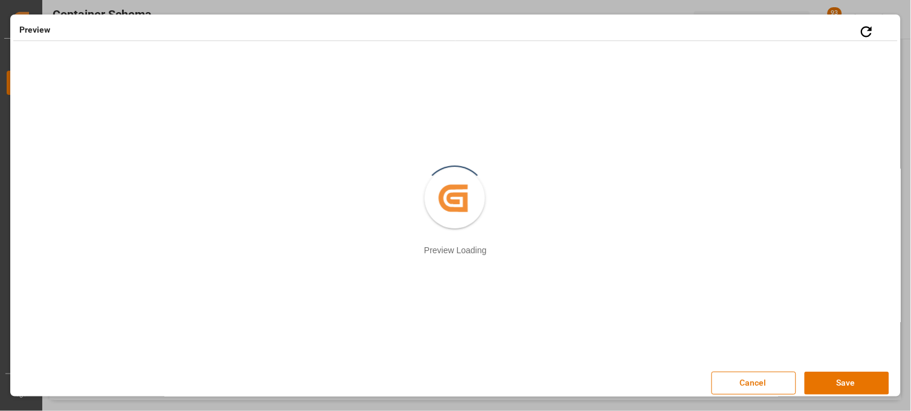
click at [820, 381] on button "Save" at bounding box center [847, 383] width 85 height 23
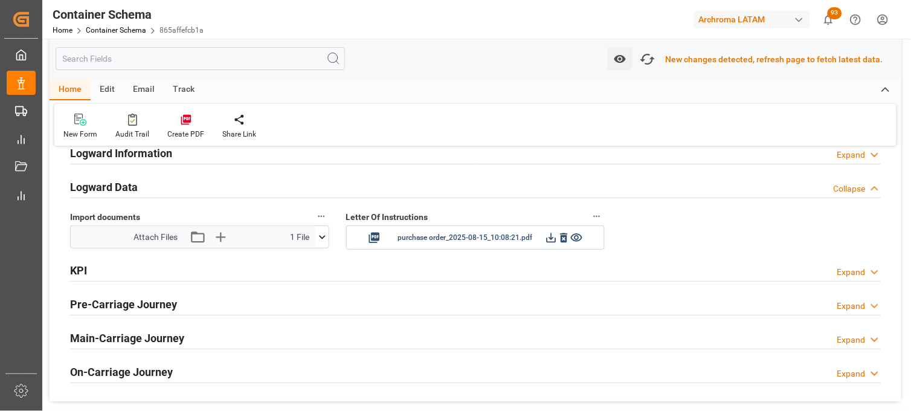
scroll to position [2015, 0]
click at [551, 237] on icon at bounding box center [552, 237] width 10 height 10
drag, startPoint x: 650, startPoint y: 58, endPoint x: 606, endPoint y: 41, distance: 47.2
click at [650, 58] on icon "button" at bounding box center [647, 59] width 19 height 19
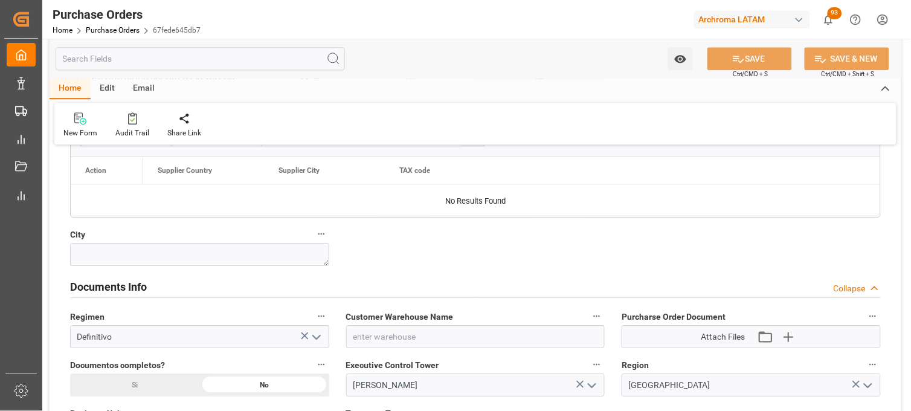
scroll to position [805, 0]
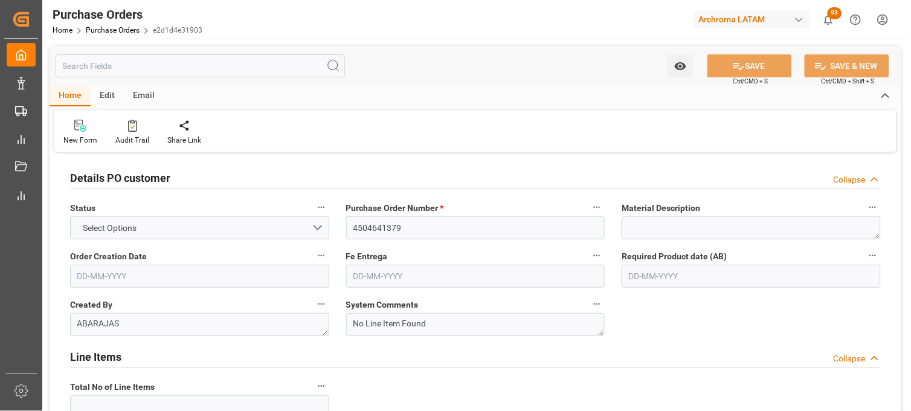
type input "1"
type input "09-07-2025"
type input "23-09-2025"
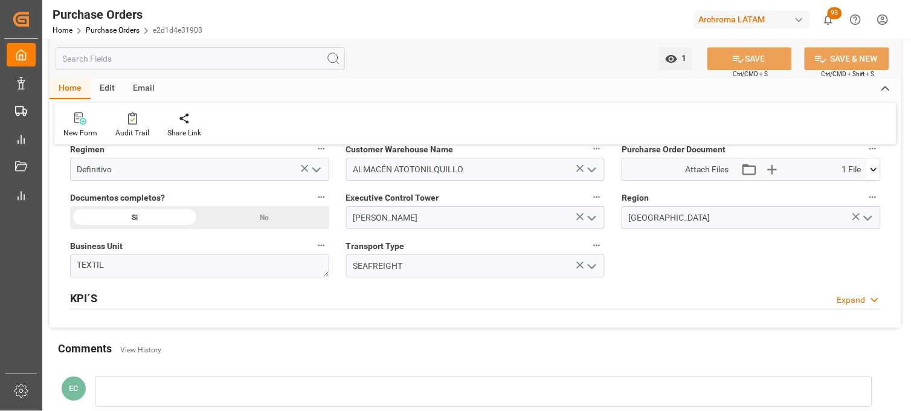
scroll to position [872, 0]
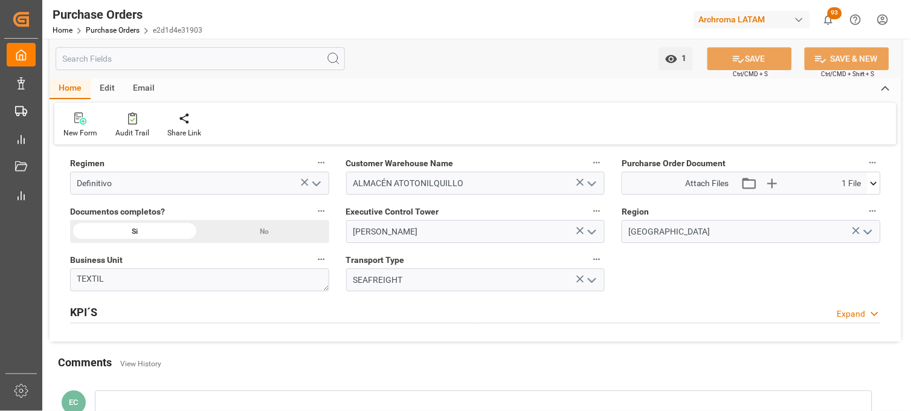
click at [872, 184] on icon at bounding box center [874, 183] width 13 height 13
click at [848, 206] on icon at bounding box center [842, 205] width 13 height 13
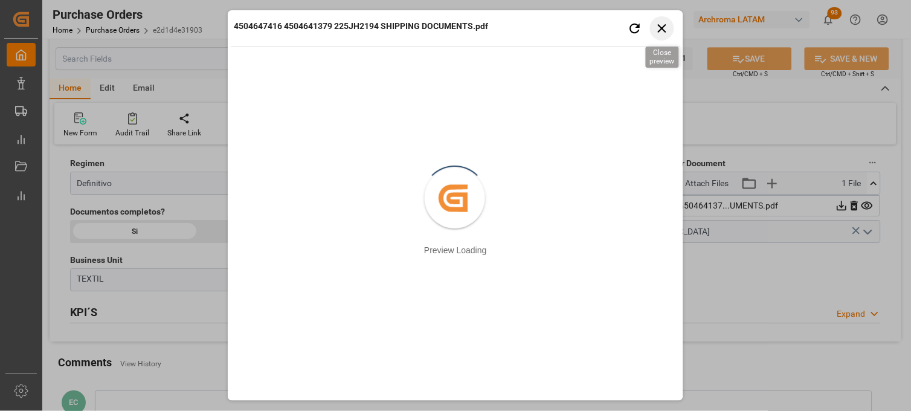
click at [663, 23] on icon "button" at bounding box center [662, 28] width 15 height 15
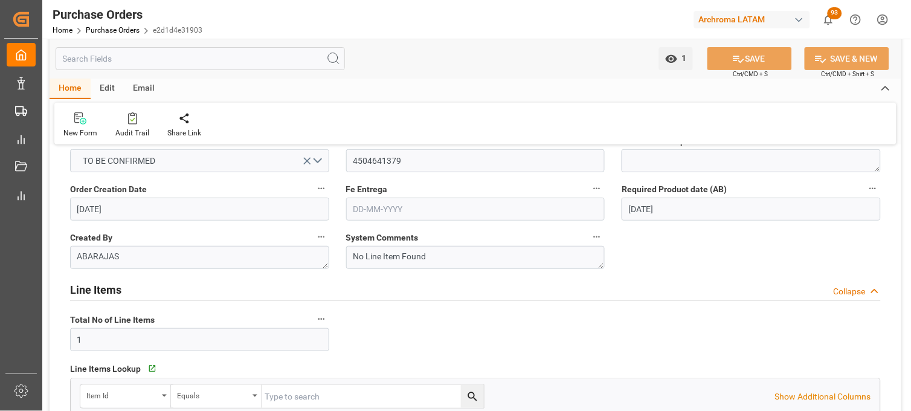
scroll to position [68, 0]
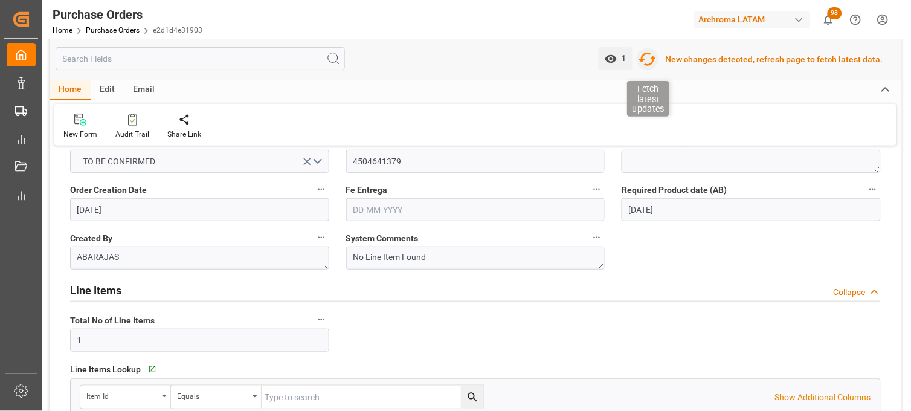
click at [654, 59] on icon "button" at bounding box center [647, 59] width 19 height 19
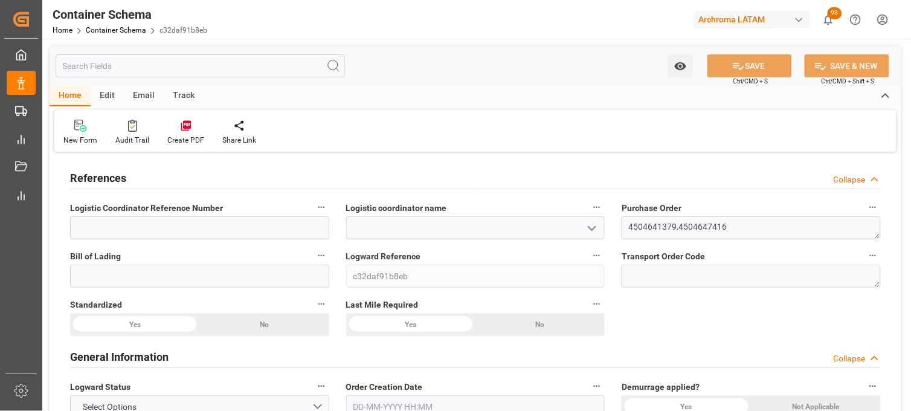
type input "0"
type input "2"
type input "72"
type input "1800"
type input "1918.8"
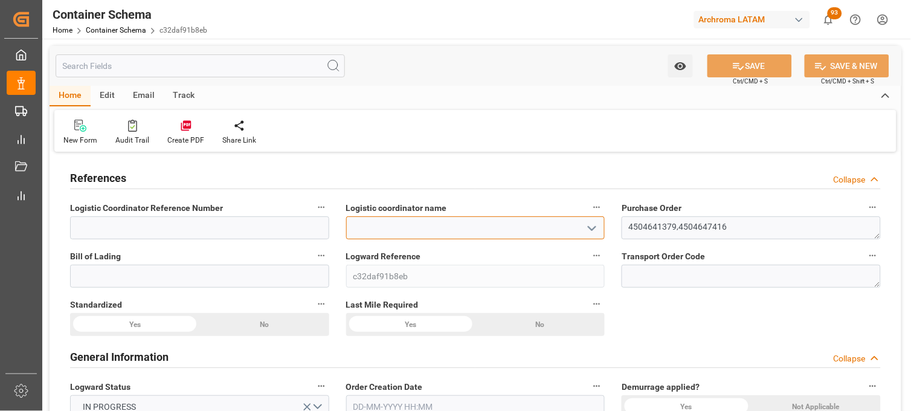
click at [466, 228] on input at bounding box center [475, 227] width 259 height 23
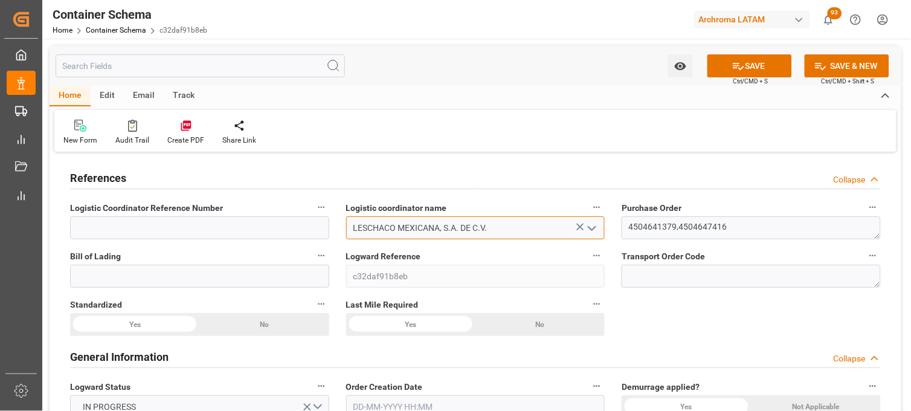
type input "LESCHACO MEXICANA, S.A. DE C.V."
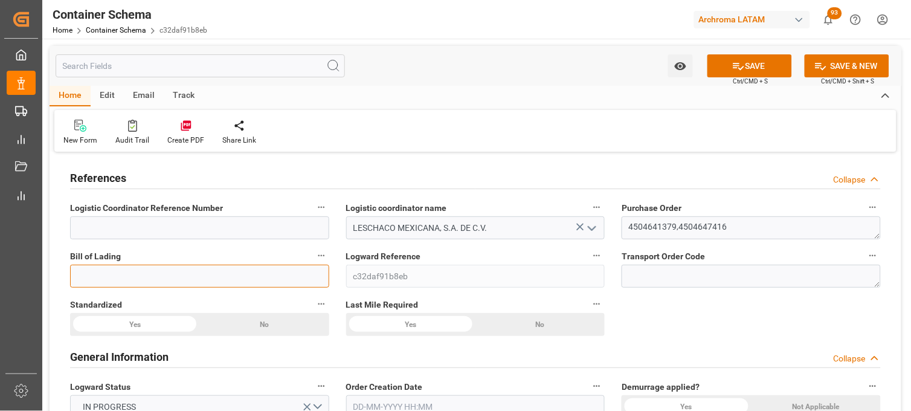
click at [103, 276] on input at bounding box center [199, 276] width 259 height 23
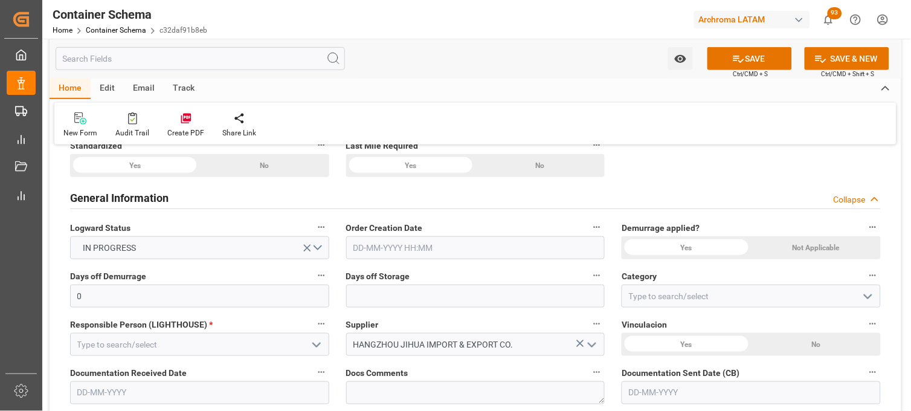
scroll to position [201, 0]
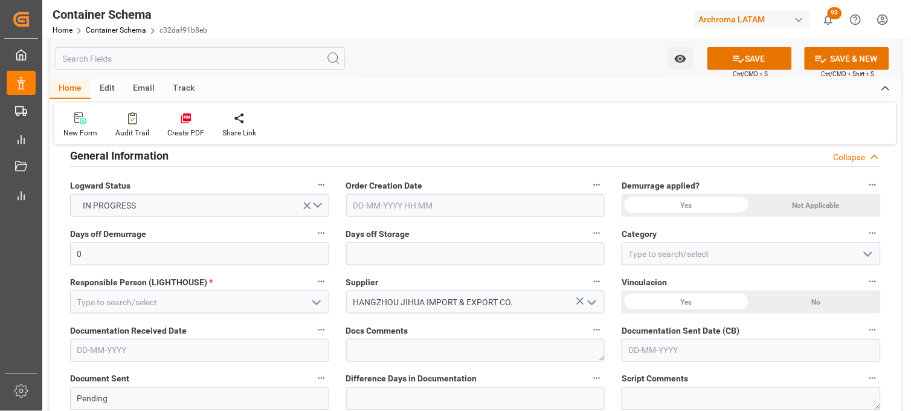
type input "HHSE5077496"
click at [372, 207] on input "text" at bounding box center [475, 205] width 259 height 23
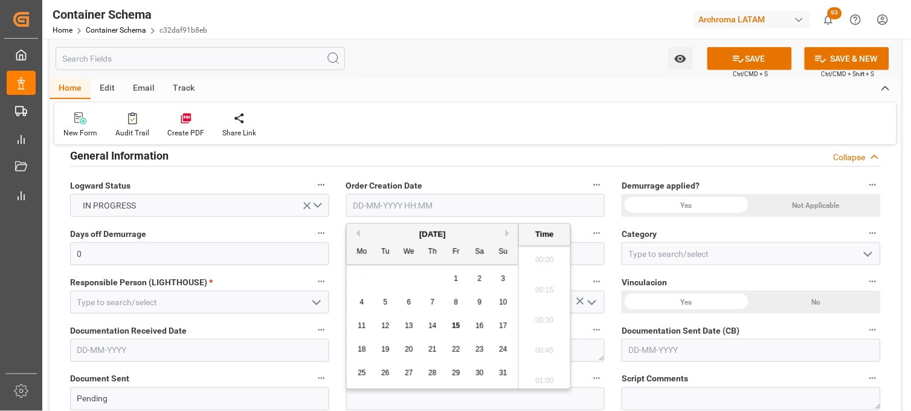
scroll to position [1846, 0]
click at [364, 275] on div "28 29 30 31 1 2 3" at bounding box center [432, 279] width 165 height 24
drag, startPoint x: 364, startPoint y: 275, endPoint x: 454, endPoint y: 327, distance: 103.4
click at [454, 327] on span "15" at bounding box center [456, 325] width 8 height 8
drag, startPoint x: 539, startPoint y: 289, endPoint x: 576, endPoint y: 263, distance: 44.7
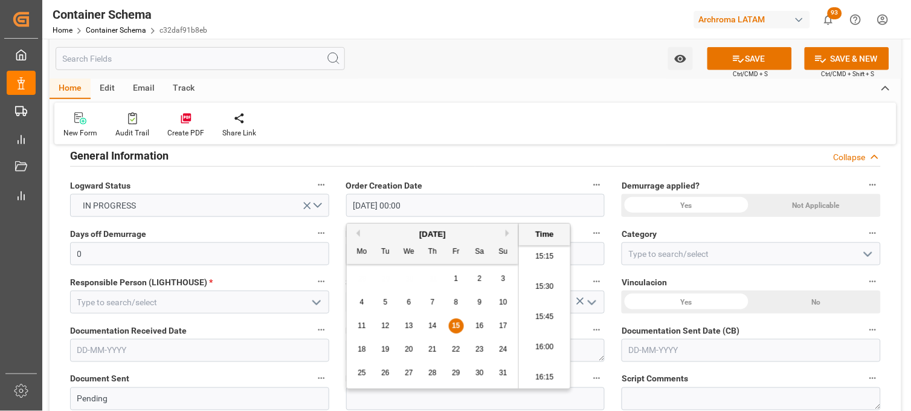
click at [540, 289] on li "15:30" at bounding box center [544, 287] width 51 height 30
type input "15-08-2025 15:30"
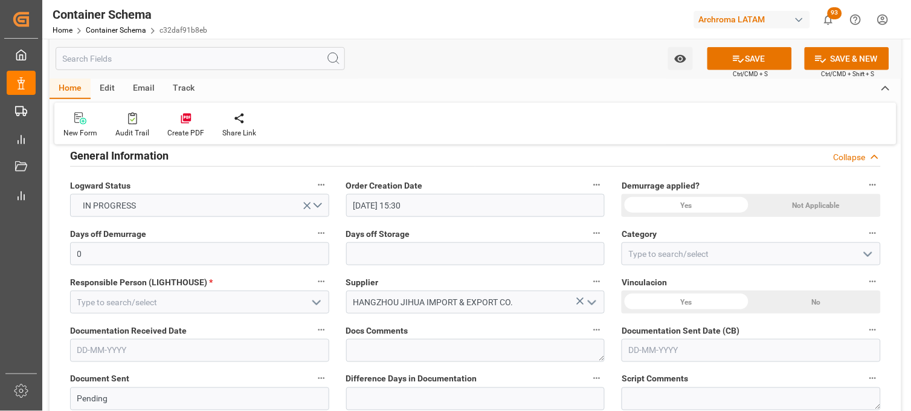
click at [329, 135] on div "Not Applicable" at bounding box center [263, 123] width 129 height 23
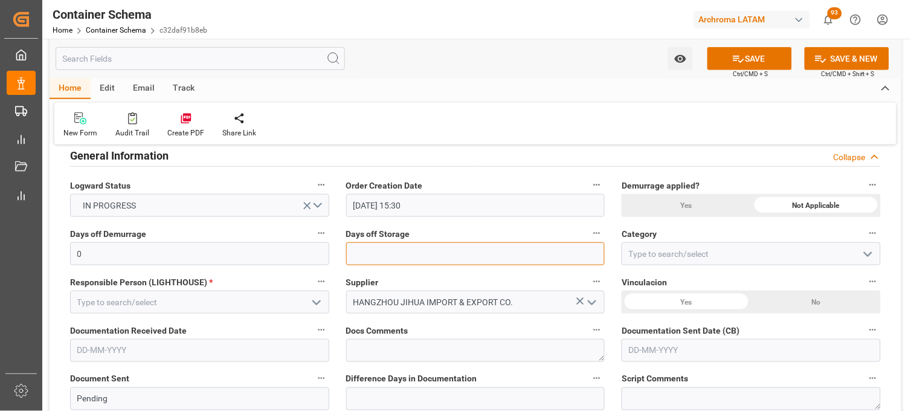
click at [463, 251] on input "text" at bounding box center [475, 253] width 259 height 23
type input "7"
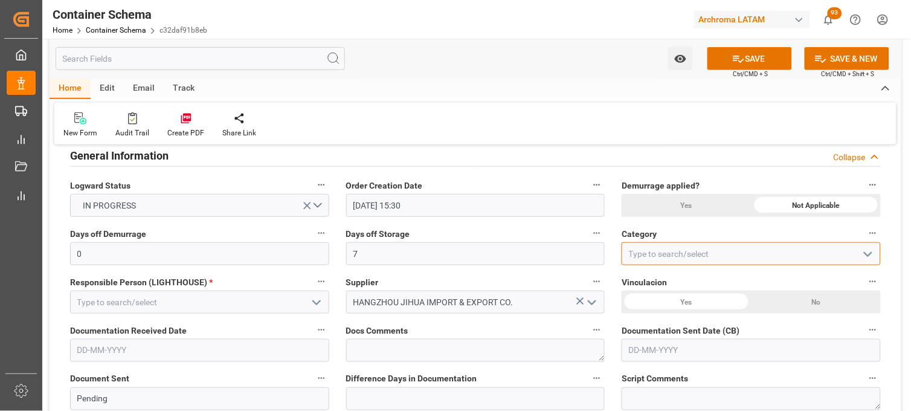
click at [661, 255] on input at bounding box center [751, 253] width 259 height 23
type input "O"
type input "Priority"
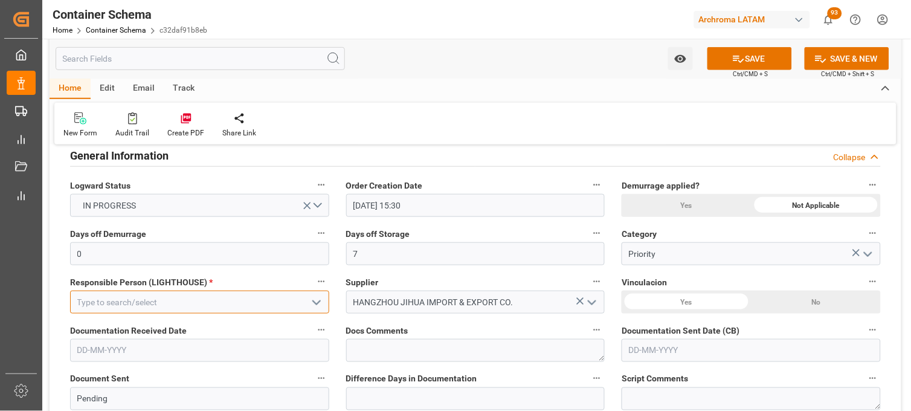
click at [274, 303] on input at bounding box center [199, 302] width 259 height 23
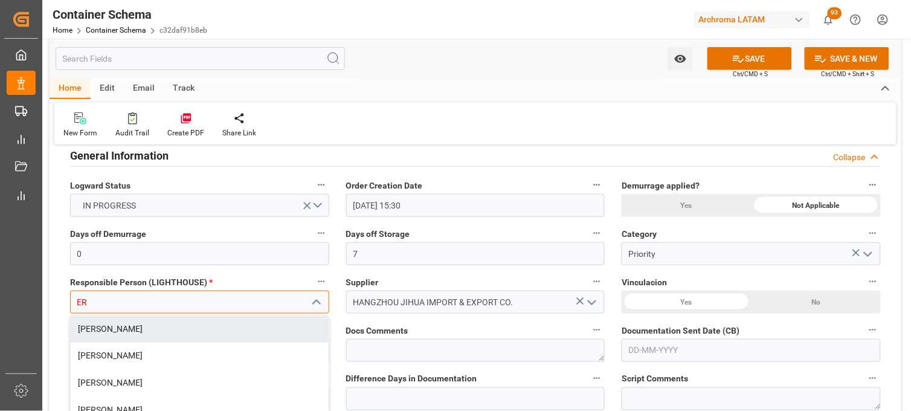
click at [260, 323] on div "Erika Cervantes" at bounding box center [200, 328] width 258 height 27
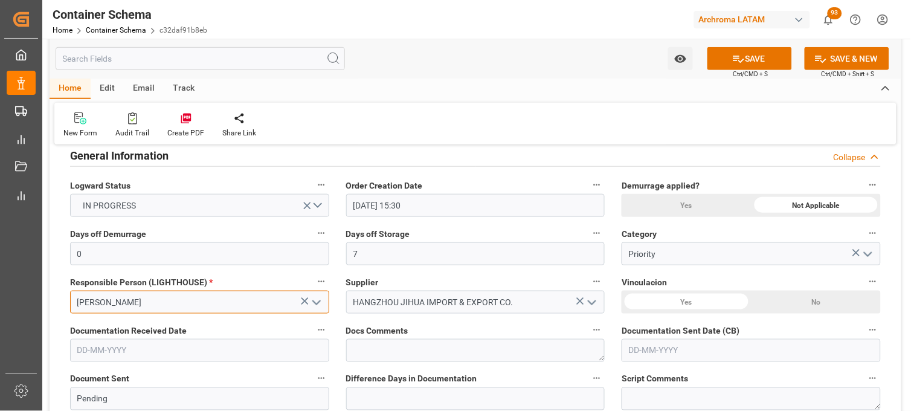
type input "Erika Cervantes"
click at [329, 135] on div "No" at bounding box center [263, 123] width 129 height 23
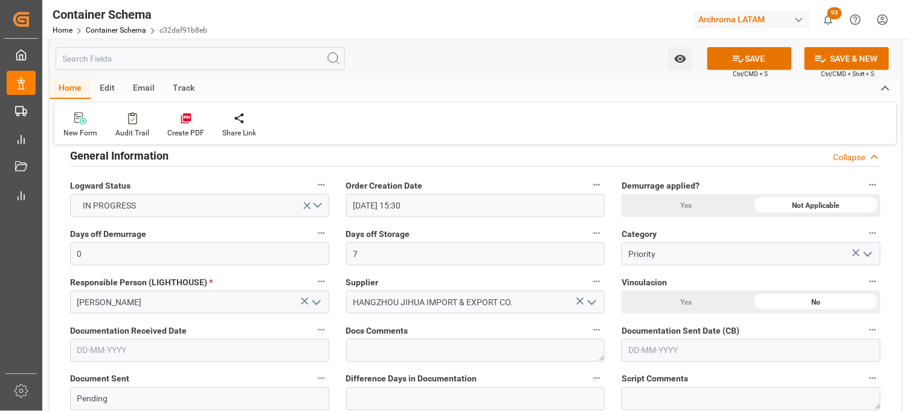
click at [126, 343] on input "text" at bounding box center [199, 350] width 259 height 23
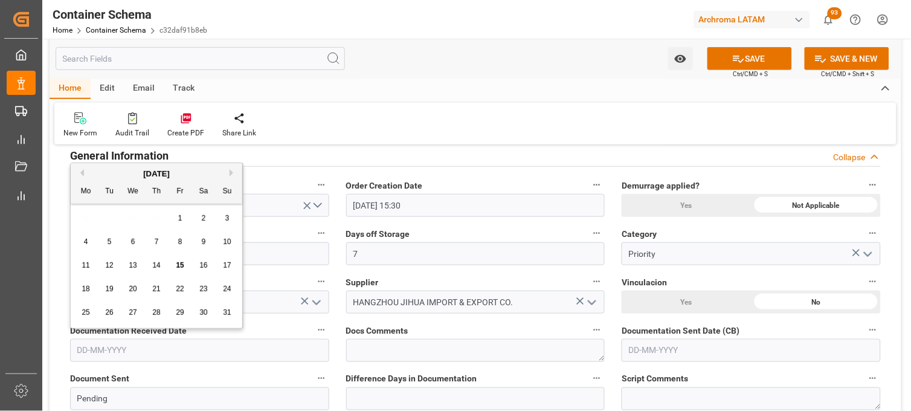
click at [81, 221] on div "28 29 30 31 1 2 3" at bounding box center [156, 219] width 165 height 24
click at [179, 268] on span "15" at bounding box center [180, 265] width 8 height 8
type input "15-08-2025"
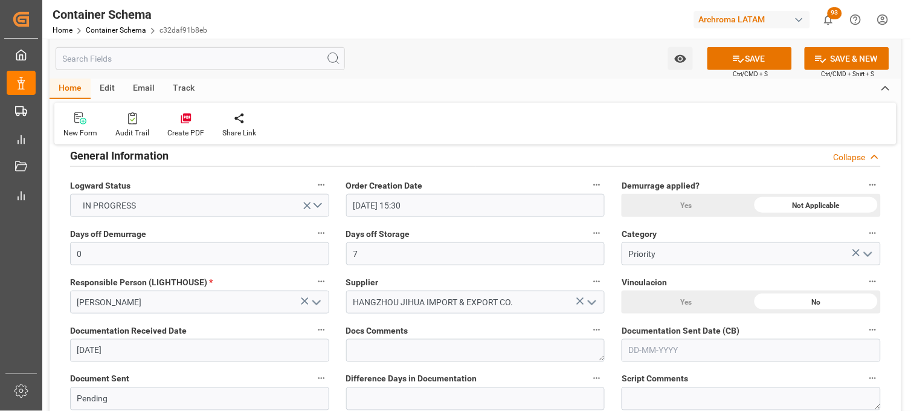
click at [658, 348] on input "text" at bounding box center [751, 350] width 259 height 23
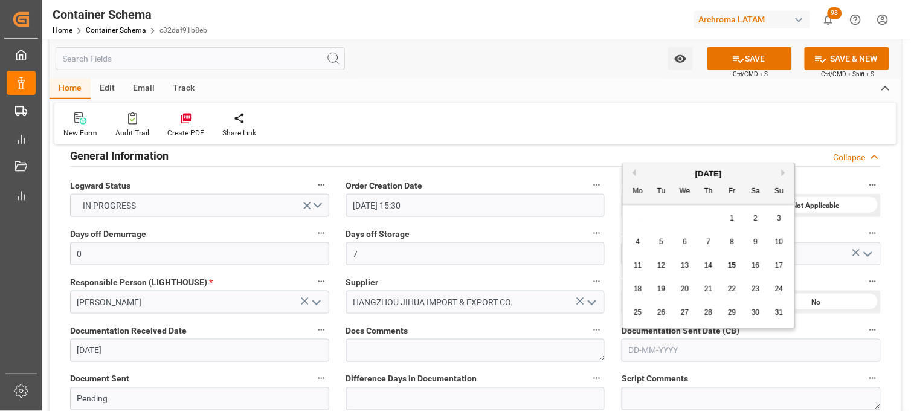
drag, startPoint x: 641, startPoint y: 213, endPoint x: 647, endPoint y: 219, distance: 8.1
click at [641, 213] on div "28 29 30 31 1 2 3" at bounding box center [708, 219] width 165 height 24
click at [737, 264] on div "15" at bounding box center [732, 266] width 15 height 14
type input "15-08-2025"
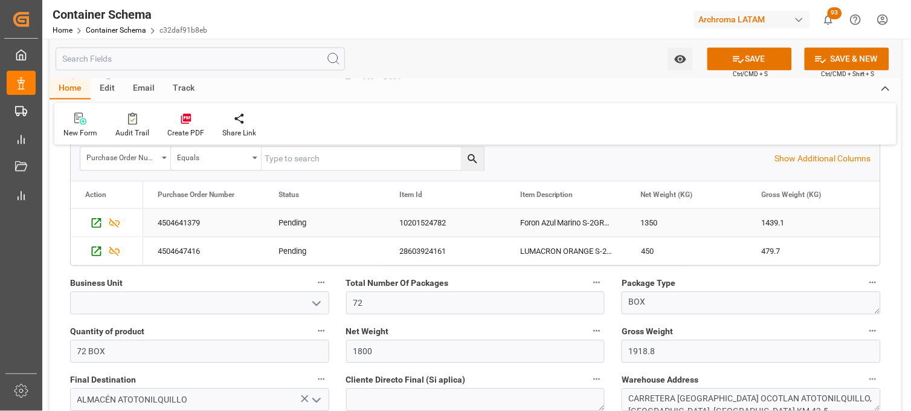
scroll to position [604, 0]
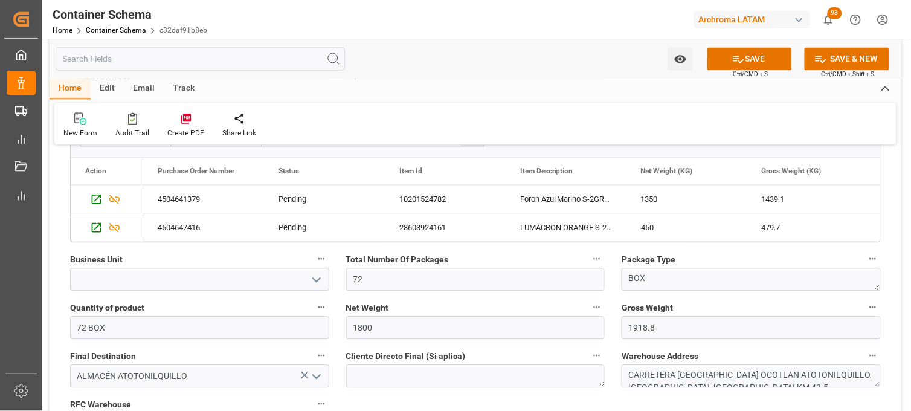
click at [322, 279] on icon "open menu" at bounding box center [316, 279] width 14 height 14
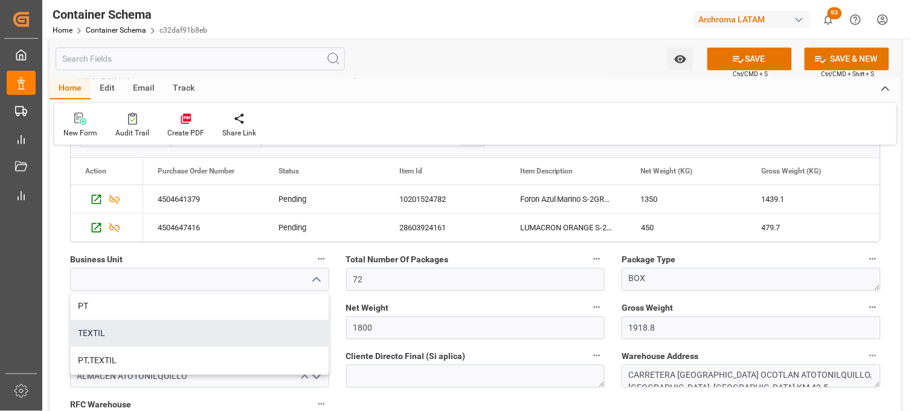
click at [244, 326] on div "TEXTIL" at bounding box center [200, 333] width 258 height 27
type input "TEXTIL"
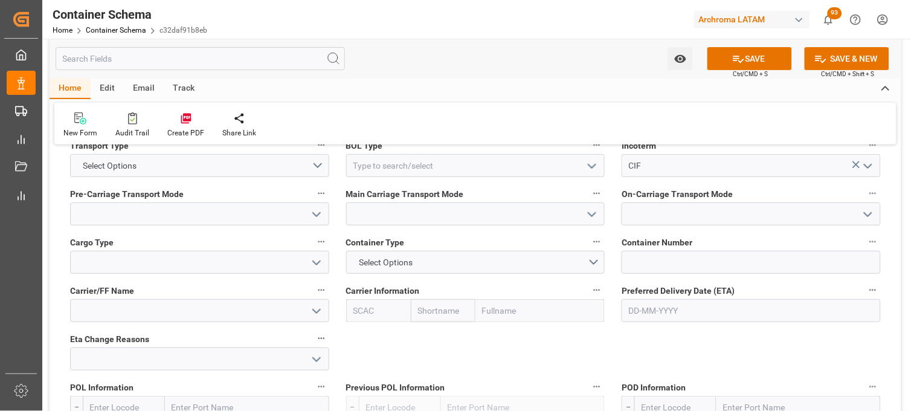
scroll to position [1006, 0]
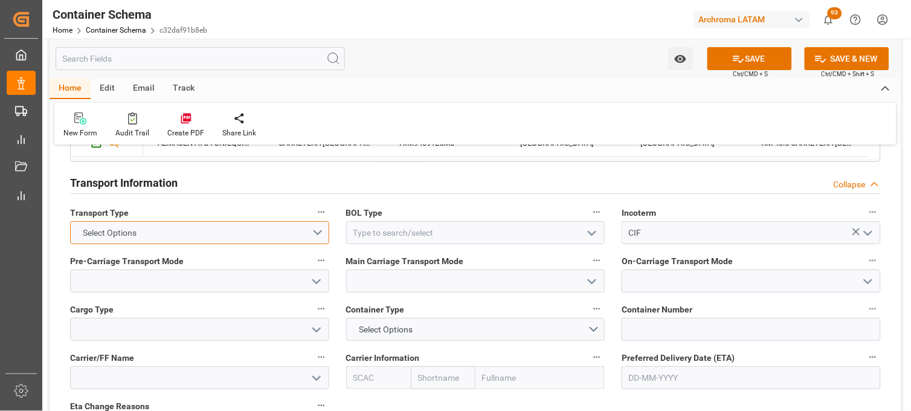
click at [318, 233] on button "Select Options" at bounding box center [199, 232] width 259 height 23
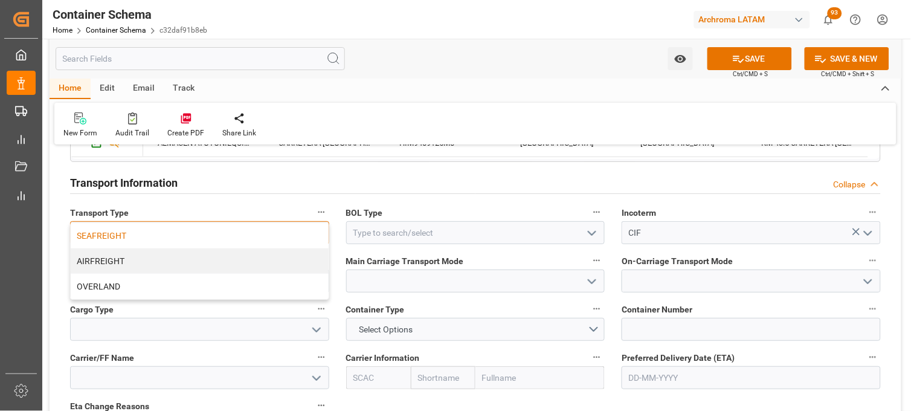
click at [242, 234] on div "SEAFREIGHT" at bounding box center [200, 235] width 258 height 25
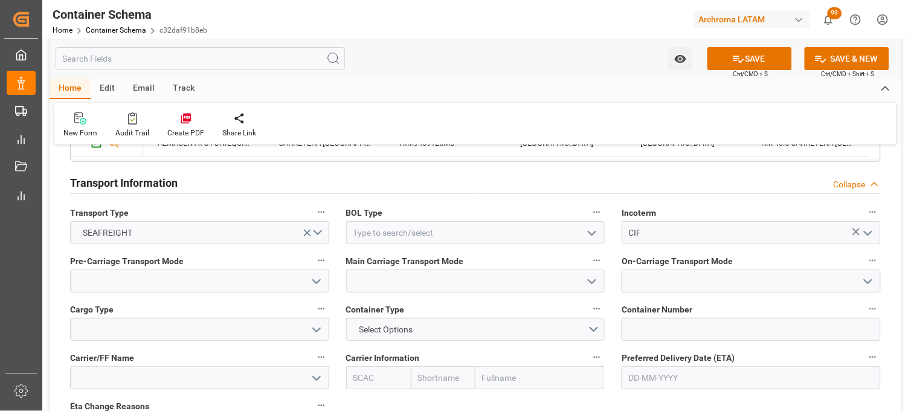
click at [596, 230] on icon "open menu" at bounding box center [592, 233] width 14 height 14
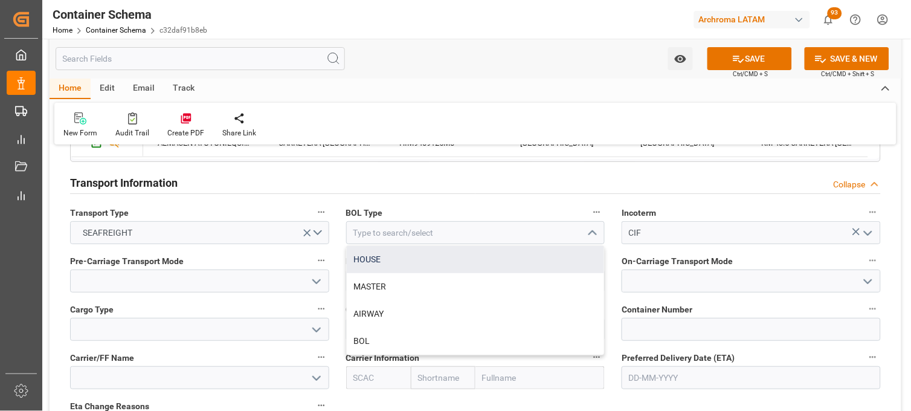
click at [402, 258] on div "HOUSE" at bounding box center [476, 259] width 258 height 27
type input "HOUSE"
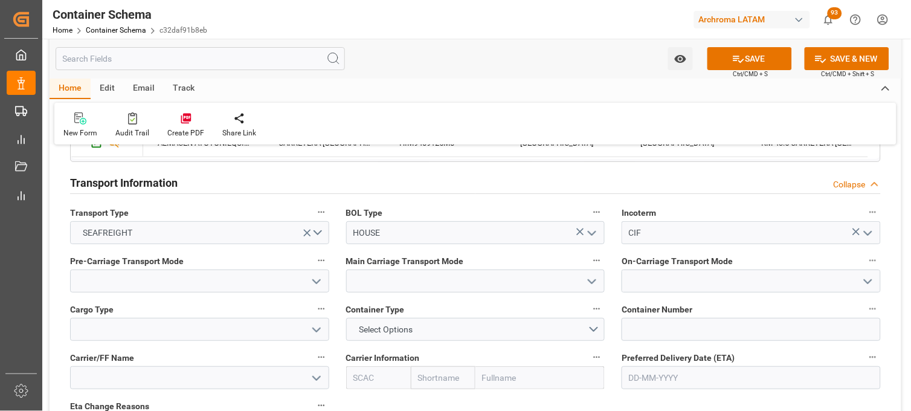
click at [314, 279] on icon "open menu" at bounding box center [316, 281] width 14 height 14
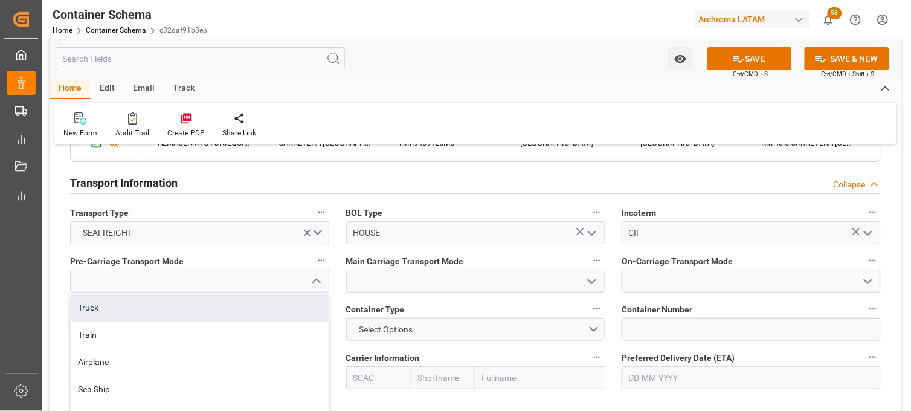
click at [263, 302] on div "Truck" at bounding box center [200, 307] width 258 height 27
type input "Truck"
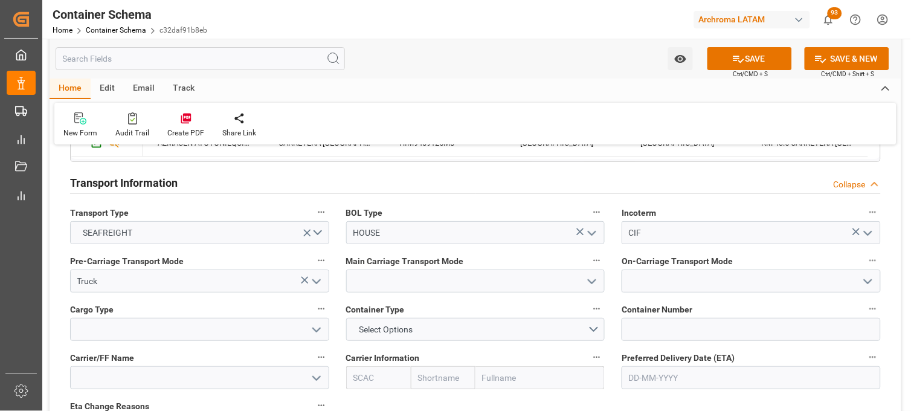
click at [588, 283] on icon "open menu" at bounding box center [592, 281] width 14 height 14
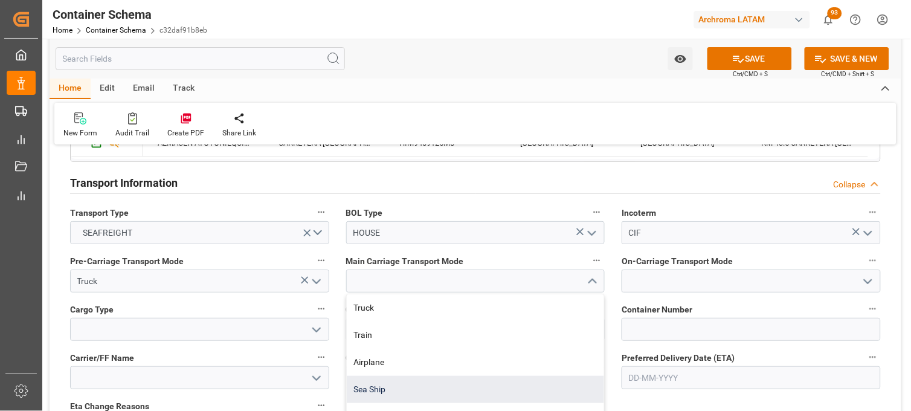
click at [462, 379] on div "Sea Ship" at bounding box center [476, 389] width 258 height 27
type input "Sea Ship"
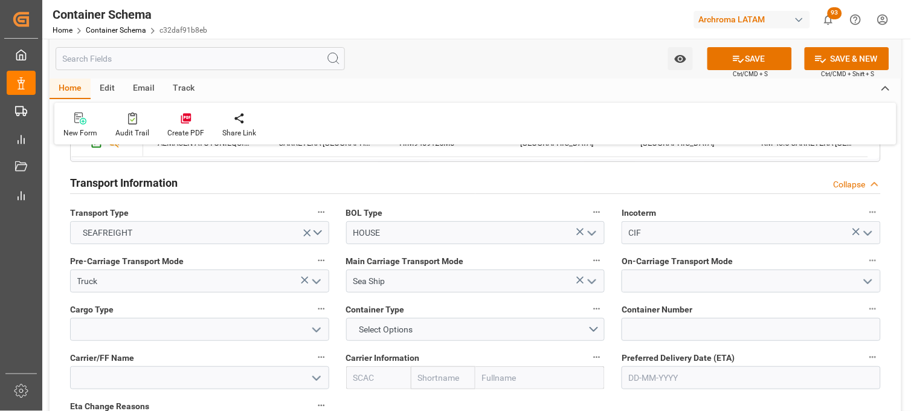
click at [871, 281] on icon "open menu" at bounding box center [868, 281] width 14 height 14
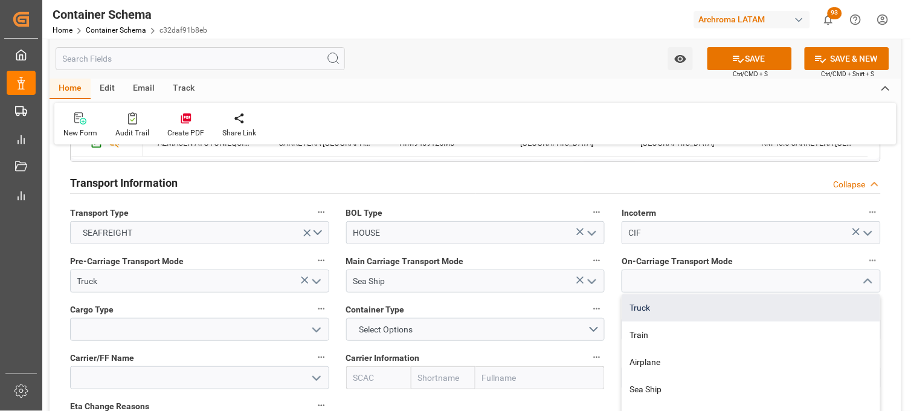
click at [685, 304] on div "Truck" at bounding box center [751, 307] width 258 height 27
type input "Truck"
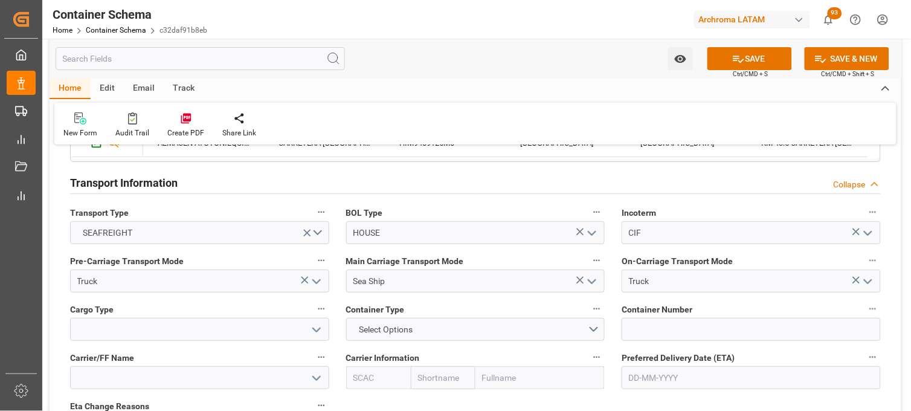
click at [315, 329] on polyline "open menu" at bounding box center [316, 330] width 7 height 4
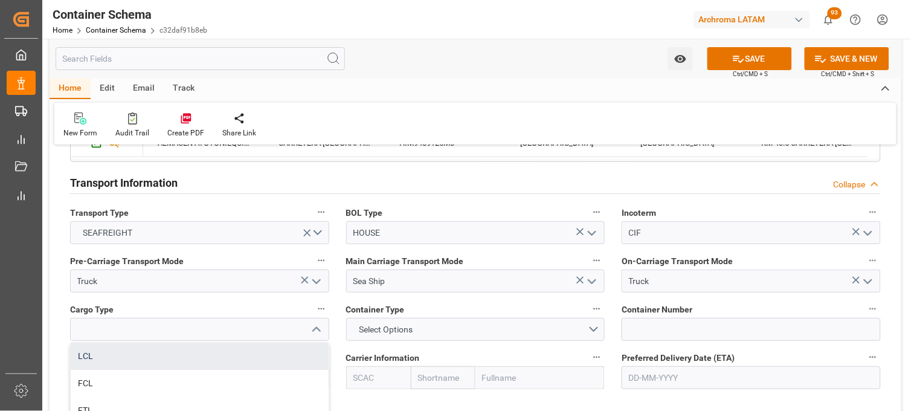
drag, startPoint x: 210, startPoint y: 352, endPoint x: 240, endPoint y: 333, distance: 35.5
click at [211, 352] on div "LCL" at bounding box center [200, 356] width 258 height 27
type input "LCL"
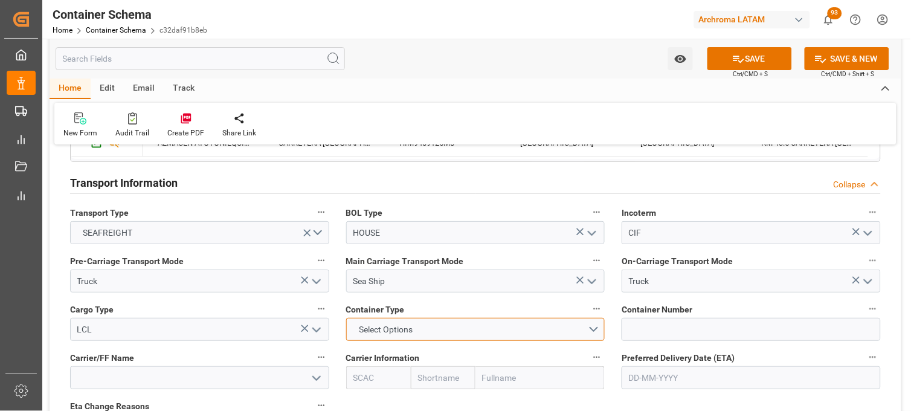
click at [434, 330] on button "Select Options" at bounding box center [475, 329] width 259 height 23
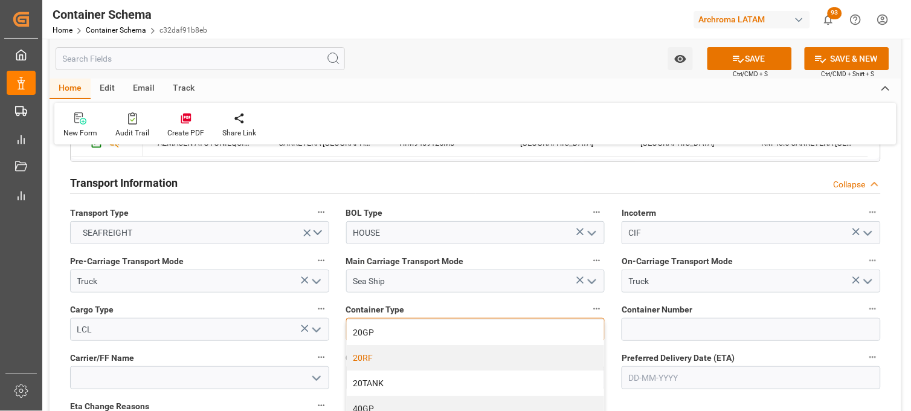
scroll to position [67, 0]
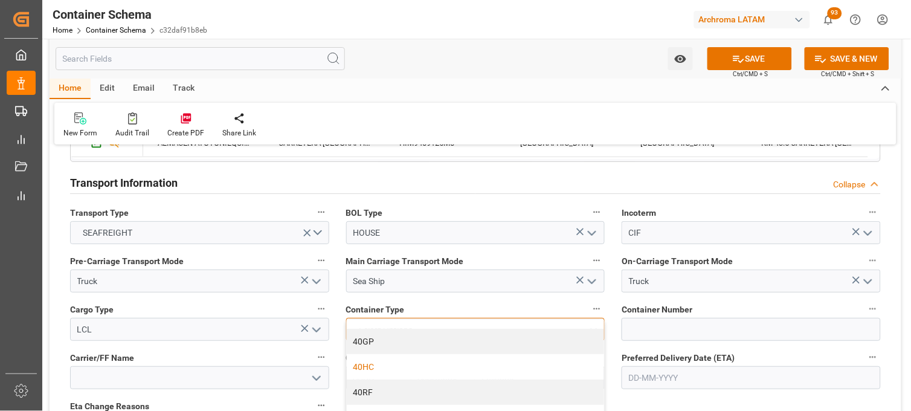
click at [393, 369] on div "40HC" at bounding box center [476, 366] width 258 height 25
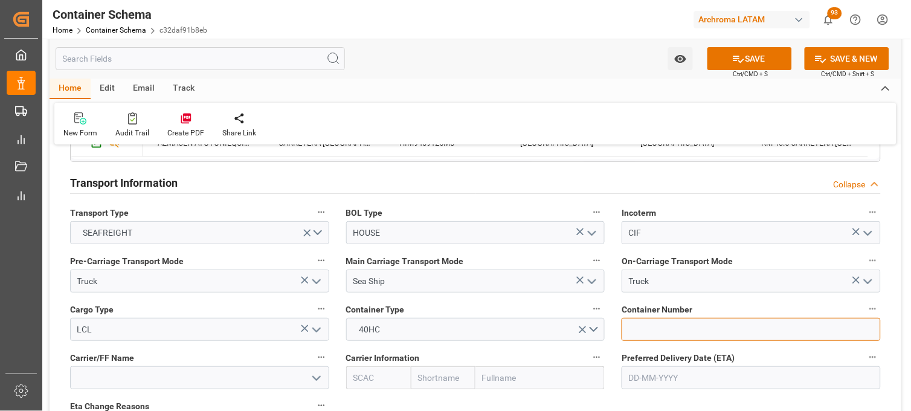
click at [623, 327] on input at bounding box center [751, 329] width 259 height 23
click at [632, 327] on input at bounding box center [751, 329] width 259 height 23
paste input "SEKU4435828"
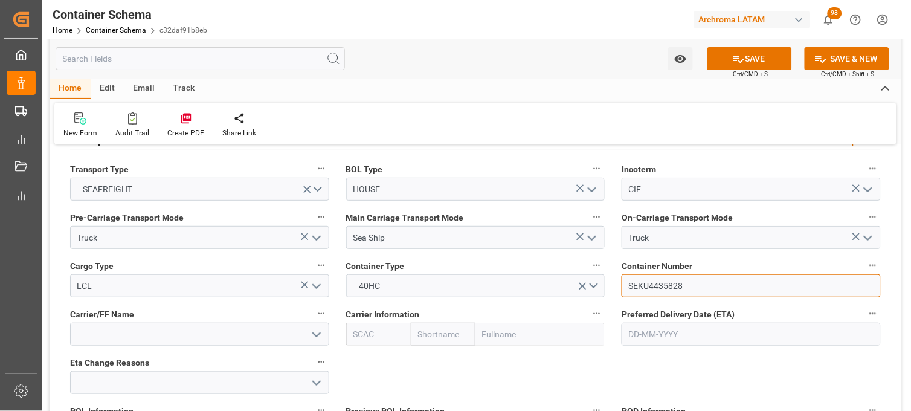
scroll to position [1074, 0]
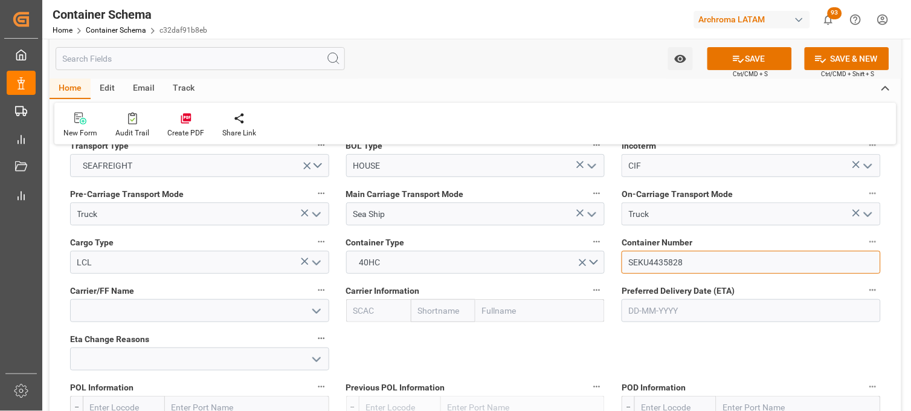
type input "SEKU4435828"
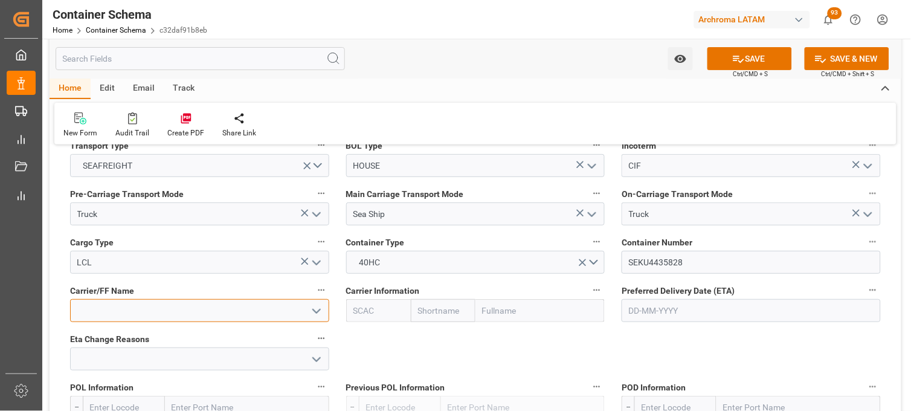
click at [143, 312] on input at bounding box center [199, 310] width 259 height 23
drag, startPoint x: 141, startPoint y: 310, endPoint x: 71, endPoint y: 307, distance: 70.1
click at [71, 307] on input "VISA" at bounding box center [199, 310] width 259 height 23
type input "VISA"
click at [449, 309] on input "text" at bounding box center [443, 310] width 65 height 23
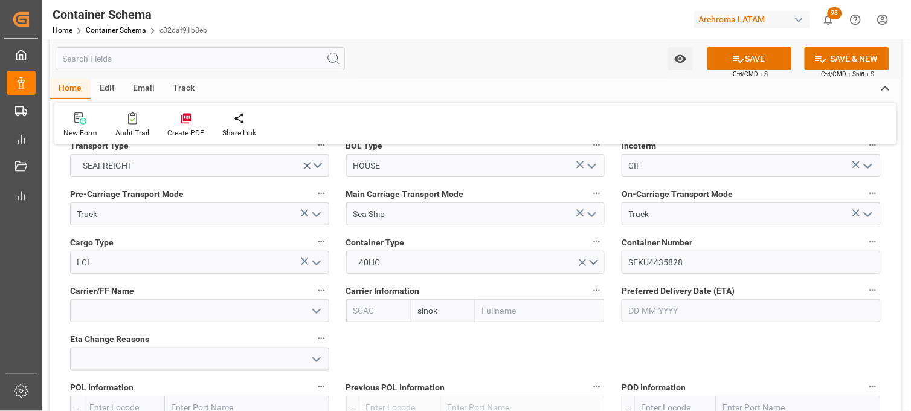
type input "sinoko"
click at [430, 334] on b "Sinokor" at bounding box center [434, 337] width 30 height 10
type input "SKHU"
type input "Sinokor"
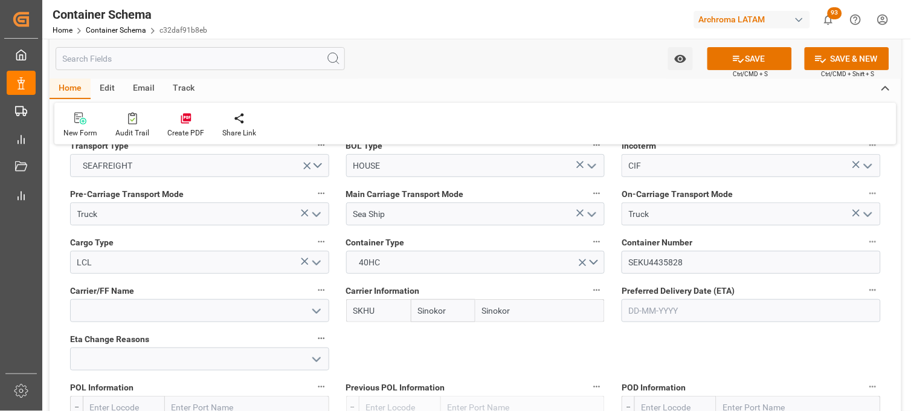
type input "Sinokor"
click at [629, 312] on input "text" at bounding box center [751, 310] width 259 height 23
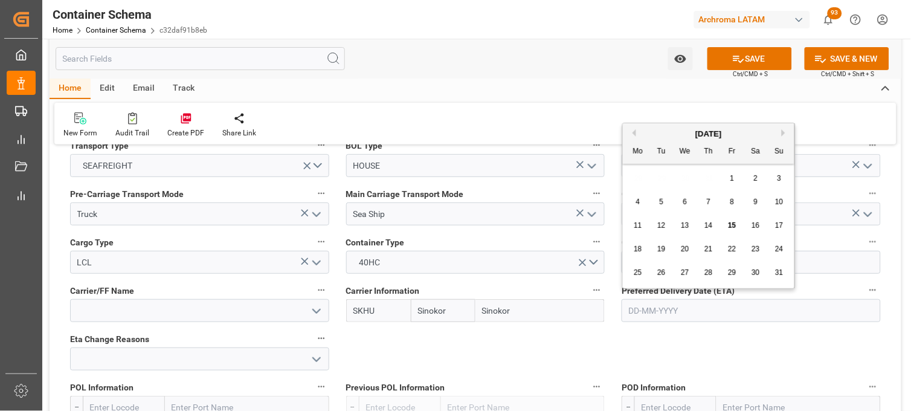
click at [785, 130] on button "Next Month" at bounding box center [785, 132] width 7 height 7
click at [687, 177] on div "3" at bounding box center [685, 179] width 15 height 14
type input "[DATE]"
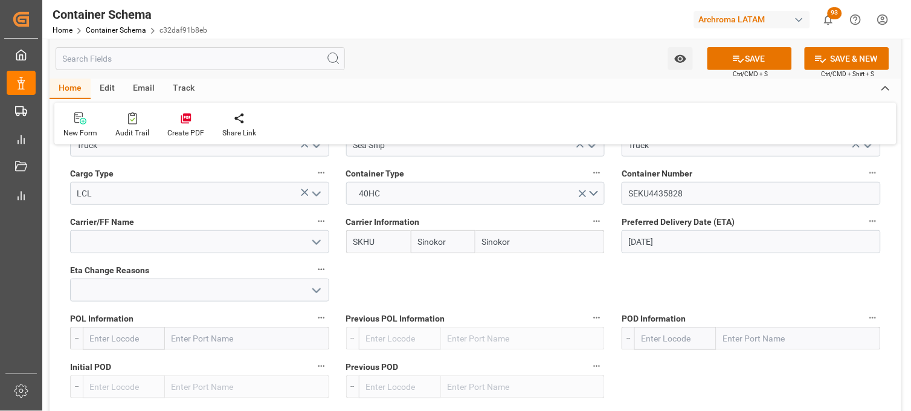
scroll to position [1208, 0]
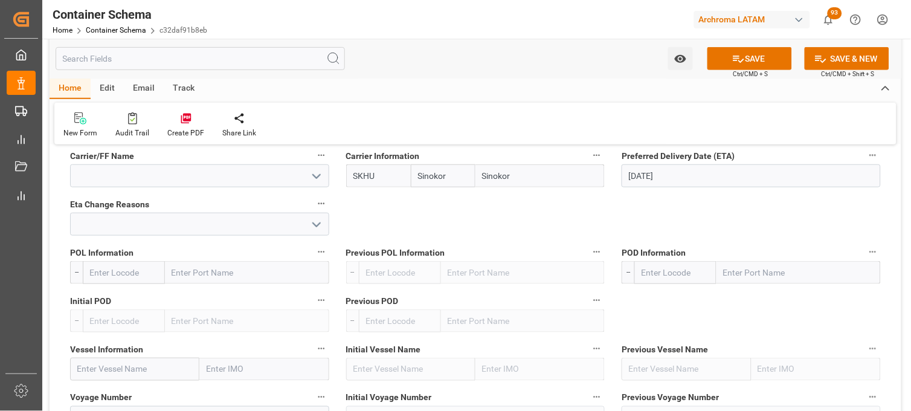
click at [193, 275] on input "text" at bounding box center [247, 272] width 164 height 23
click at [243, 278] on input "text" at bounding box center [247, 272] width 164 height 23
type input "shangh"
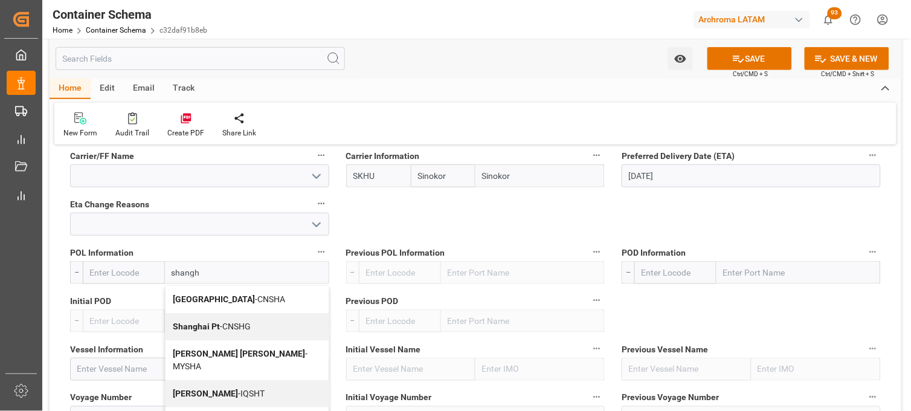
click at [189, 322] on b "Shanghai Pt" at bounding box center [196, 326] width 47 height 10
type input "CNSHG"
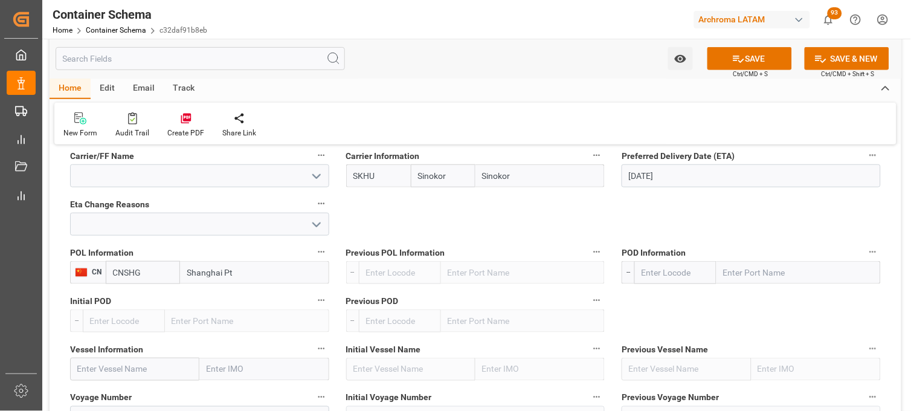
type input "Shanghai Pt"
click at [263, 291] on div "Initial POD --" at bounding box center [200, 312] width 276 height 48
click at [256, 270] on input "Shanghai Pt" at bounding box center [254, 272] width 149 height 23
click at [771, 277] on input "text" at bounding box center [798, 272] width 164 height 23
type input "MANZAN"
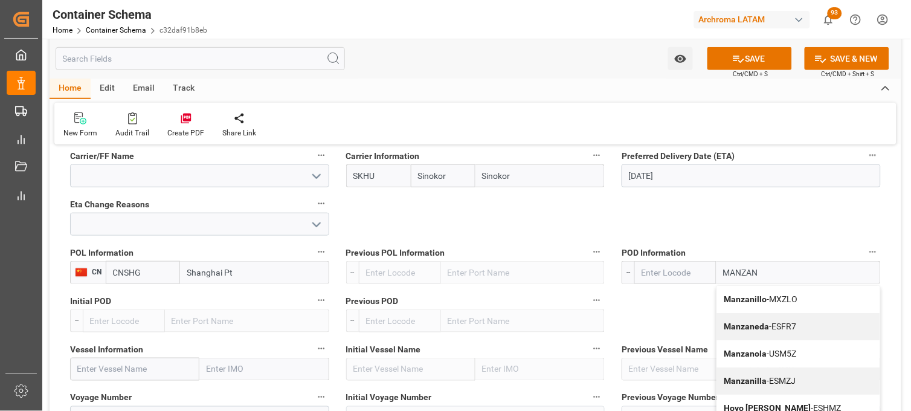
click at [750, 298] on b "Manzanillo" at bounding box center [745, 299] width 43 height 10
type input "MXZLO"
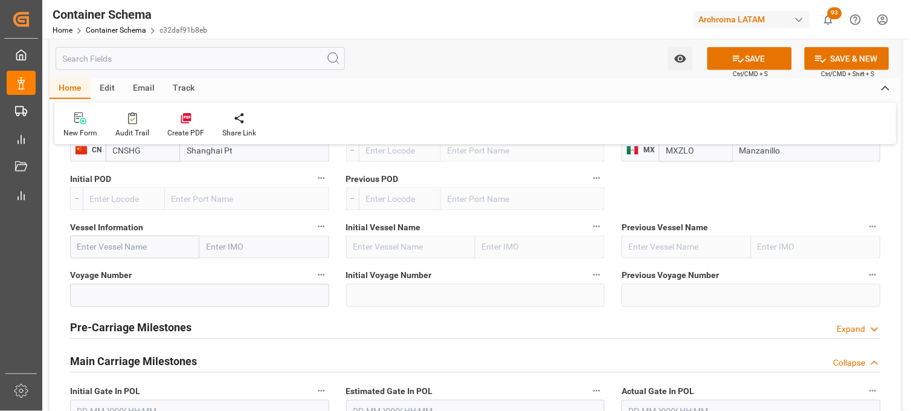
scroll to position [1342, 0]
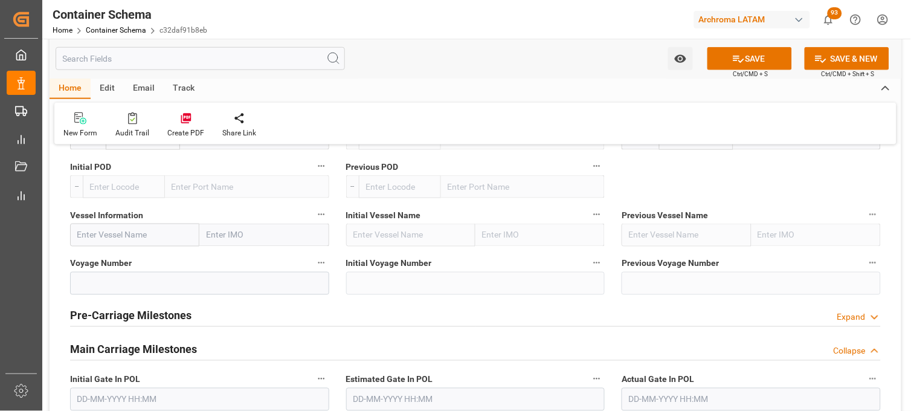
type input "Manzanillo"
click at [132, 225] on input "text" at bounding box center [134, 235] width 129 height 23
click at [111, 254] on div "ESL ASANTE - 9670822" at bounding box center [121, 261] width 100 height 27
type input "ESL ASANTE"
type input "9670822"
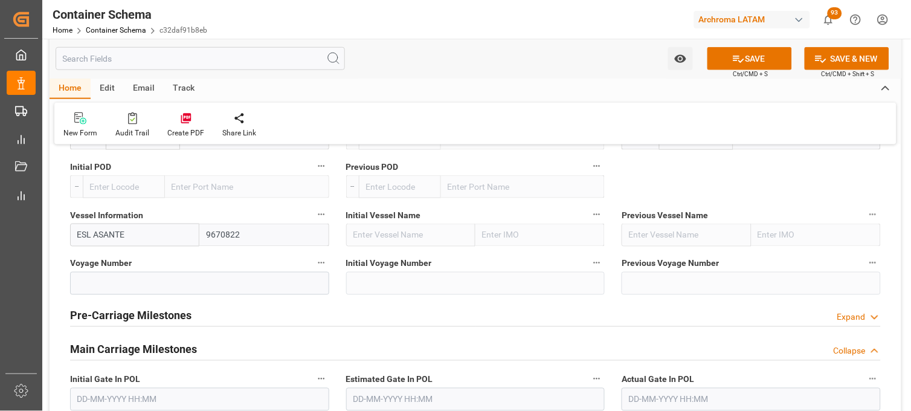
type input "ESL ASANTE"
click at [132, 281] on input at bounding box center [199, 283] width 259 height 23
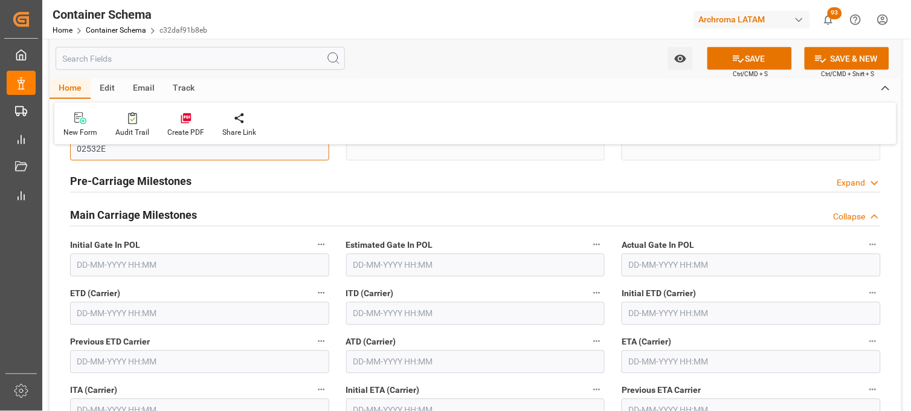
scroll to position [1544, 0]
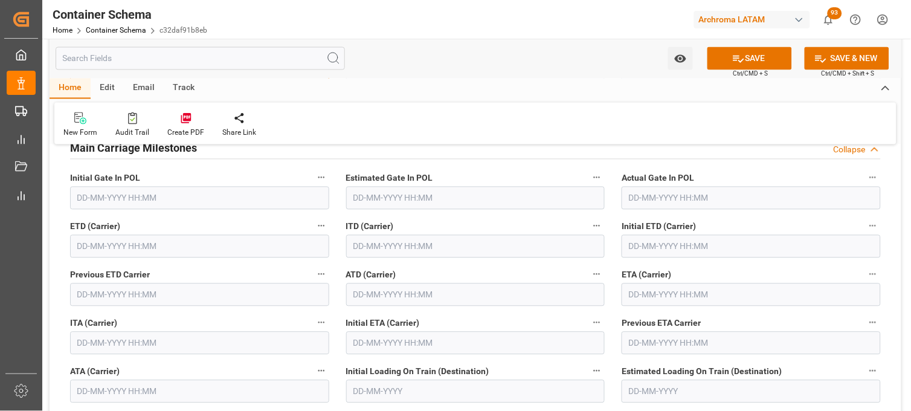
type input "02532E"
click at [653, 294] on input "text" at bounding box center [751, 294] width 259 height 23
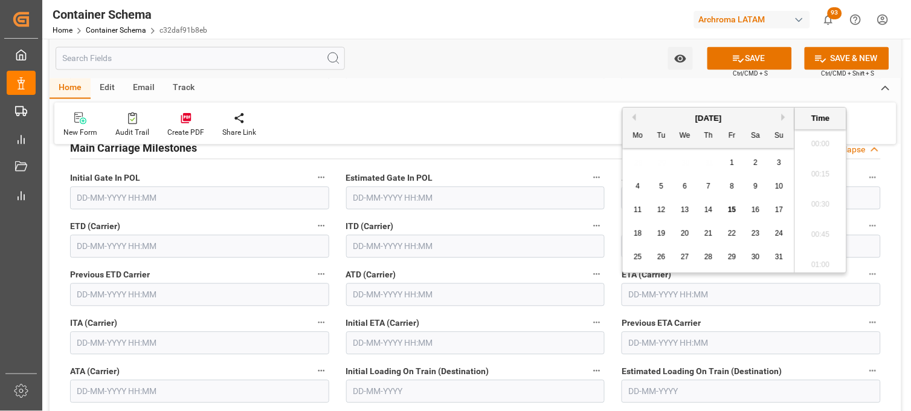
scroll to position [1876, 0]
click at [784, 117] on button "Next Month" at bounding box center [785, 117] width 7 height 7
click at [689, 167] on div "3" at bounding box center [685, 163] width 15 height 14
click at [813, 207] on li "16:00" at bounding box center [820, 201] width 51 height 30
type input "03-09-2025 16:00"
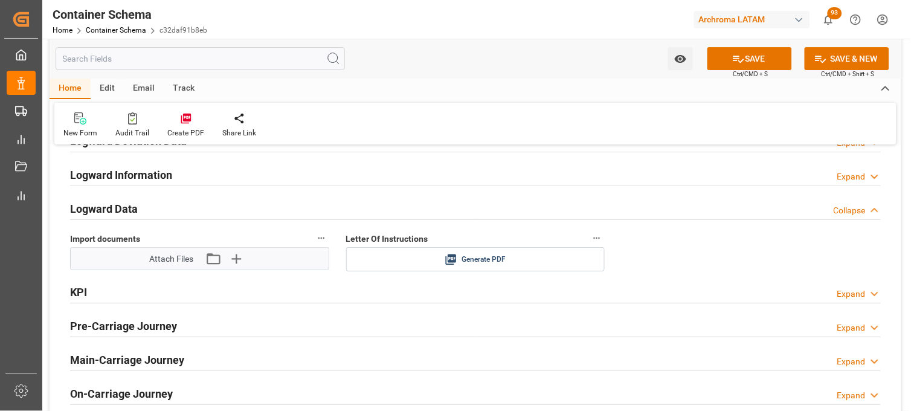
scroll to position [2014, 0]
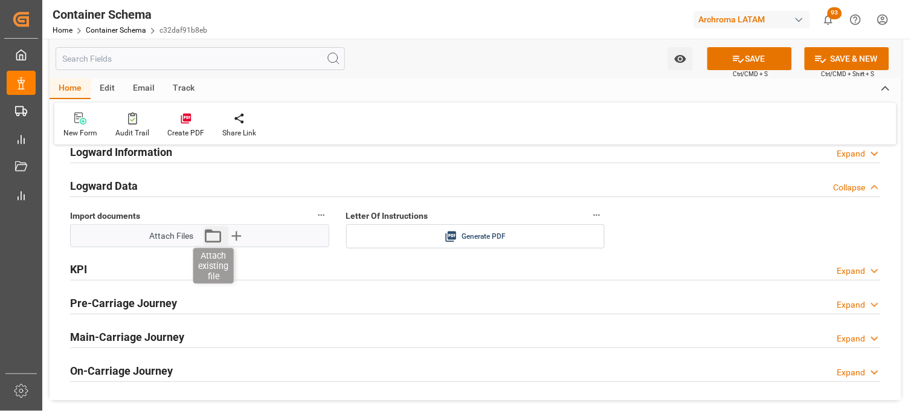
click at [211, 239] on icon "button" at bounding box center [213, 235] width 19 height 19
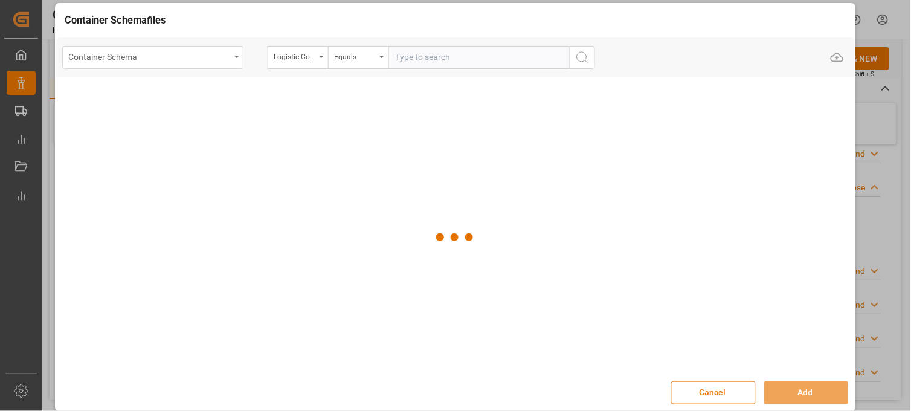
click at [231, 56] on div "Container Schema" at bounding box center [152, 57] width 181 height 23
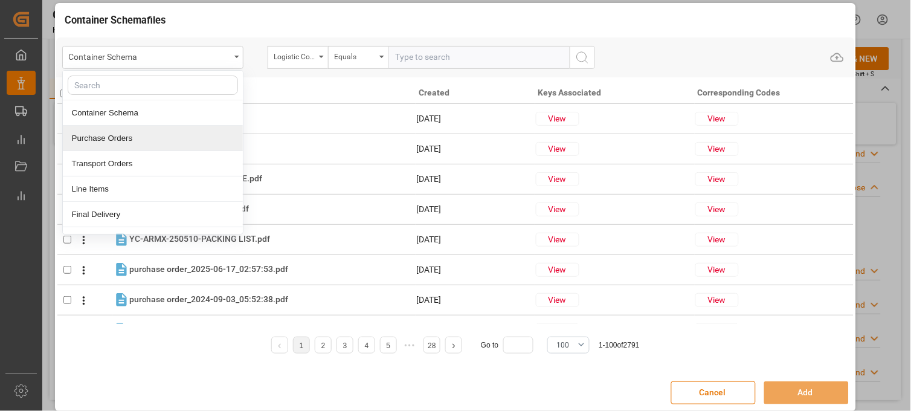
click at [149, 135] on div "Purchase Orders" at bounding box center [153, 138] width 180 height 25
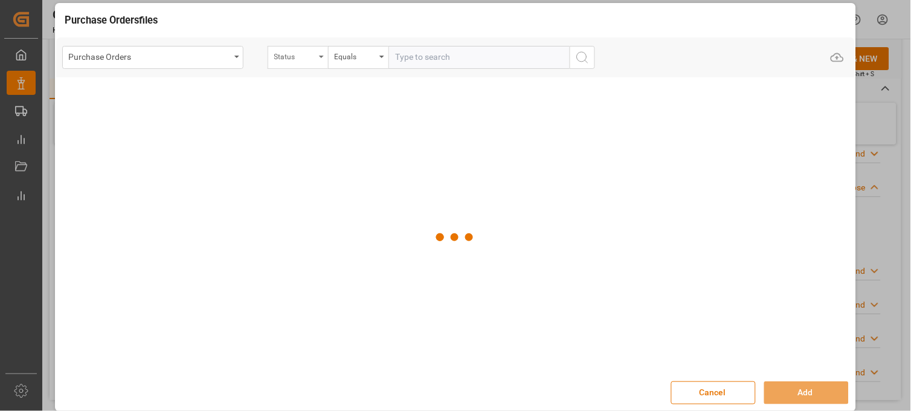
click at [308, 67] on div "Status" at bounding box center [298, 57] width 60 height 23
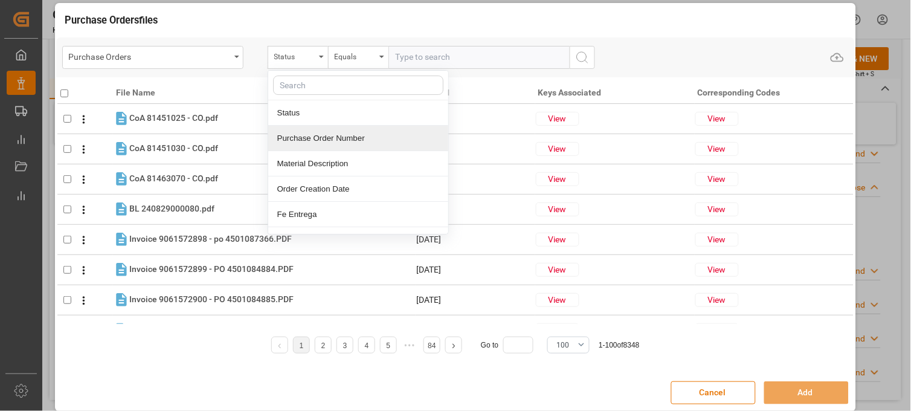
click at [298, 134] on div "Purchase Order Number" at bounding box center [358, 138] width 180 height 25
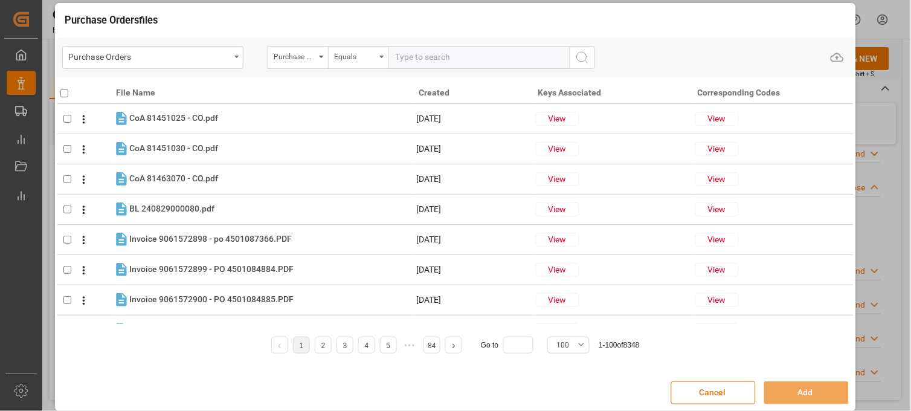
click at [441, 60] on input "text" at bounding box center [478, 57] width 181 height 23
paste input "4504641379"
type input "4504641379"
click at [583, 59] on icon "search button" at bounding box center [582, 57] width 14 height 14
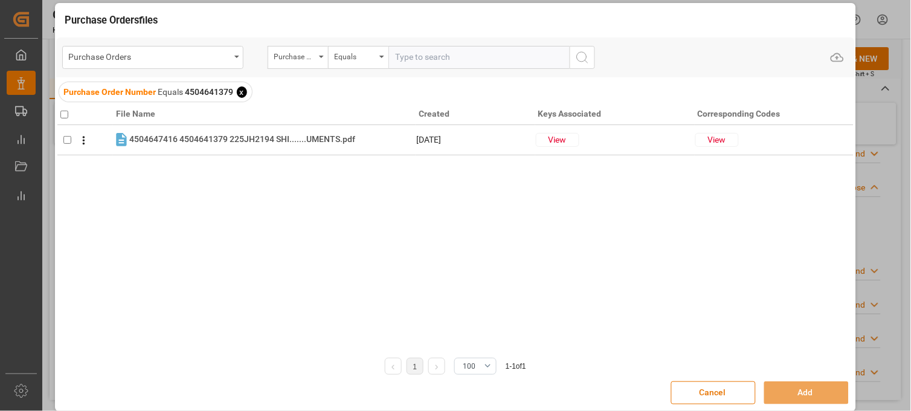
click at [65, 116] on input "checkbox" at bounding box center [64, 115] width 8 height 8
checkbox input "true"
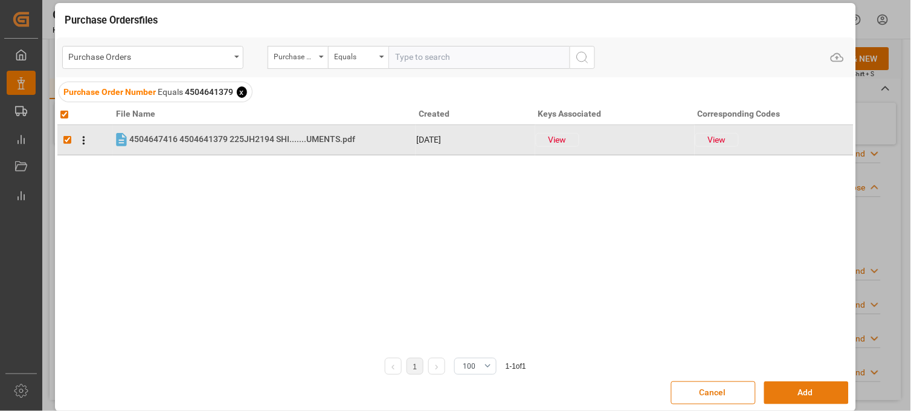
click at [778, 390] on button "Add" at bounding box center [806, 392] width 85 height 23
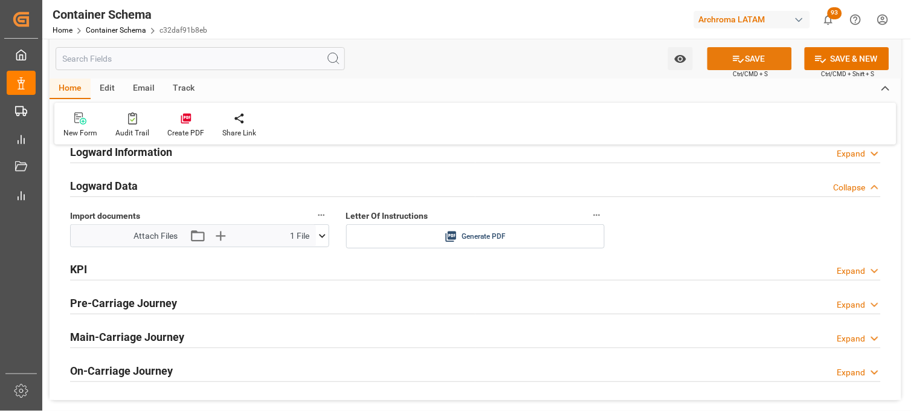
click at [744, 57] on button "SAVE" at bounding box center [749, 58] width 85 height 23
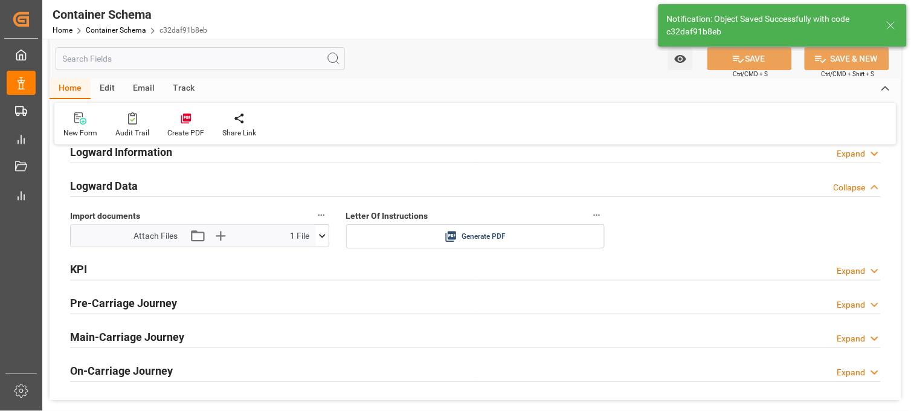
type input "Document Sent"
type input "MXZLO"
type input "Manzanillo"
type input "ESL ASANTE"
type input "9670822"
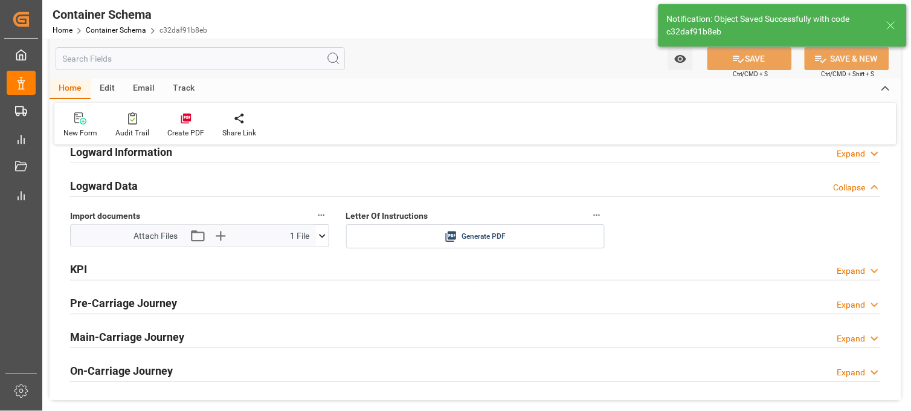
type input "02532E"
type input "03-09-2025 16:00"
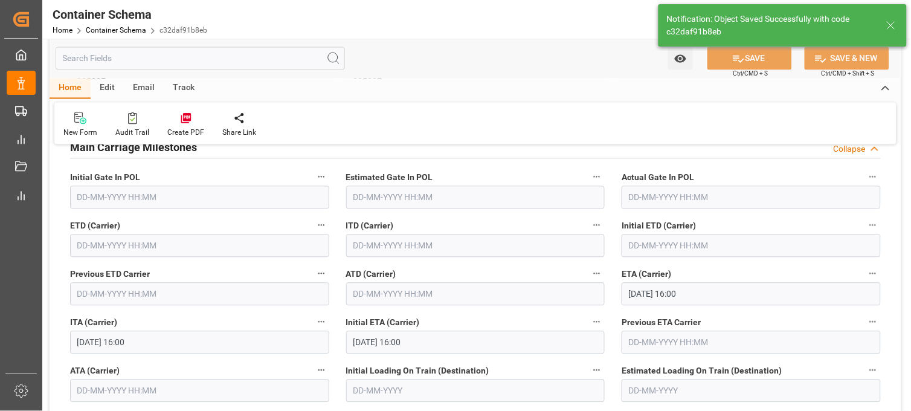
scroll to position [1544, 0]
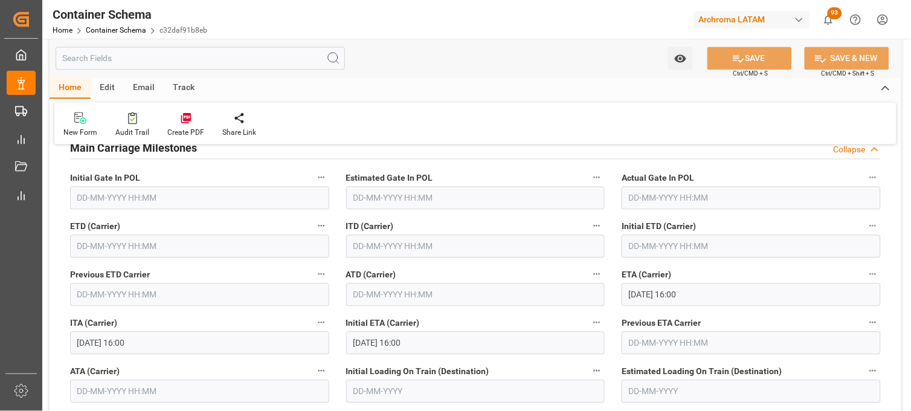
click at [94, 243] on input "text" at bounding box center [199, 246] width 259 height 23
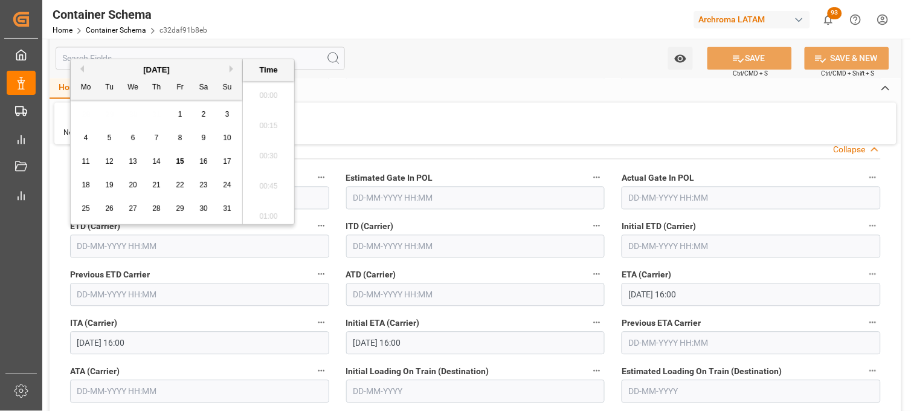
scroll to position [1876, 0]
click at [230, 143] on div "10" at bounding box center [227, 138] width 15 height 14
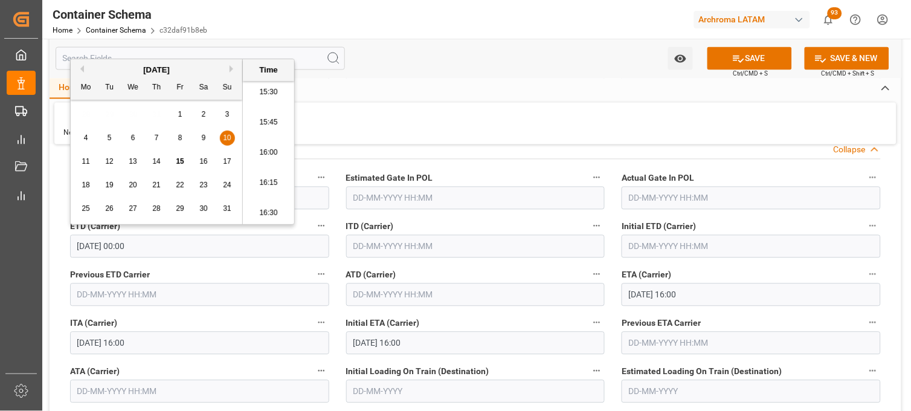
click at [262, 127] on li "15:45" at bounding box center [268, 123] width 51 height 30
type input "10-08-2025 15:45"
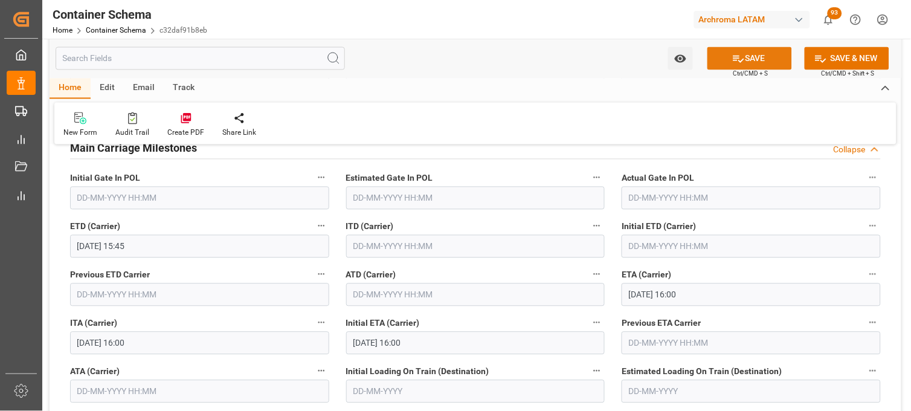
click at [729, 59] on button "SAVE" at bounding box center [749, 58] width 85 height 23
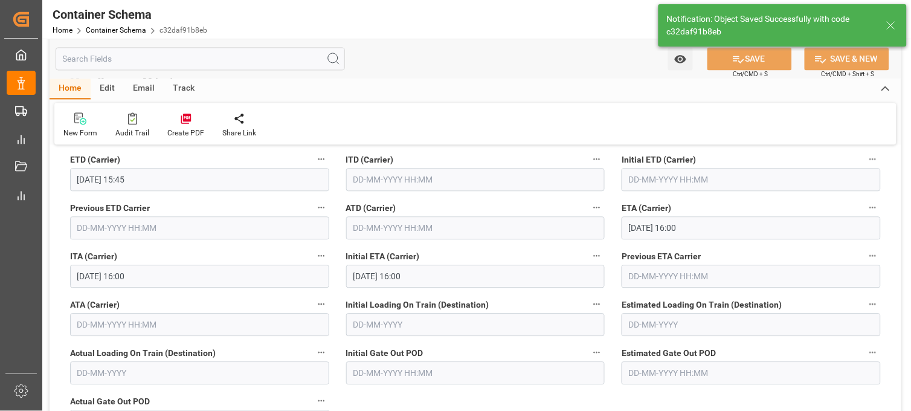
type input "10-08-2025 15:45"
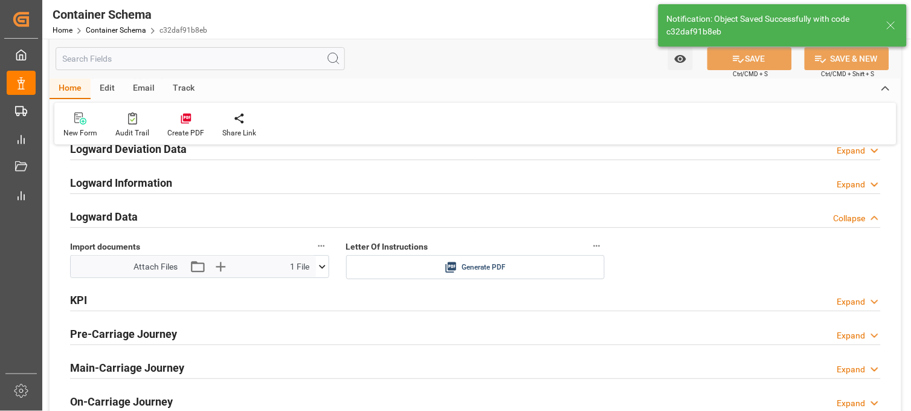
scroll to position [2014, 0]
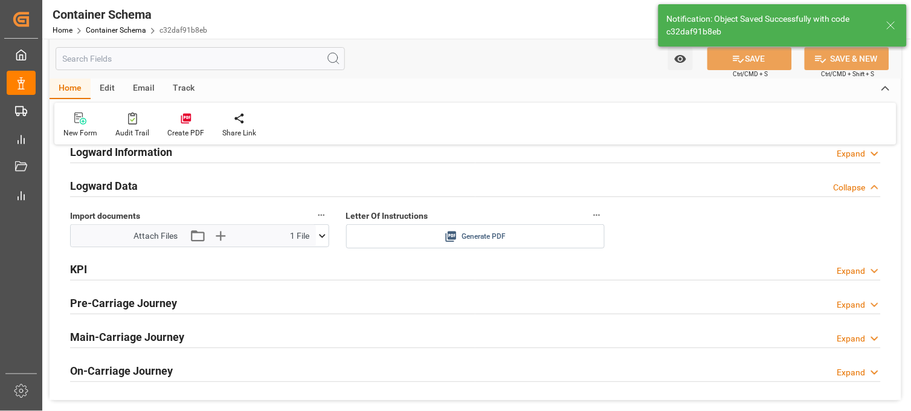
click at [450, 233] on icon at bounding box center [451, 236] width 11 height 11
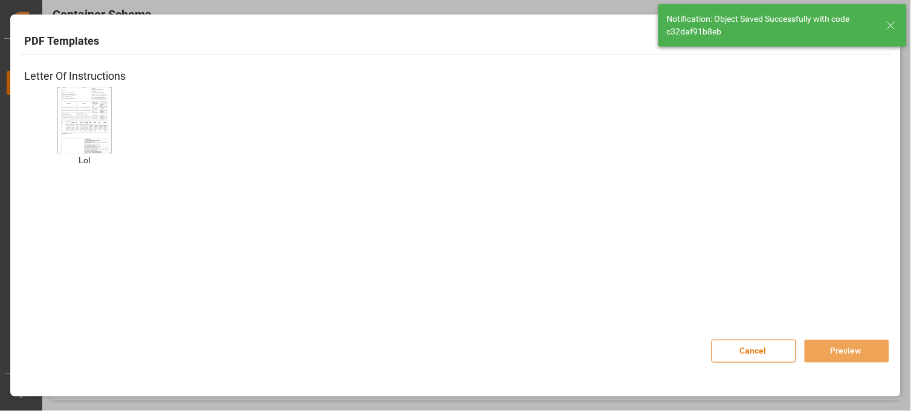
click at [80, 103] on img at bounding box center [84, 120] width 48 height 68
click at [828, 345] on button "Preview" at bounding box center [847, 351] width 85 height 23
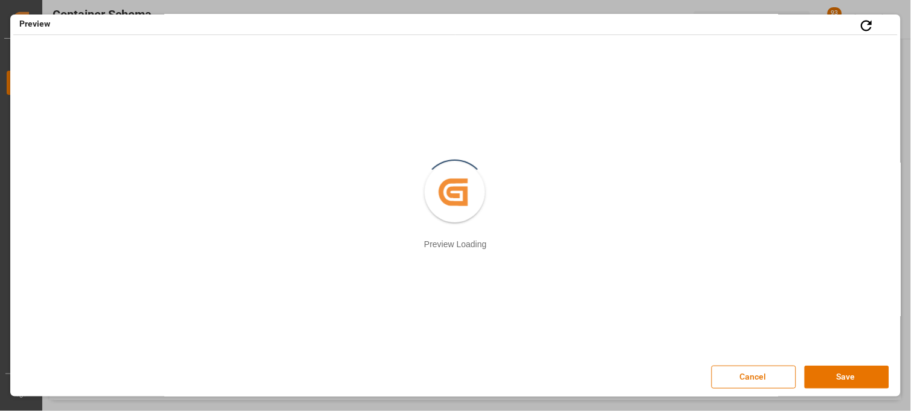
scroll to position [0, 0]
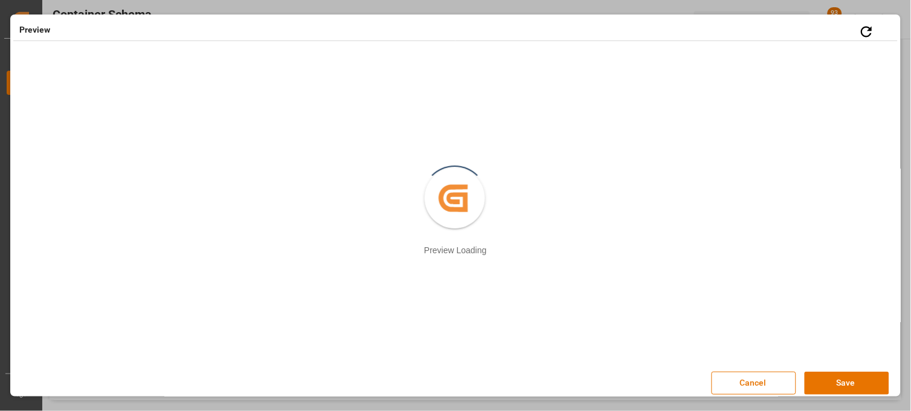
click at [813, 379] on button "Save" at bounding box center [847, 383] width 85 height 23
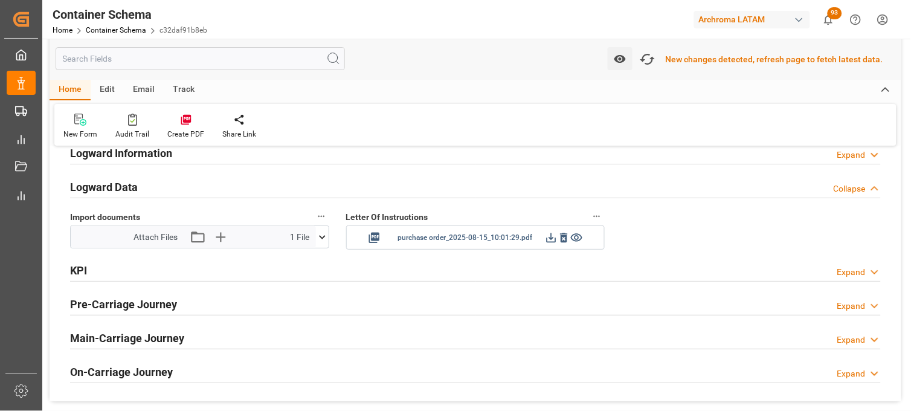
scroll to position [2015, 0]
click at [553, 237] on icon at bounding box center [551, 236] width 13 height 13
click at [651, 59] on icon "button" at bounding box center [647, 59] width 19 height 19
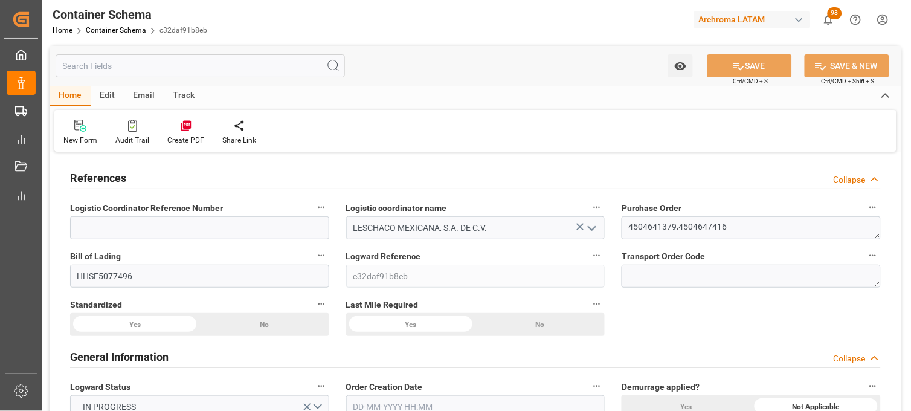
type input "0"
type input "7"
type input "2"
type input "72"
type input "1800"
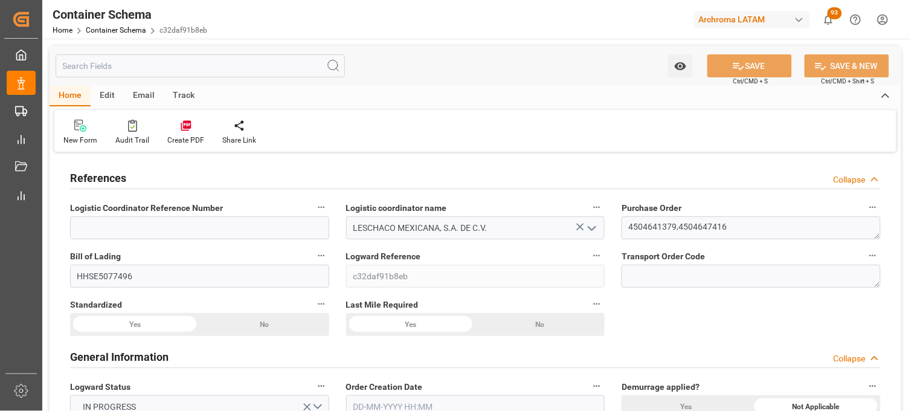
type input "1918.8"
type input "Sinokor"
type input "CNSHG"
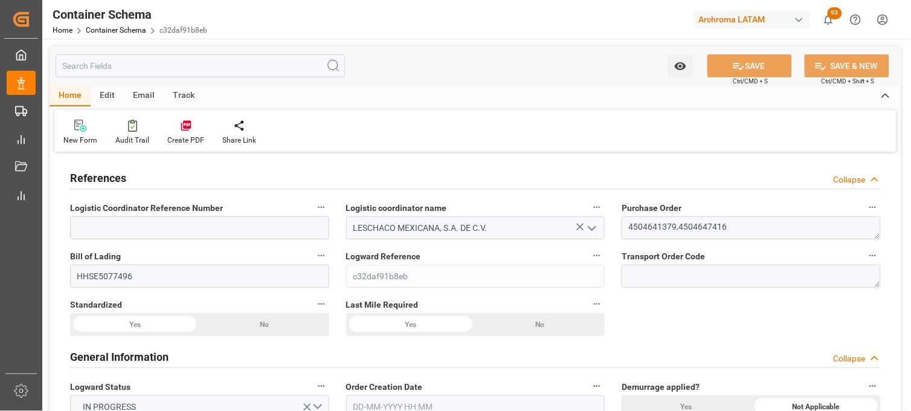
type input "MXZLO"
type input "9670822"
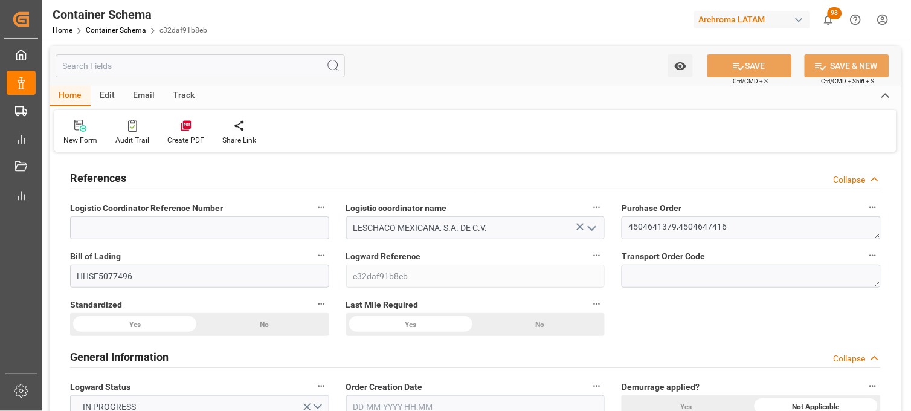
type input "9670822"
type input "[DATE] 15:30"
type input "[DATE]"
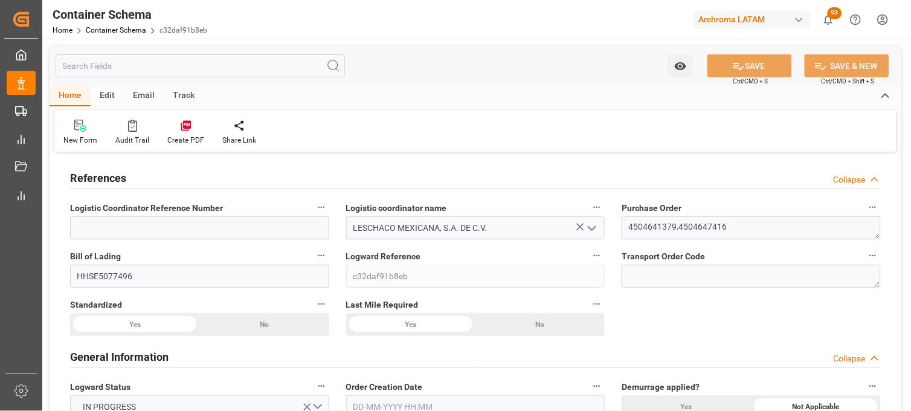
type input "[DATE] 15:45"
type input "[DATE] 16:00"
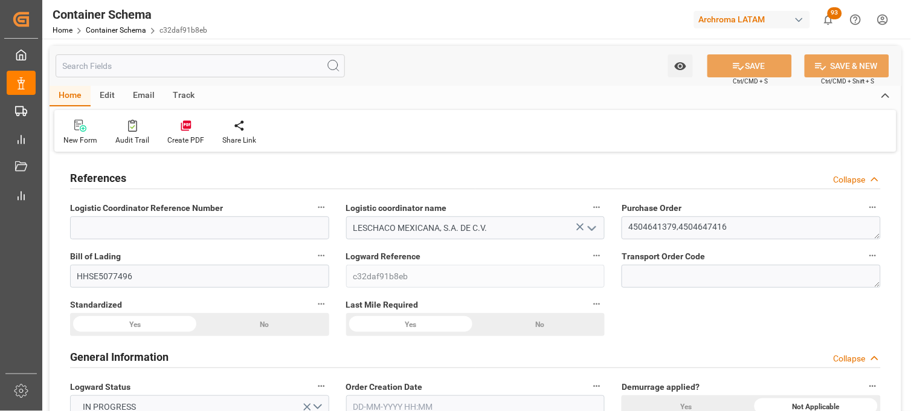
type input "[DATE] 16:00"
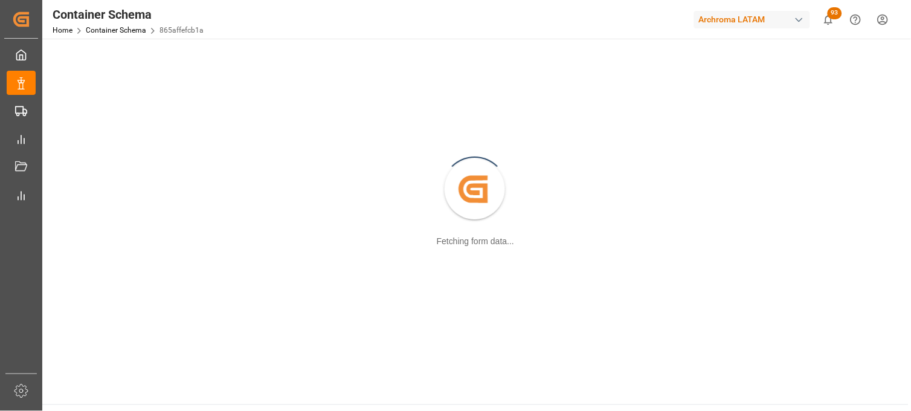
click at [121, 30] on link "Container Schema" at bounding box center [116, 30] width 60 height 8
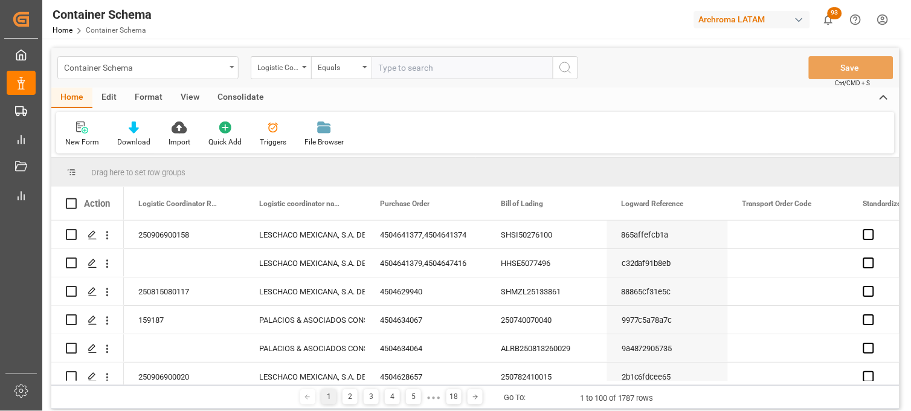
click at [233, 67] on icon "open menu" at bounding box center [232, 67] width 5 height 2
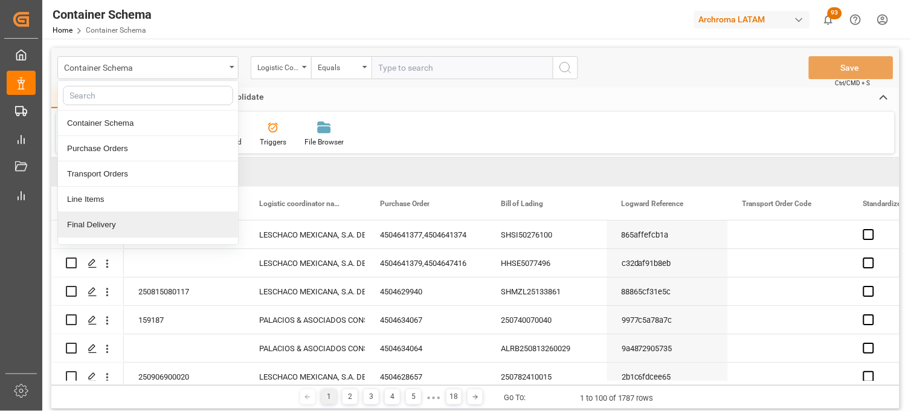
click at [175, 220] on div "Final Delivery" at bounding box center [148, 224] width 180 height 25
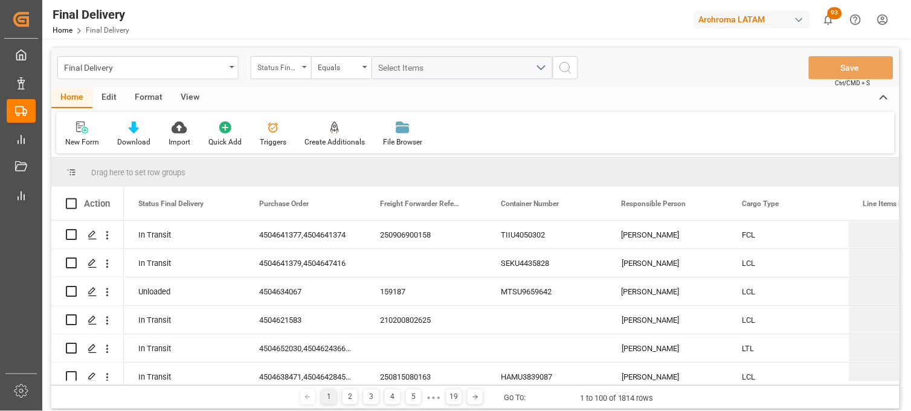
click at [302, 68] on div "Status Final Delivery" at bounding box center [281, 67] width 60 height 23
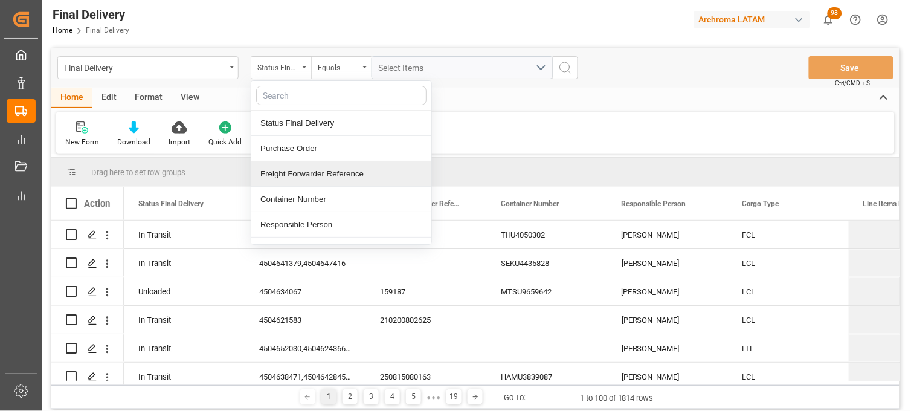
click at [311, 171] on div "Freight Forwarder Reference" at bounding box center [341, 173] width 180 height 25
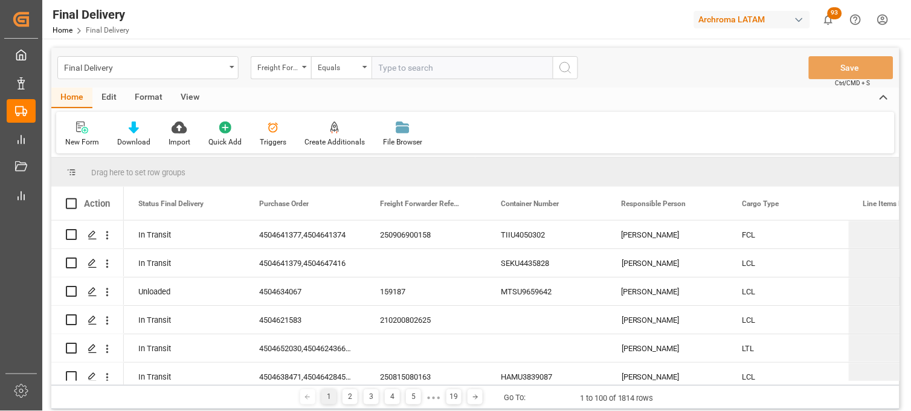
click at [402, 56] on input "text" at bounding box center [462, 67] width 181 height 23
type input "250815080011"
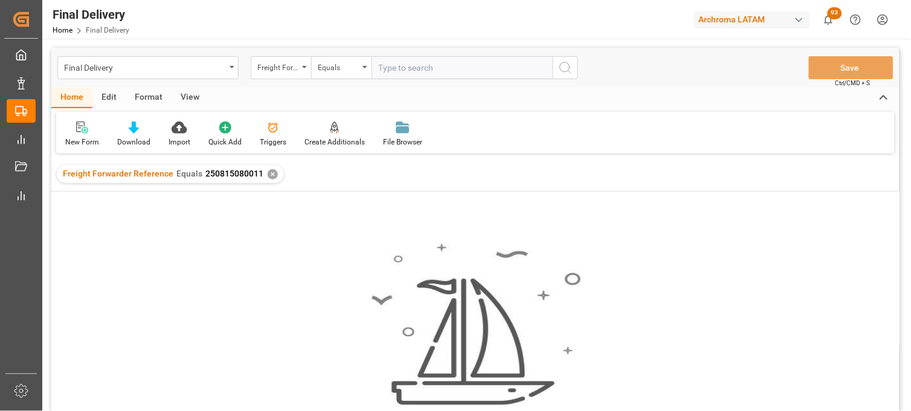
click at [268, 172] on div "✕" at bounding box center [273, 174] width 10 height 10
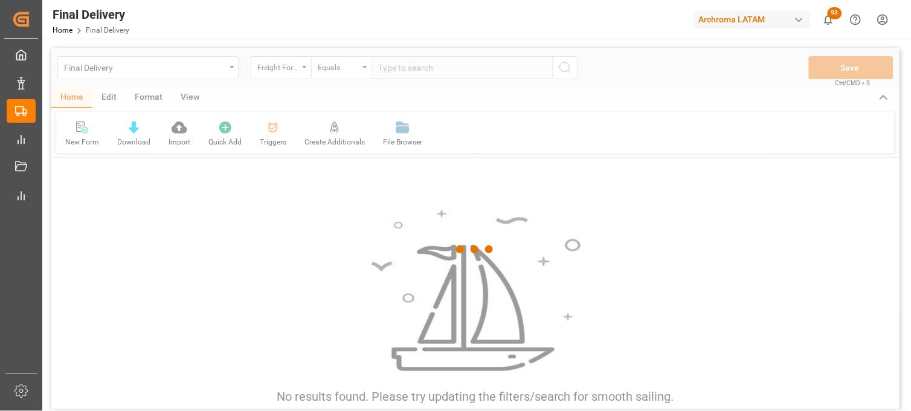
click at [388, 67] on div at bounding box center [475, 250] width 848 height 404
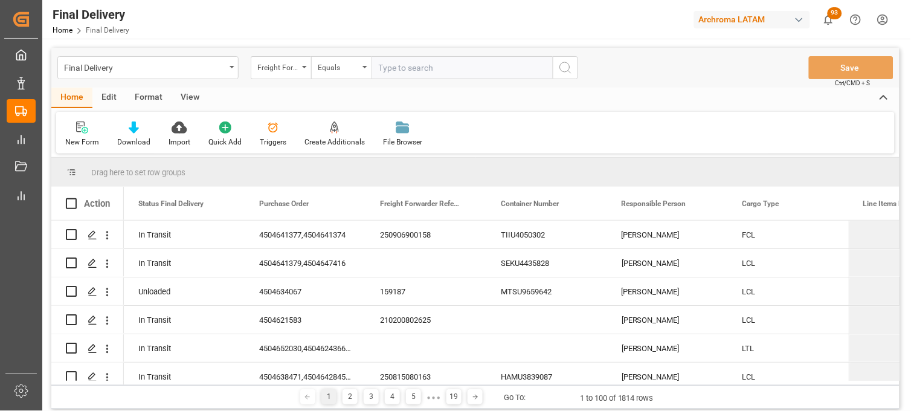
click at [390, 68] on input "text" at bounding box center [462, 67] width 181 height 23
paste input "250815080011"
click at [448, 65] on input "250815080011" at bounding box center [462, 67] width 181 height 23
type input "250815080011"
click at [560, 68] on circle "search button" at bounding box center [565, 67] width 10 height 10
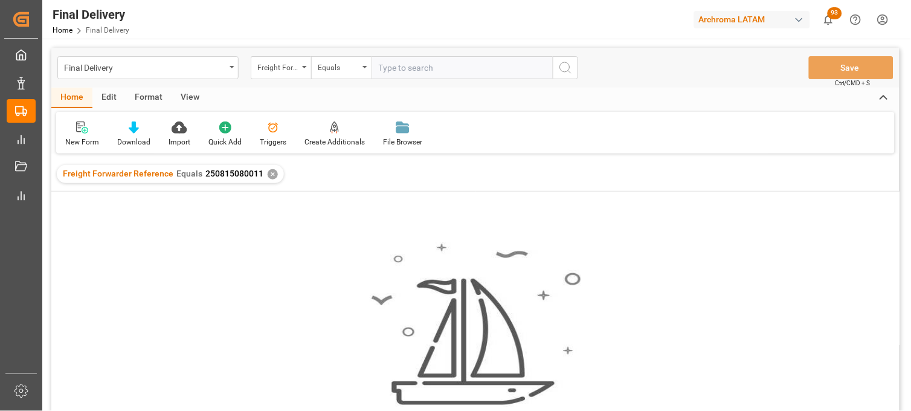
click at [269, 173] on div "✕" at bounding box center [273, 174] width 10 height 10
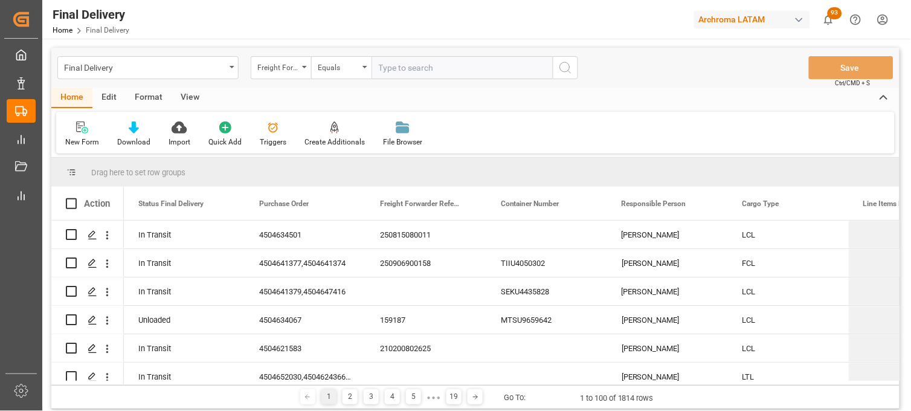
click at [405, 62] on input "text" at bounding box center [462, 67] width 181 height 23
paste input "250815080025"
type input "250815080025"
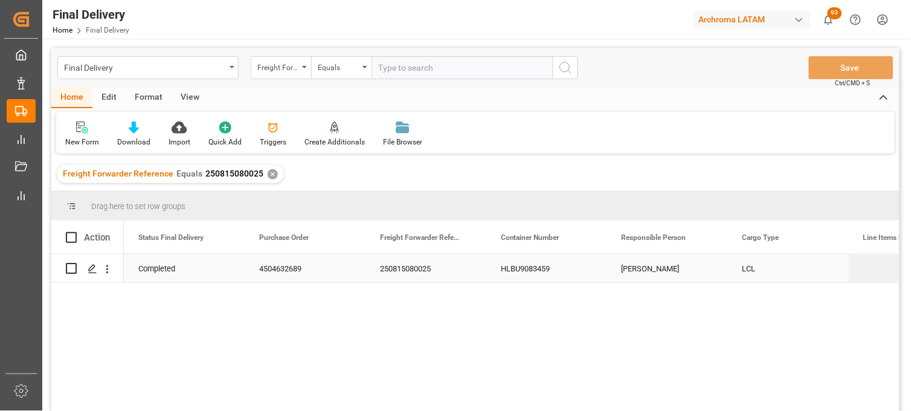
click at [520, 258] on div "HLBU9083459" at bounding box center [546, 268] width 121 height 28
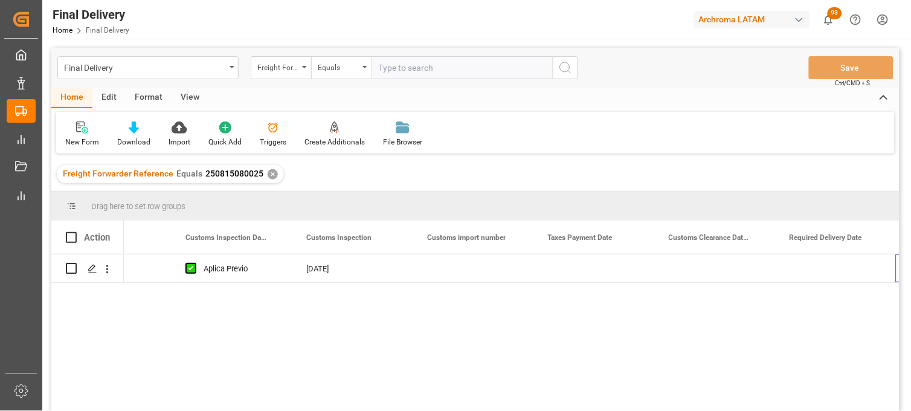
scroll to position [0, 1161]
click at [593, 270] on div "Press SPACE to select this row." at bounding box center [593, 268] width 121 height 28
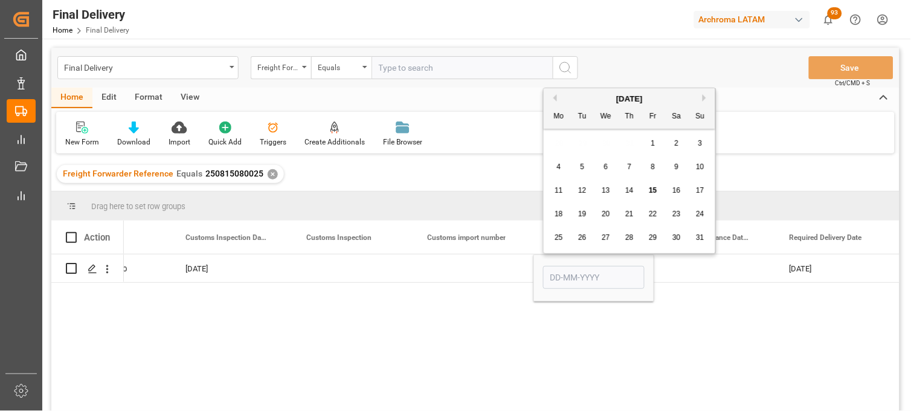
click at [649, 188] on span "15" at bounding box center [653, 190] width 8 height 8
type input "15-08-2025"
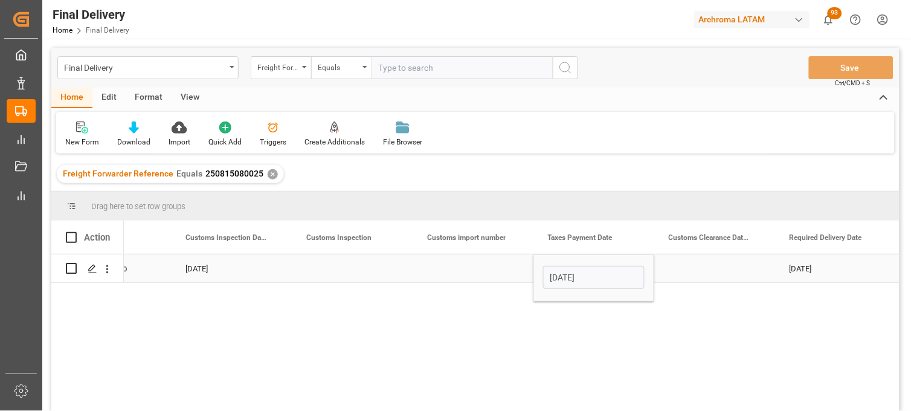
click at [457, 266] on div "Press SPACE to select this row." at bounding box center [473, 268] width 121 height 28
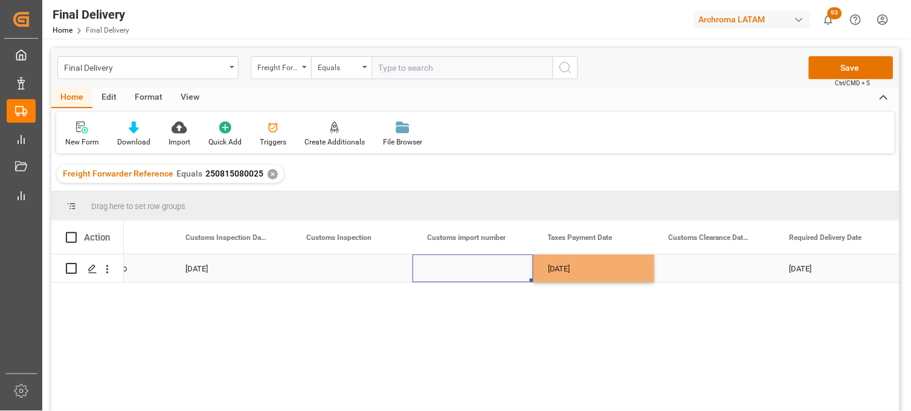
click at [457, 266] on div "Press SPACE to select this row." at bounding box center [473, 268] width 121 height 28
click at [457, 266] on input "Press SPACE to select this row." at bounding box center [472, 275] width 101 height 23
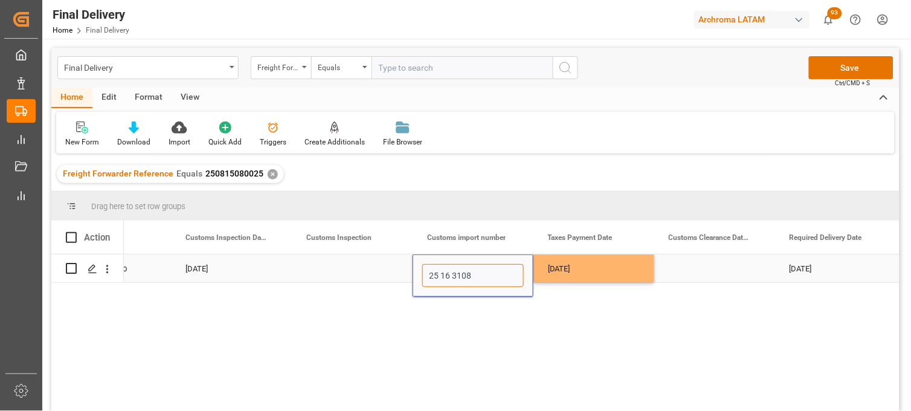
paste input "5003076"
type input "25 16 3108 5003076"
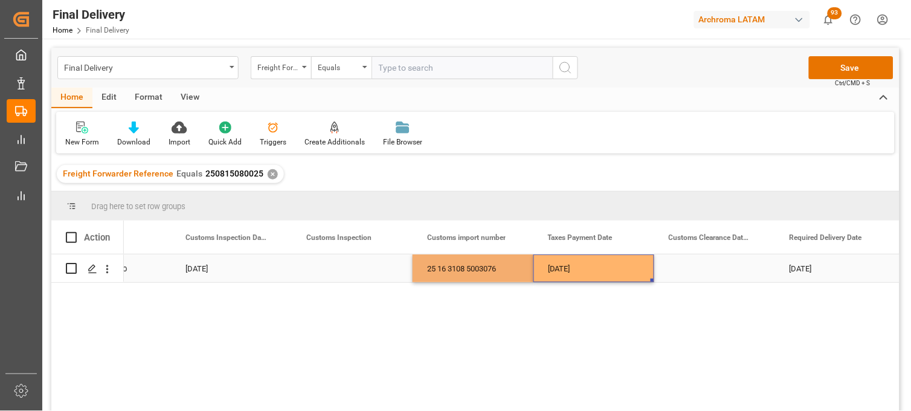
click at [584, 269] on div "15-08-2025" at bounding box center [593, 268] width 121 height 28
click at [699, 269] on div "Press SPACE to select this row." at bounding box center [714, 268] width 121 height 28
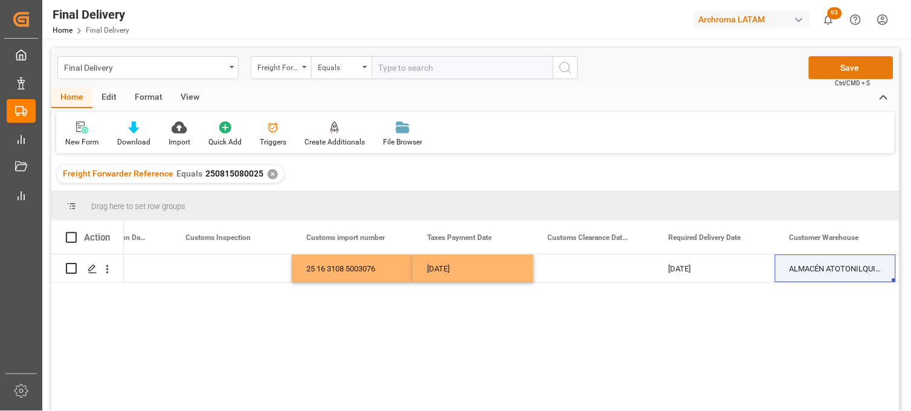
click at [836, 68] on button "Save" at bounding box center [851, 67] width 85 height 23
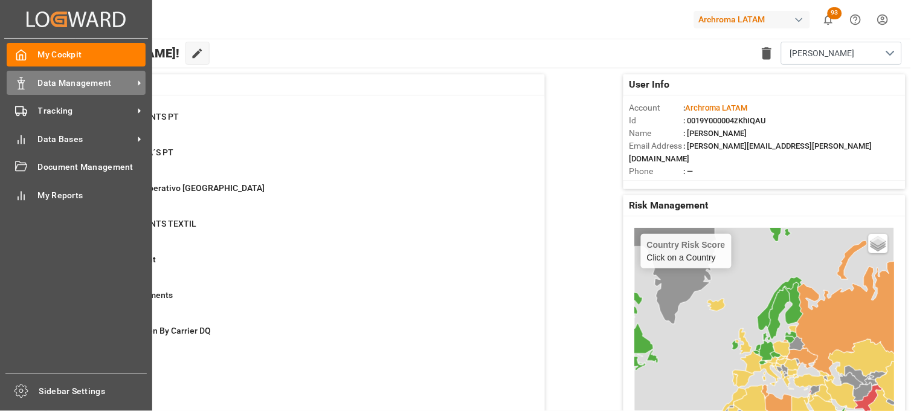
click at [62, 83] on span "Data Management" at bounding box center [85, 83] width 95 height 13
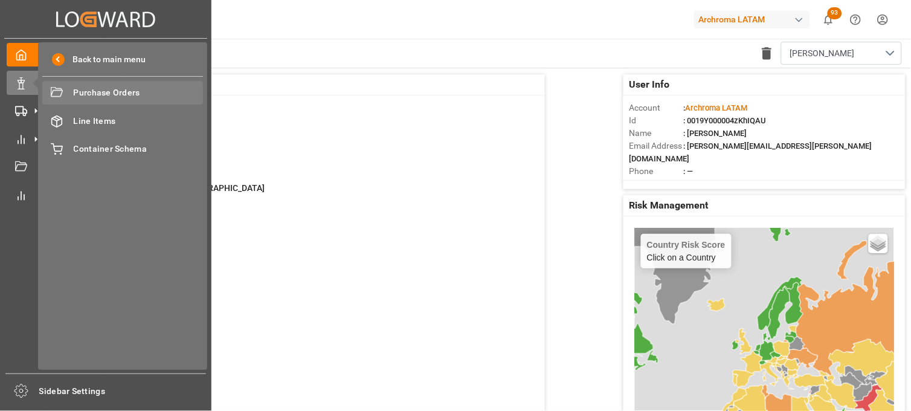
click at [61, 104] on div "Purchase Orders Purchase Orders" at bounding box center [122, 93] width 161 height 24
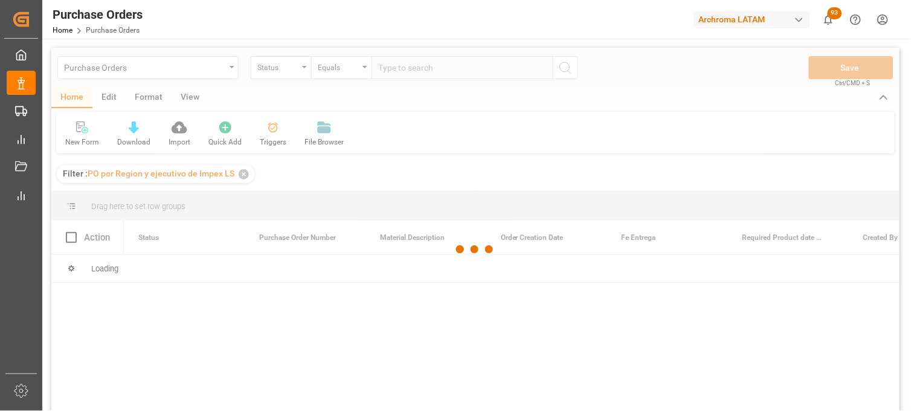
click at [297, 66] on div at bounding box center [475, 250] width 848 height 404
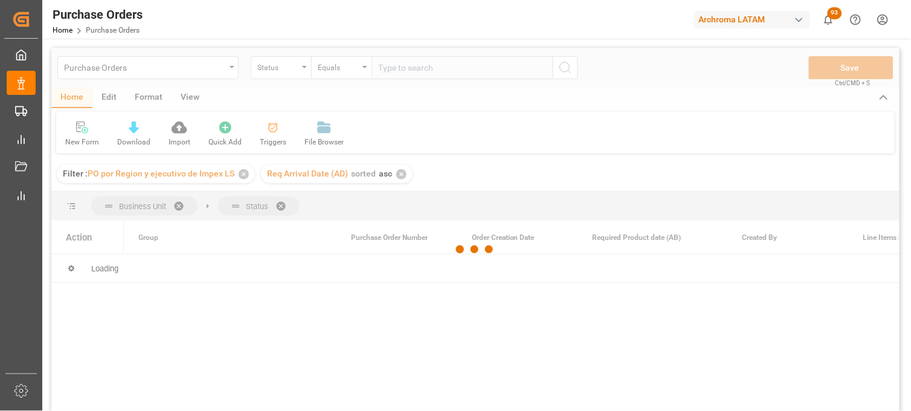
click at [239, 171] on div at bounding box center [475, 250] width 848 height 404
click at [240, 174] on div "✕" at bounding box center [244, 174] width 10 height 10
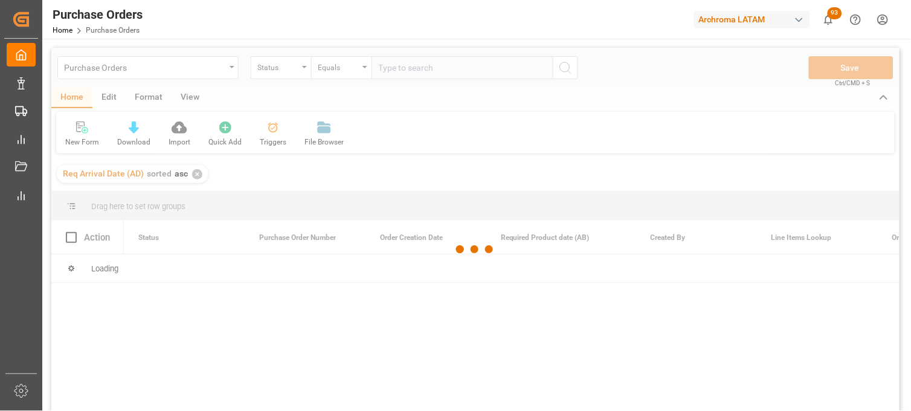
click at [245, 176] on div at bounding box center [475, 250] width 848 height 404
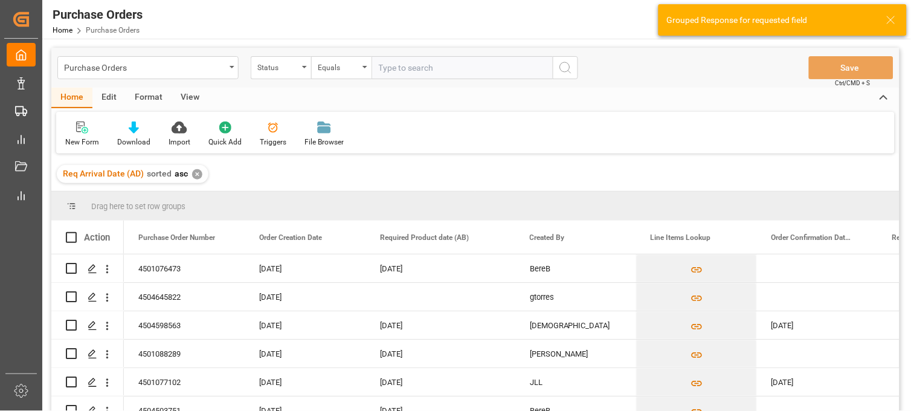
click at [198, 173] on div "✕" at bounding box center [197, 174] width 10 height 10
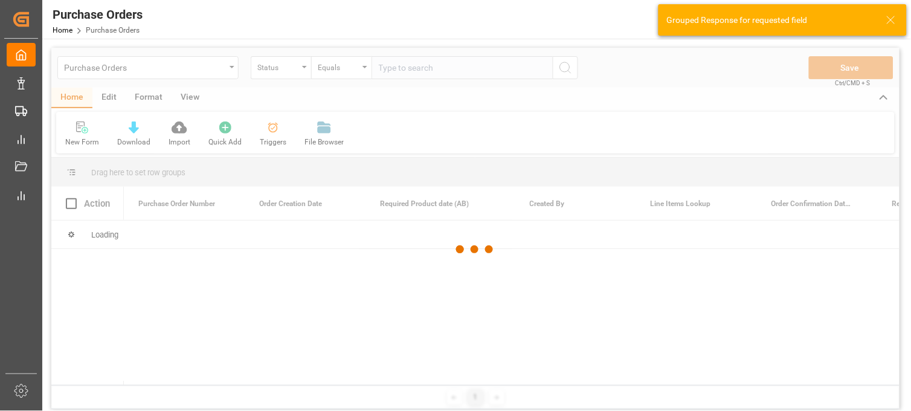
click at [233, 67] on icon "open menu" at bounding box center [232, 67] width 5 height 2
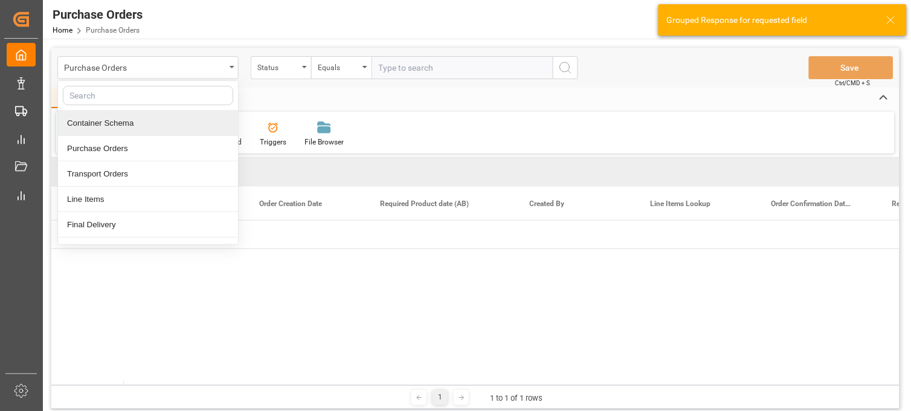
click at [172, 127] on div "Container Schema" at bounding box center [148, 123] width 180 height 25
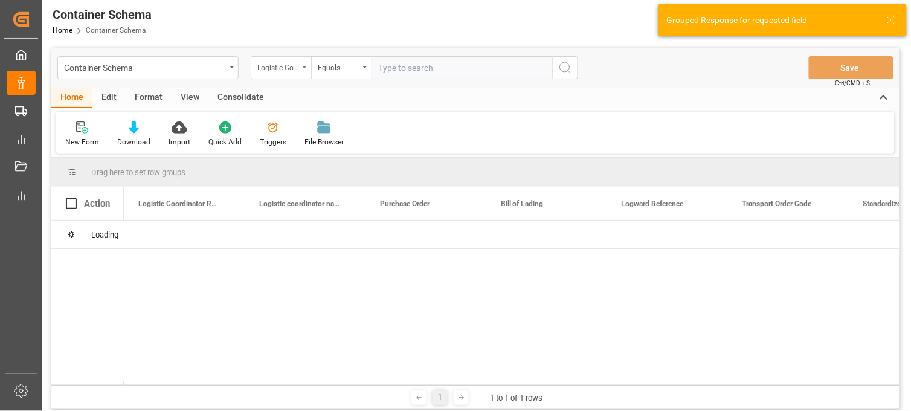
click at [301, 68] on div "Logistic Coordinator Reference Number" at bounding box center [281, 67] width 60 height 23
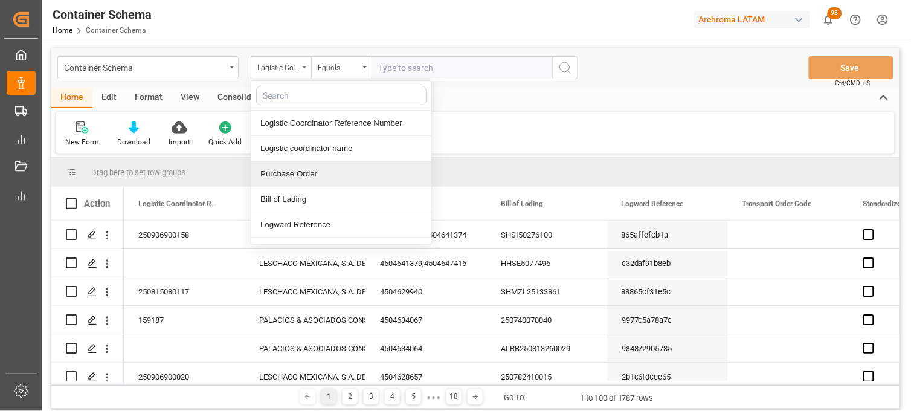
click at [296, 172] on div "Purchase Order" at bounding box center [341, 173] width 180 height 25
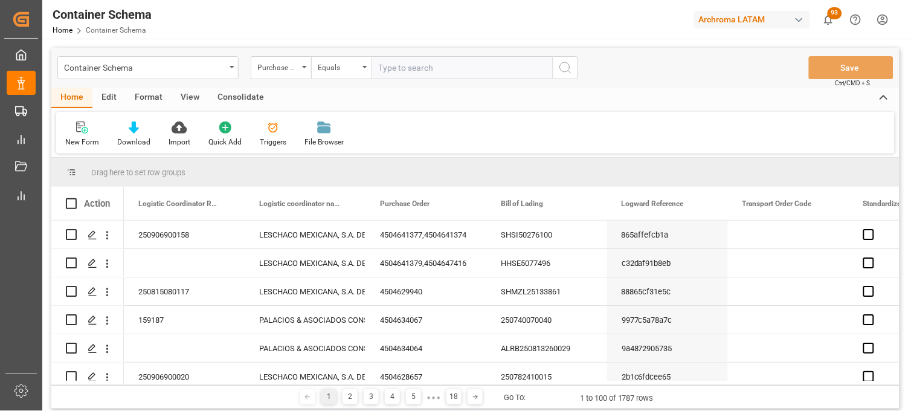
click at [399, 55] on div "Container Schema Purchase Order Equals Save Ctrl/CMD + S" at bounding box center [475, 68] width 848 height 40
click at [416, 71] on input "text" at bounding box center [462, 67] width 181 height 23
paste input "4504634501"
type input "4504634501"
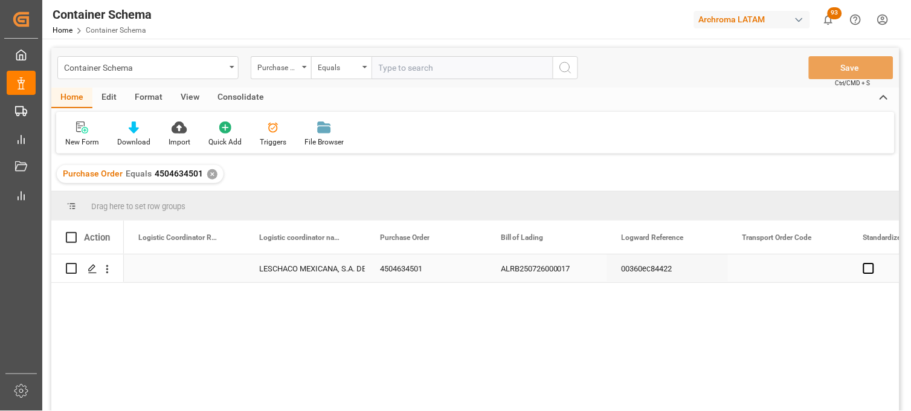
click at [166, 270] on div "Press SPACE to select this row." at bounding box center [184, 268] width 121 height 28
type input "250815080011"
click at [293, 270] on div "LESCHACO MEXICANA, S.A. DE C.V." at bounding box center [305, 269] width 92 height 28
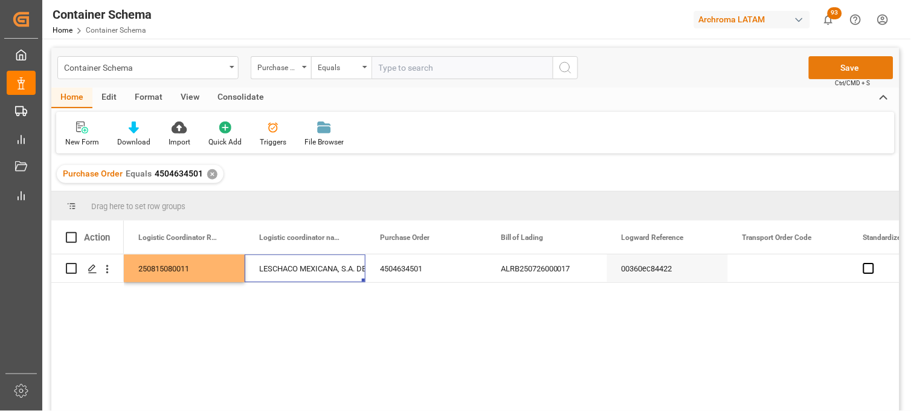
click at [840, 56] on button "Save" at bounding box center [851, 67] width 85 height 23
